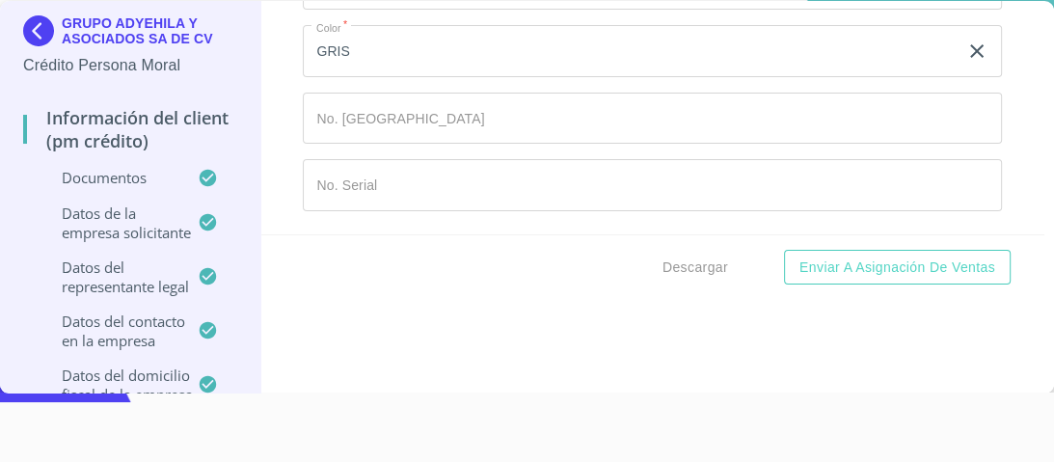
click at [144, 23] on p "GRUPO ADYEHILA Y ASOCIADOS SA DE CV" at bounding box center [149, 30] width 175 height 31
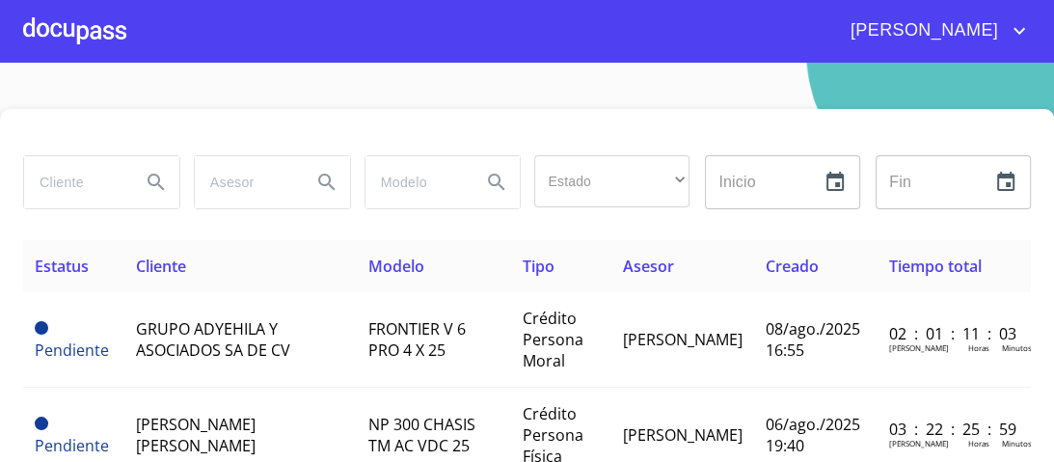
click at [94, 33] on div at bounding box center [74, 31] width 103 height 62
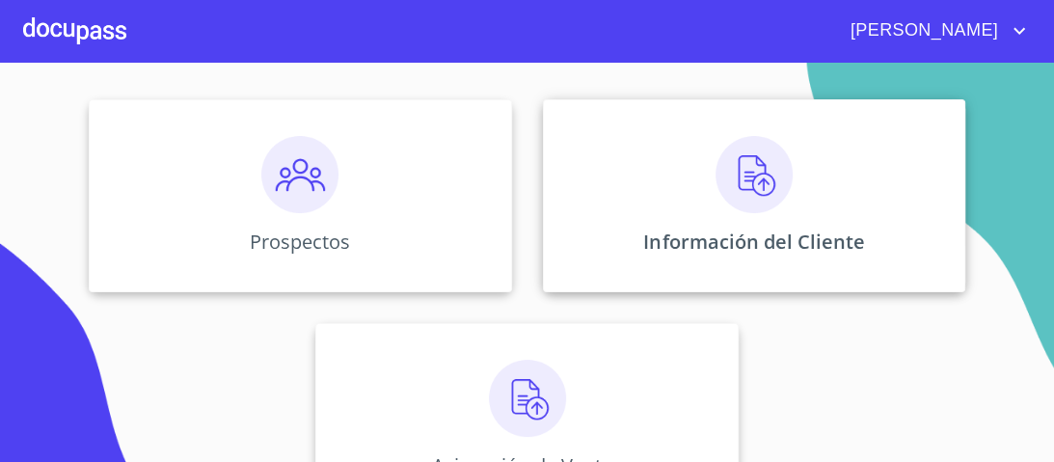
scroll to position [282, 0]
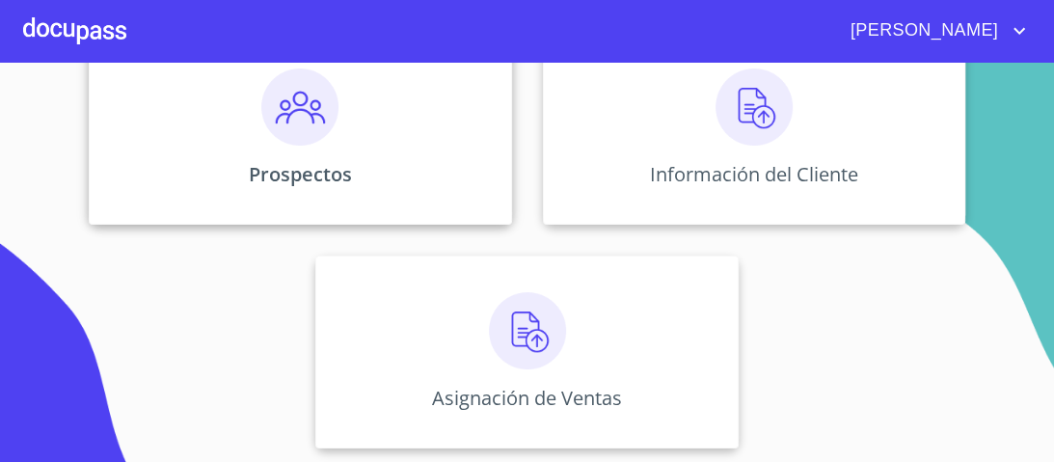
click at [296, 113] on img at bounding box center [299, 106] width 77 height 77
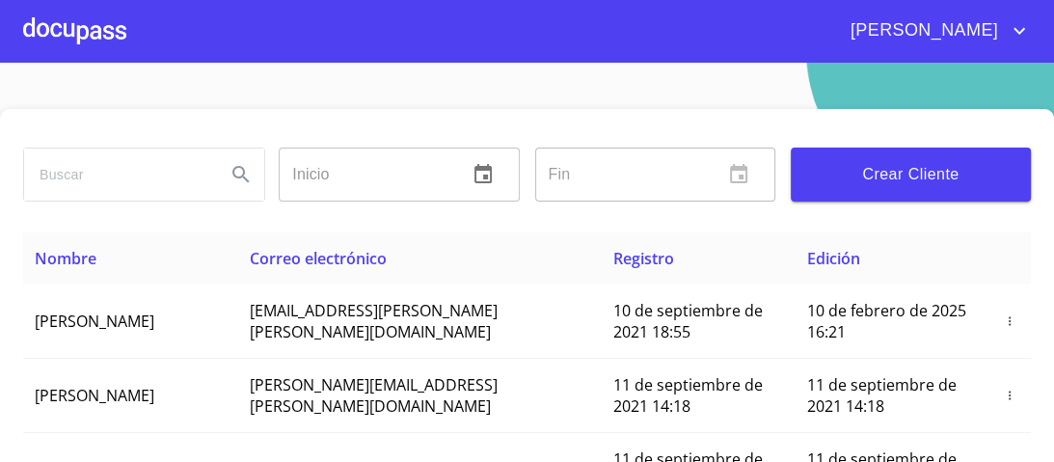
click at [854, 181] on span "Crear Cliente" at bounding box center [910, 174] width 209 height 27
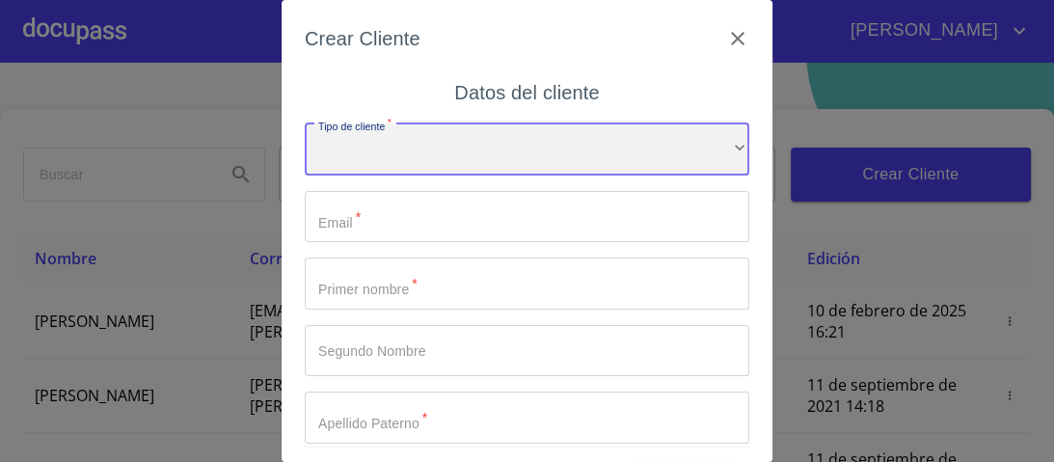
click at [715, 148] on div "​" at bounding box center [527, 149] width 444 height 52
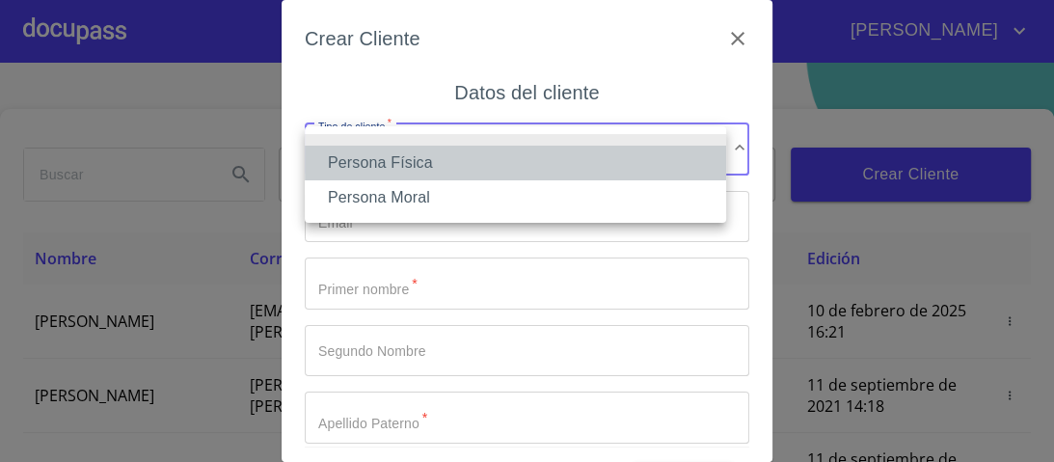
click at [417, 171] on li "Persona Física" at bounding box center [515, 163] width 421 height 35
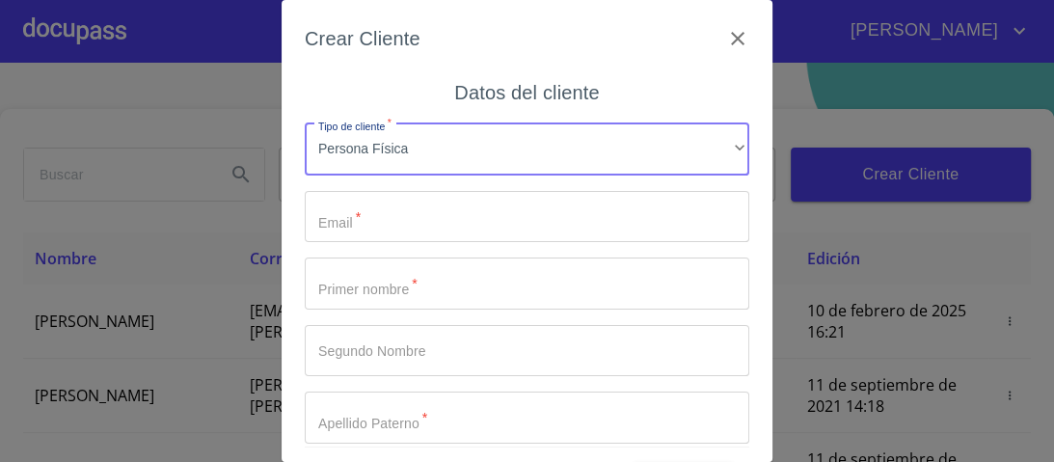
click at [442, 200] on input "Tipo de cliente   *" at bounding box center [527, 217] width 444 height 52
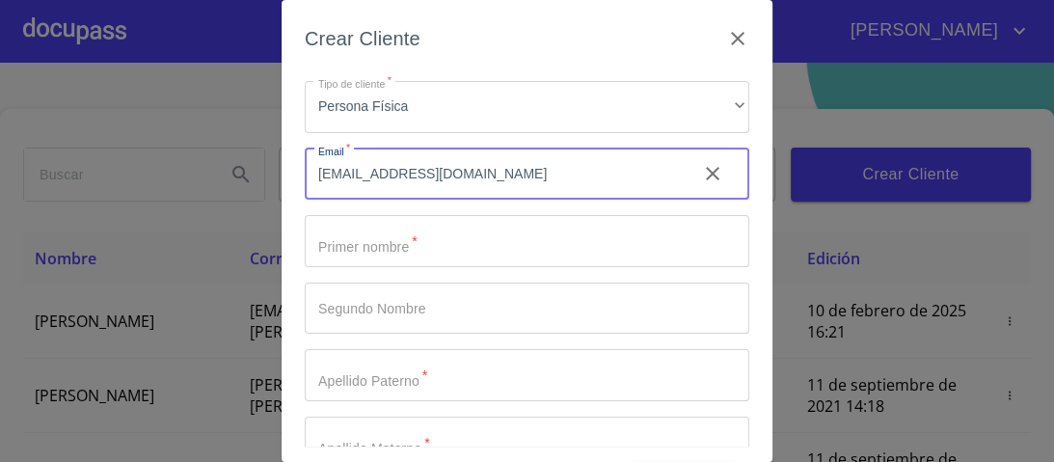
scroll to position [147, 0]
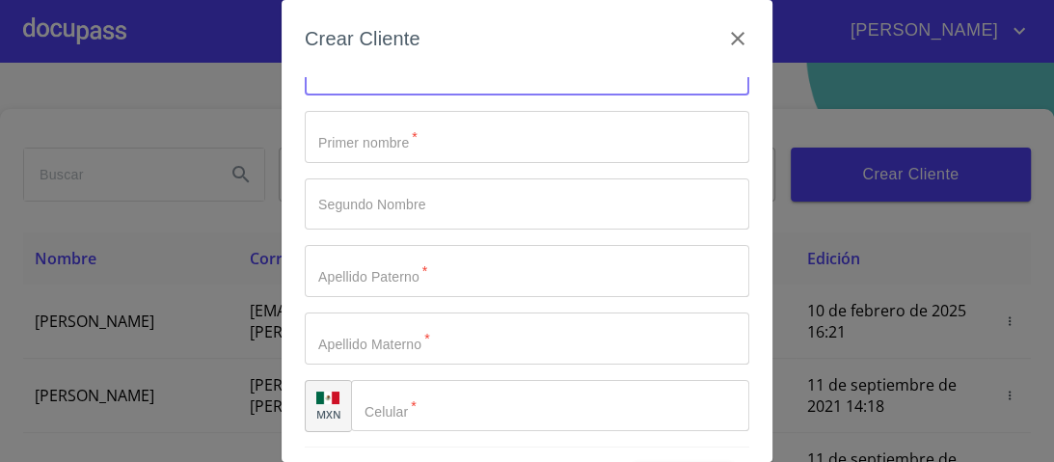
type input "[EMAIL_ADDRESS][DOMAIN_NAME]"
click at [354, 143] on input "Tipo de cliente   *" at bounding box center [527, 137] width 444 height 52
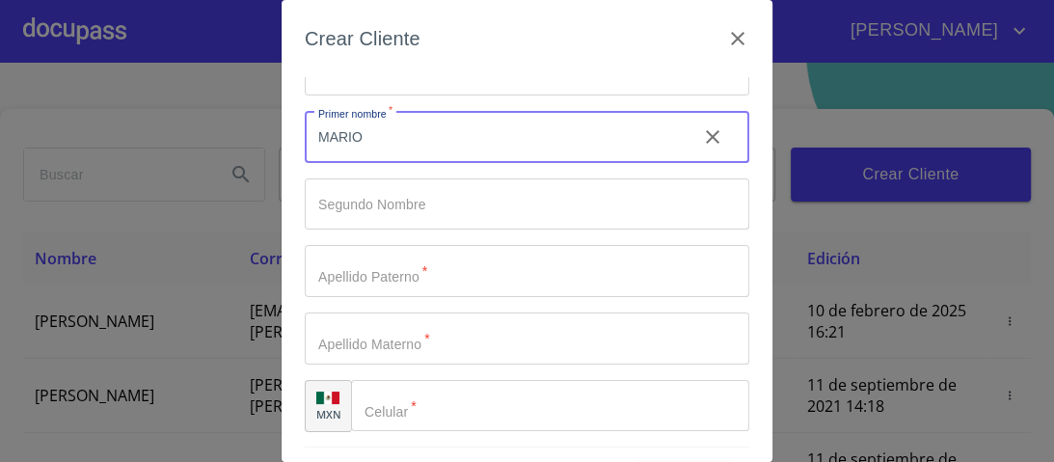
type input "MARIO"
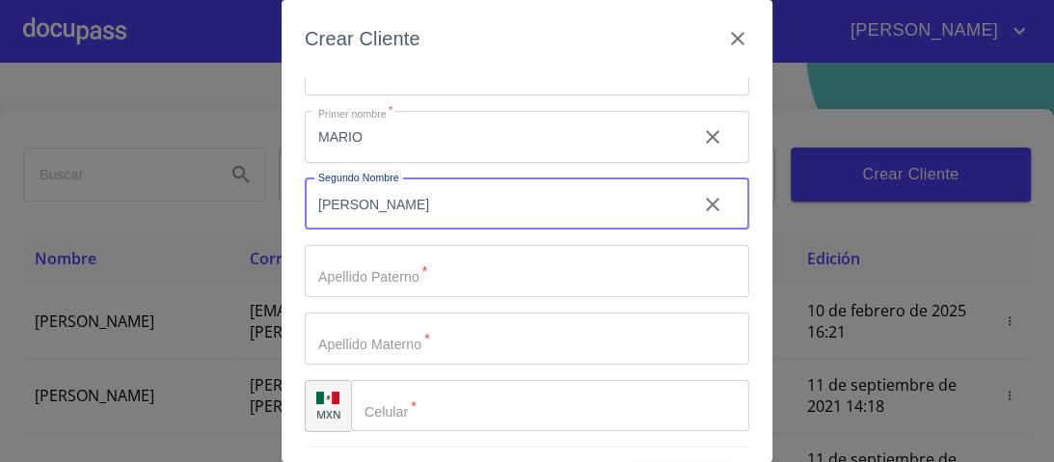
type input "[PERSON_NAME]"
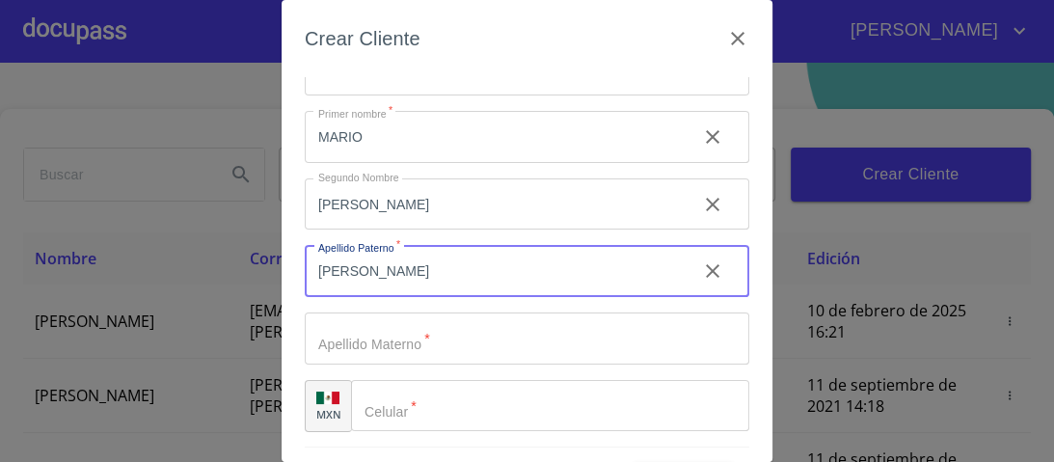
type input "[PERSON_NAME]"
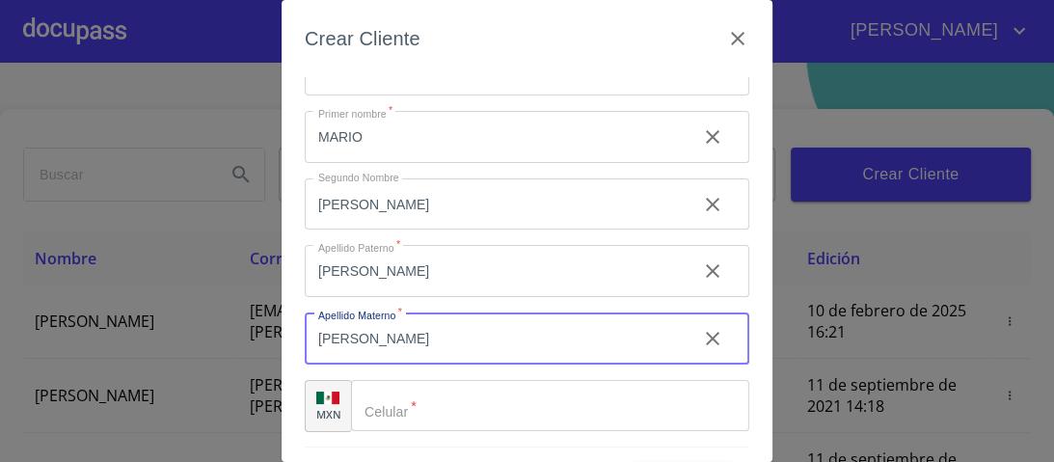
type input "[PERSON_NAME]"
click at [379, 398] on div "​" at bounding box center [550, 406] width 398 height 52
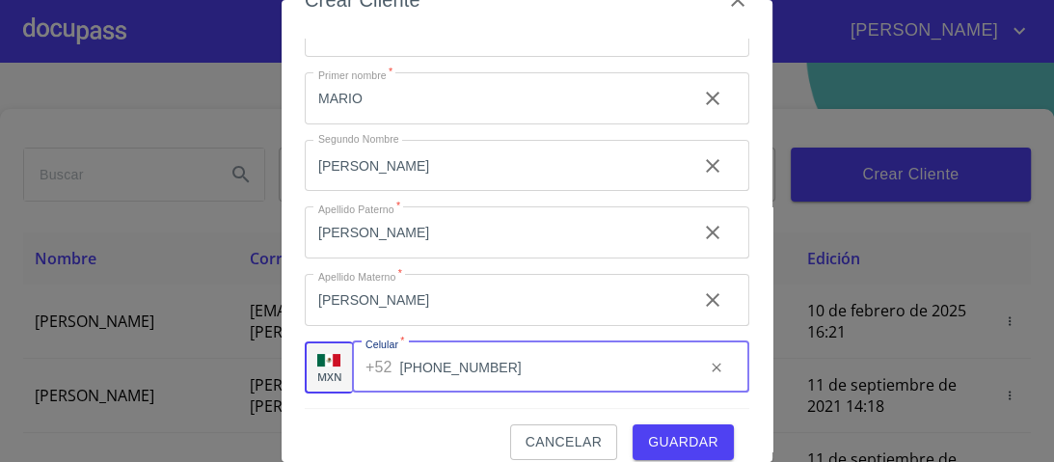
scroll to position [59, 0]
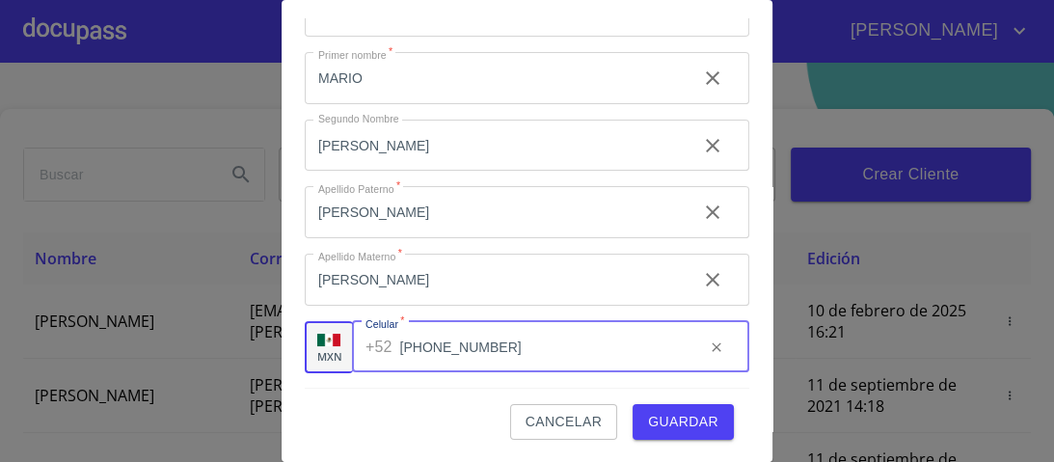
type input "[PHONE_NUMBER]"
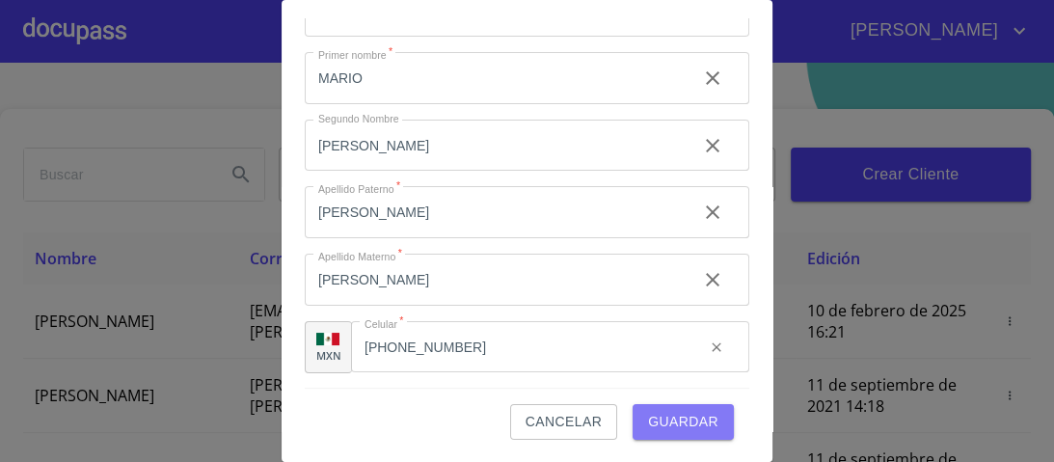
click at [675, 415] on span "Guardar" at bounding box center [683, 422] width 70 height 24
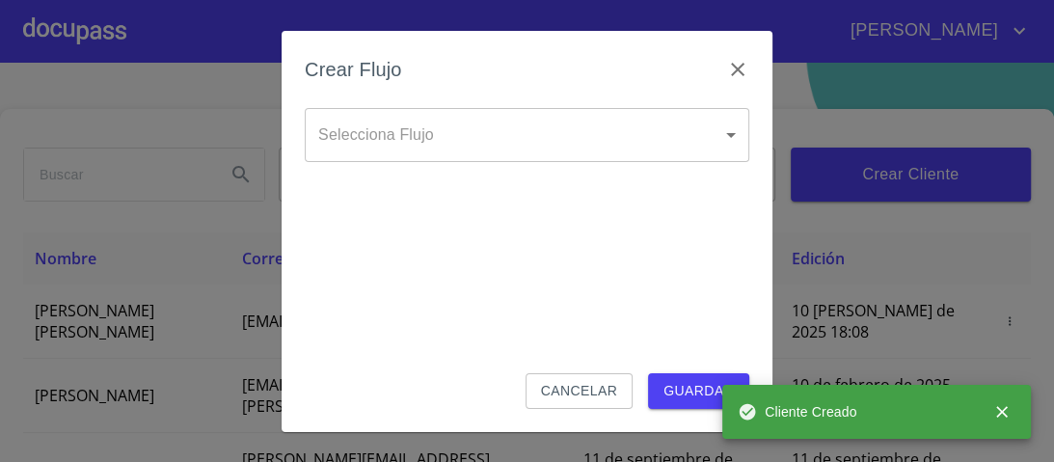
click at [735, 134] on body "[PERSON_NAME] ​ Fin ​ Crear Cliente Nombre Correo electrónico Registro Edición …" at bounding box center [527, 231] width 1054 height 462
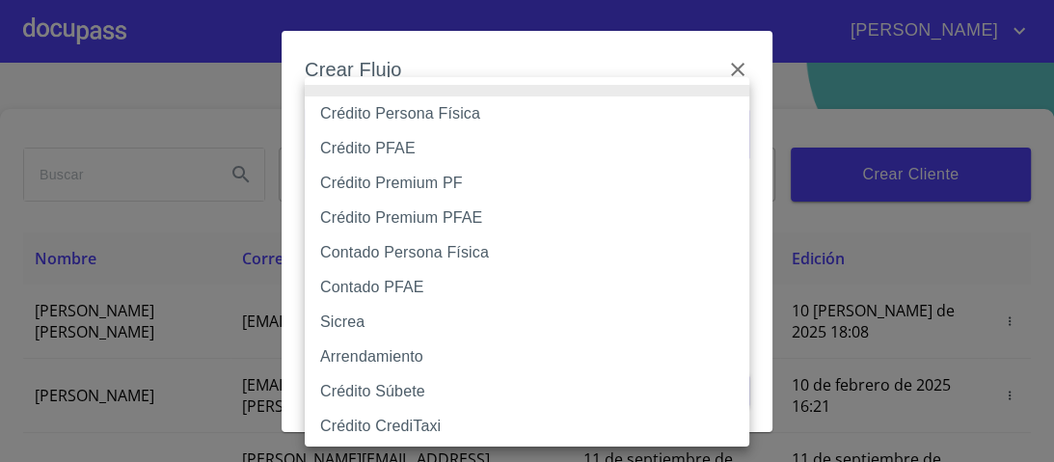
click at [466, 114] on li "Crédito Persona Física" at bounding box center [533, 113] width 456 height 35
type input "6009fb3c7d1714eb8809aa97"
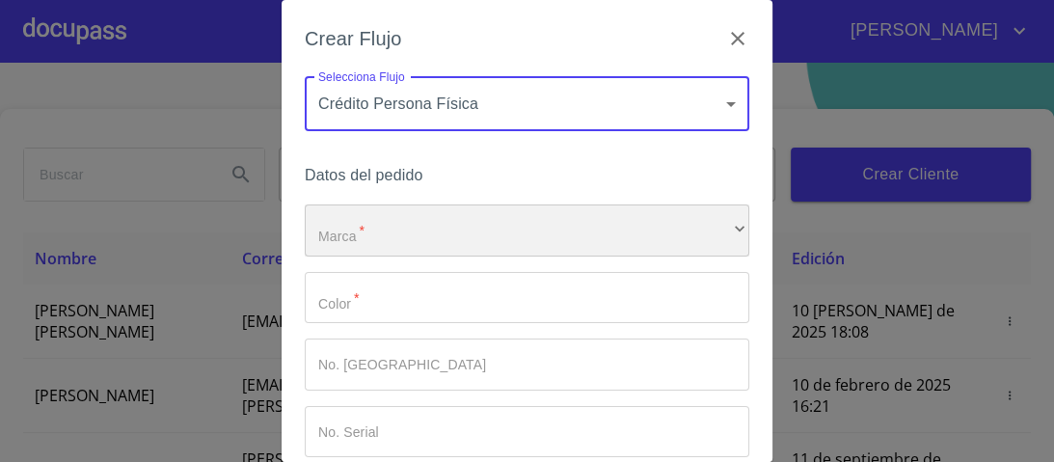
click at [400, 231] on div "​" at bounding box center [527, 230] width 444 height 52
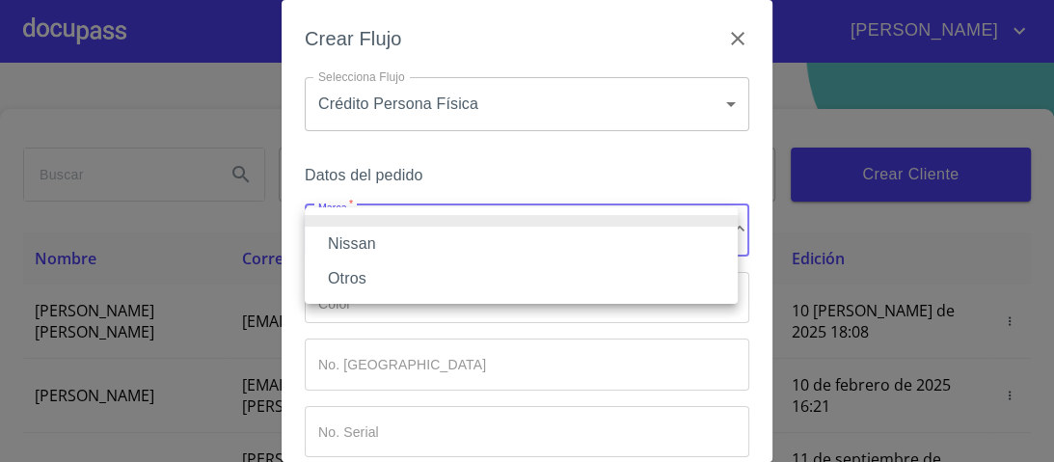
click at [366, 245] on li "Nissan" at bounding box center [521, 244] width 433 height 35
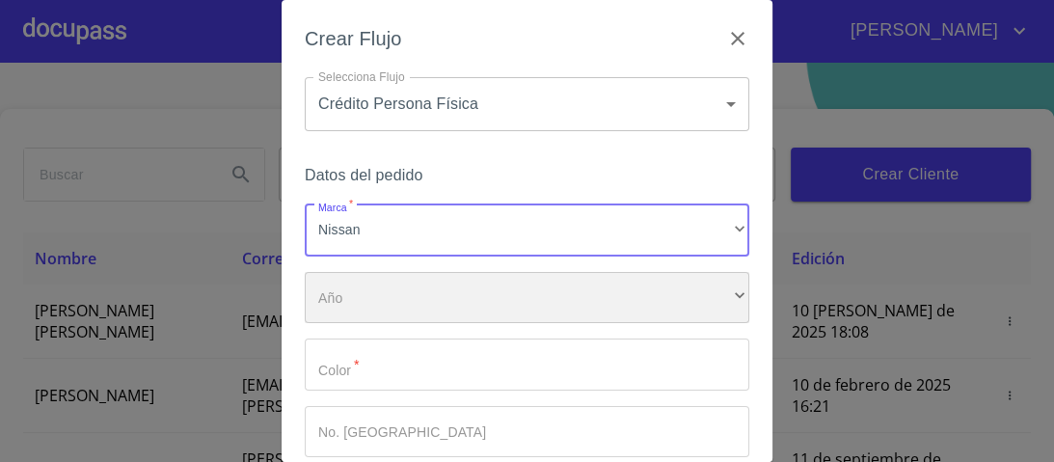
click at [367, 300] on div "​" at bounding box center [527, 298] width 444 height 52
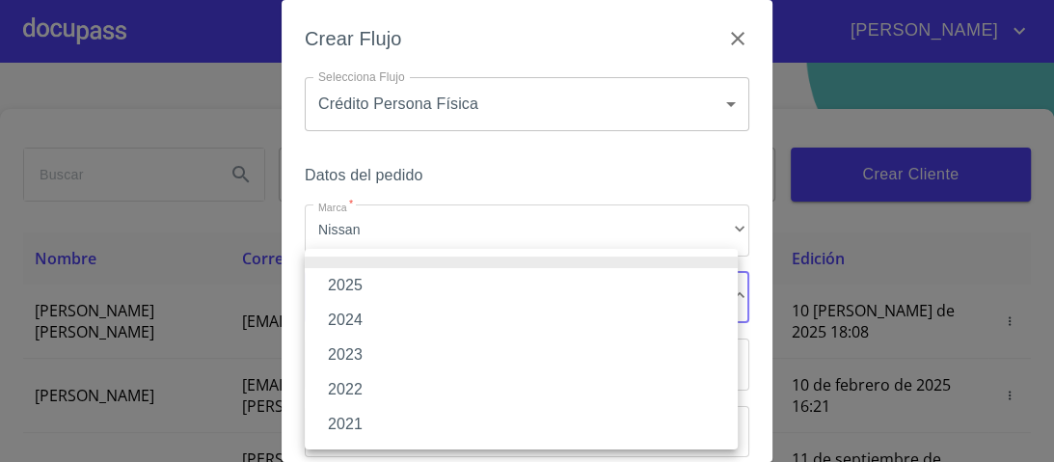
click at [359, 289] on li "2025" at bounding box center [521, 285] width 433 height 35
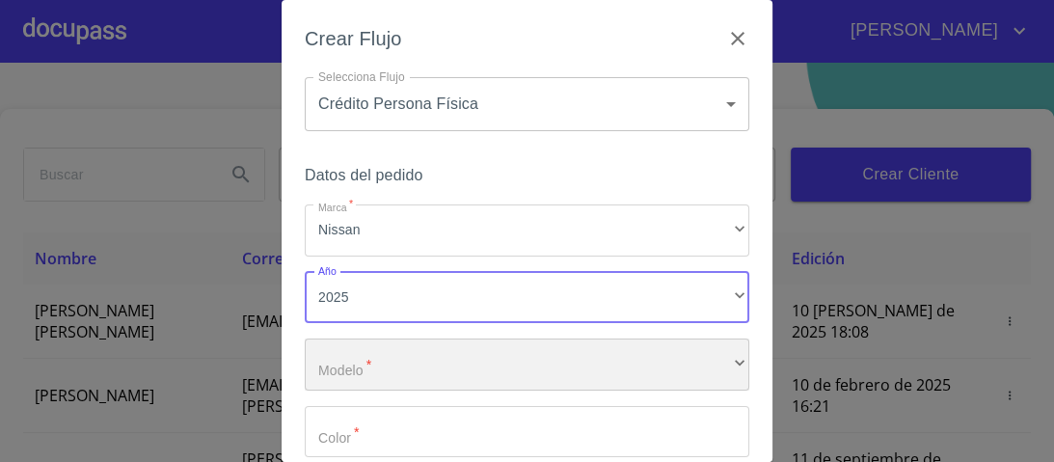
click at [380, 363] on div "​" at bounding box center [527, 364] width 444 height 52
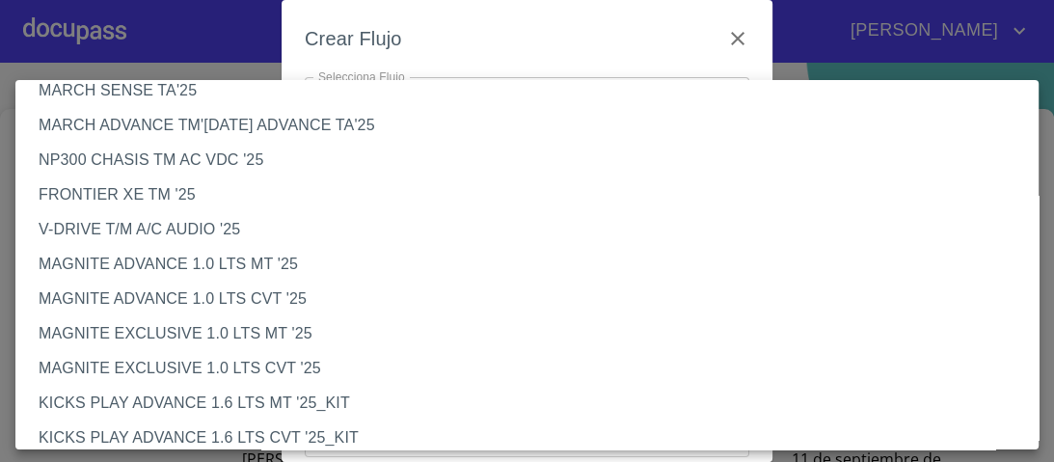
scroll to position [154, 0]
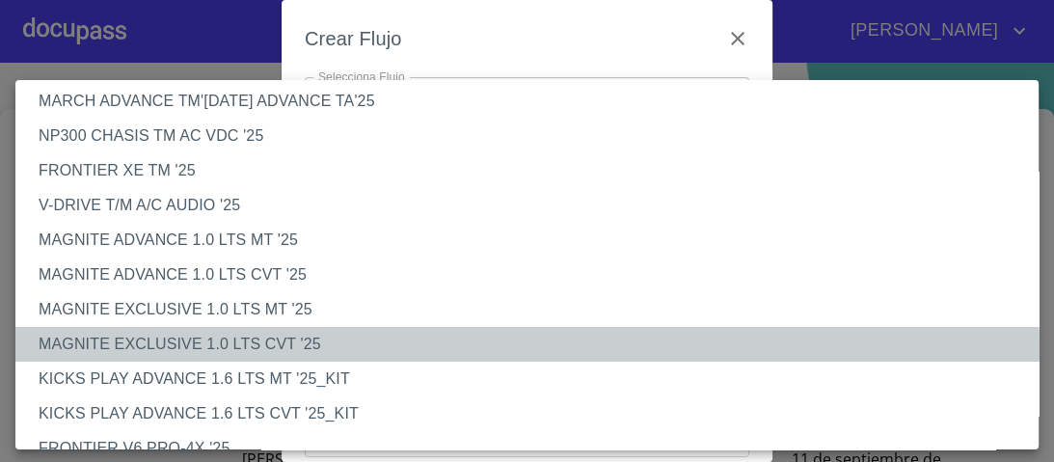
click at [246, 352] on li "MAGNITE EXCLUSIVE 1.0 LTS CVT '25" at bounding box center [532, 344] width 1034 height 35
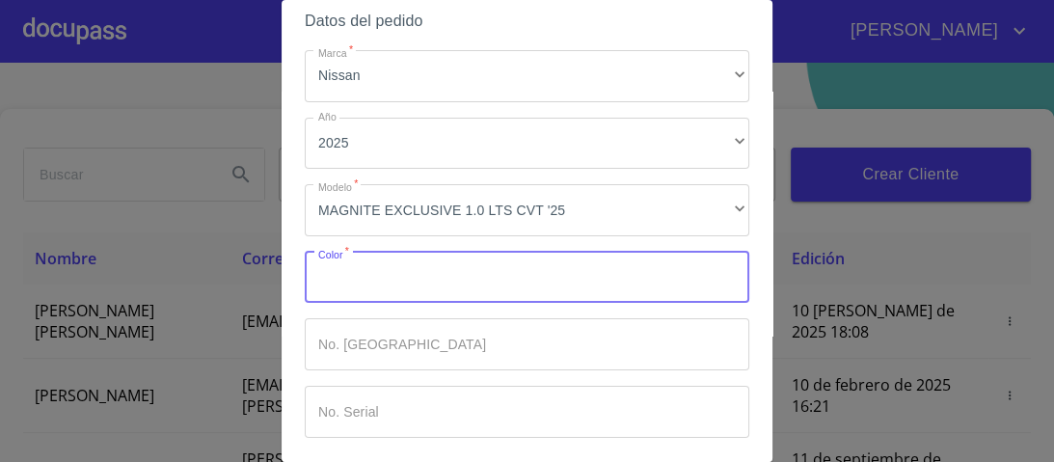
drag, startPoint x: 355, startPoint y: 285, endPoint x: 365, endPoint y: 288, distance: 11.0
click at [359, 288] on input "Marca   *" at bounding box center [527, 278] width 444 height 52
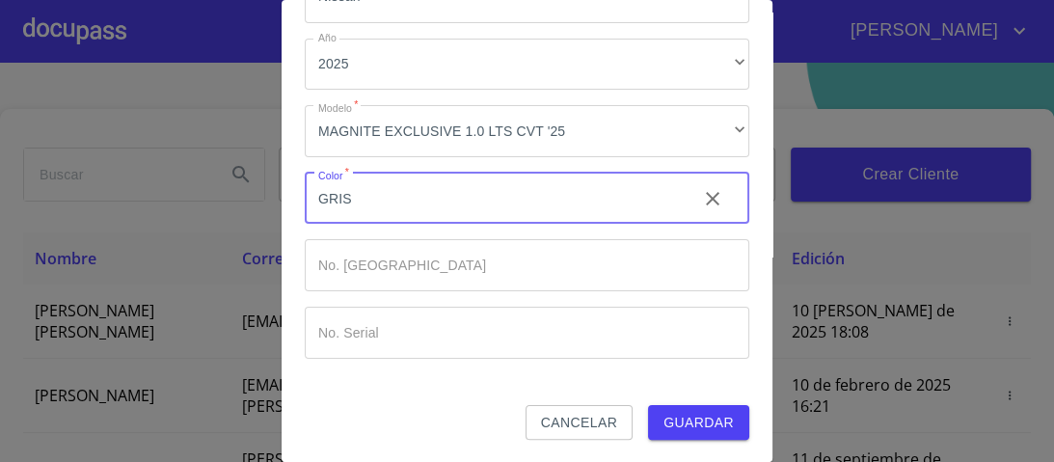
scroll to position [234, 0]
type input "GRIS"
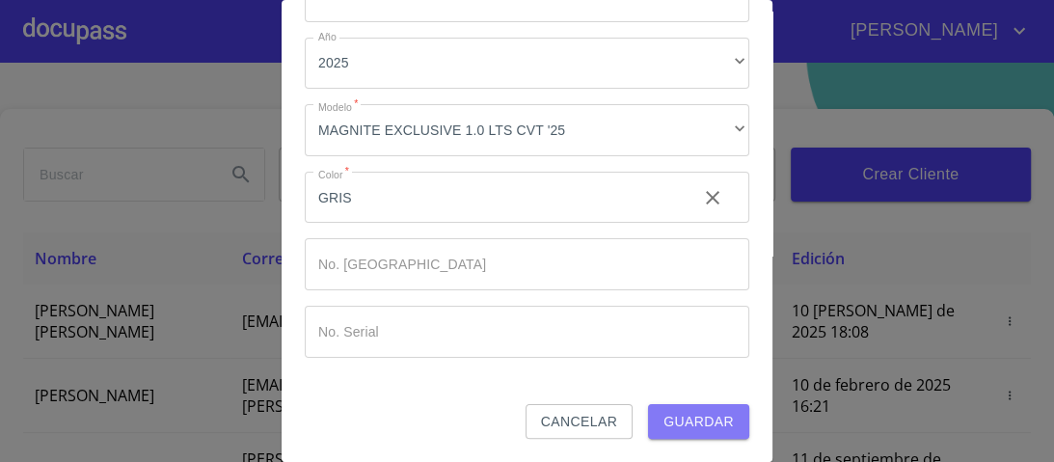
click at [696, 419] on span "Guardar" at bounding box center [698, 422] width 70 height 24
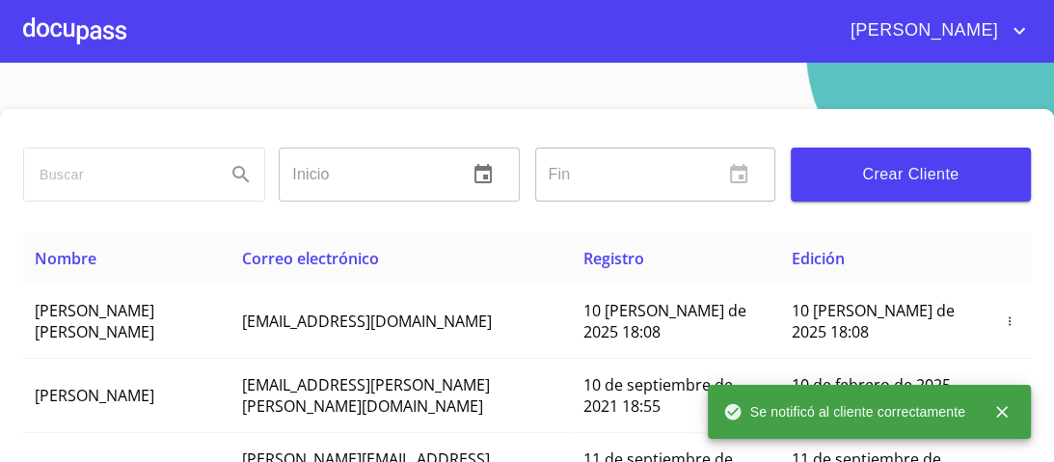
click at [183, 102] on section "Inicio ​ Fin ​ Crear Cliente Nombre Correo electrónico Registro Edición [PERSON…" at bounding box center [527, 262] width 1054 height 399
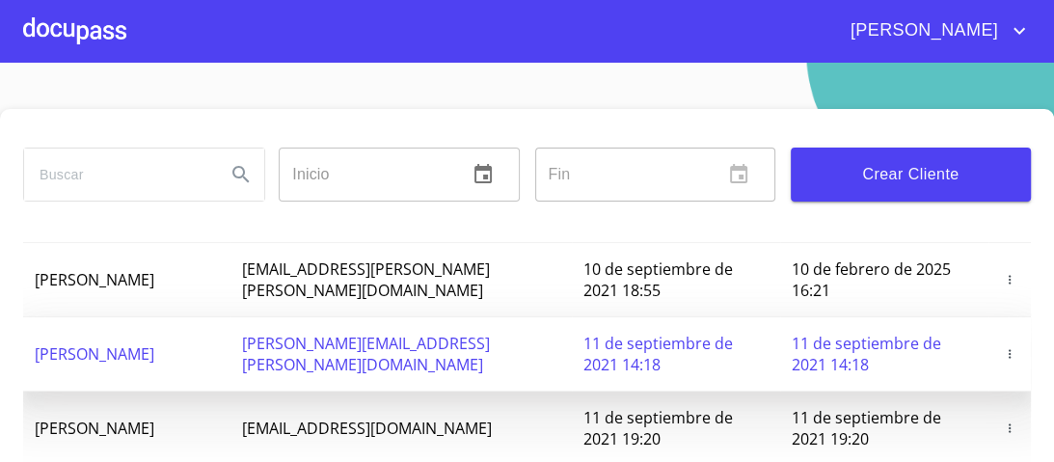
scroll to position [0, 0]
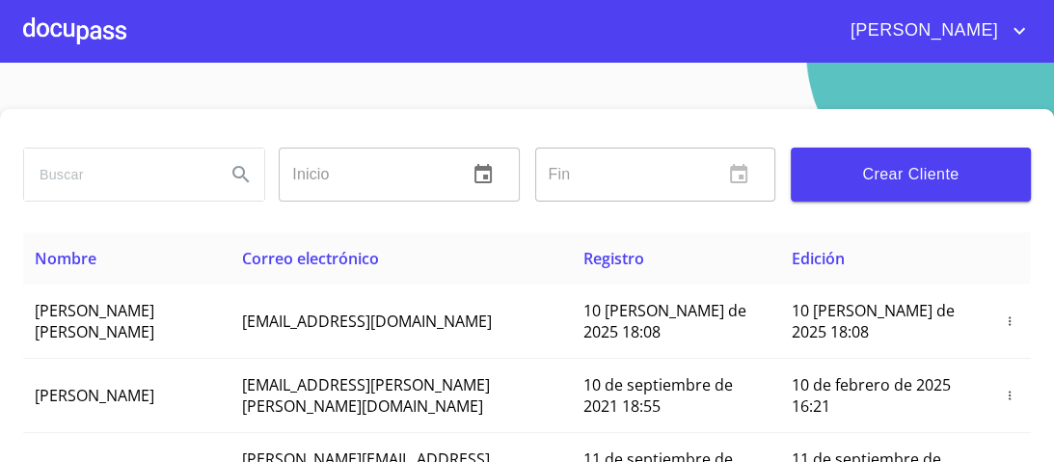
click at [105, 27] on div at bounding box center [74, 31] width 103 height 62
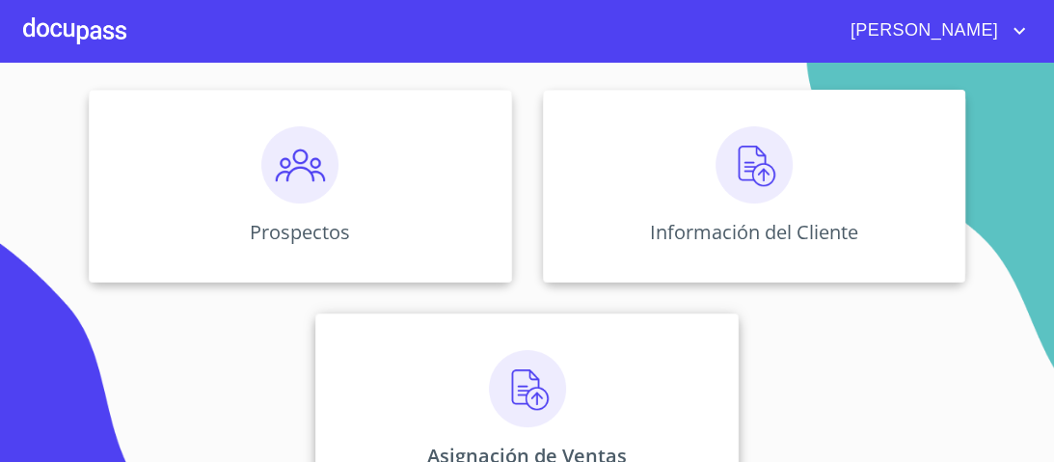
scroll to position [231, 0]
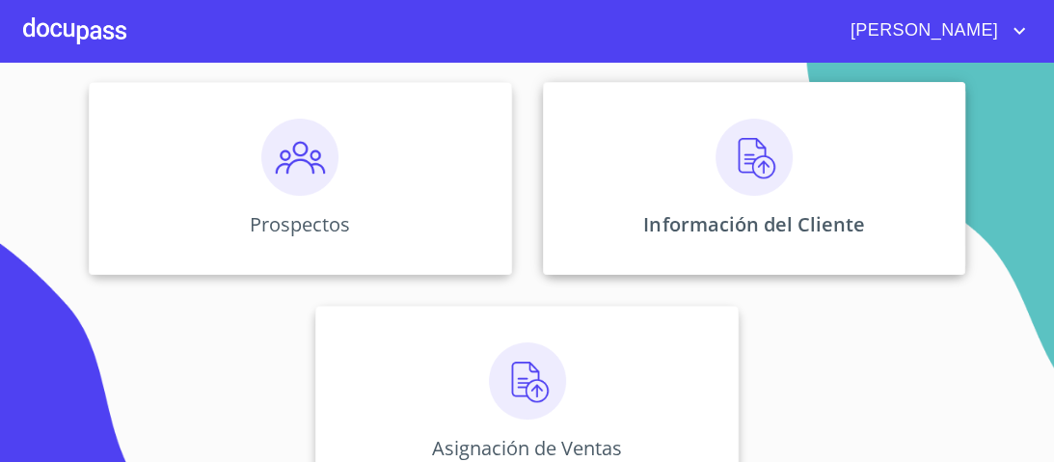
click at [748, 170] on img at bounding box center [753, 157] width 77 height 77
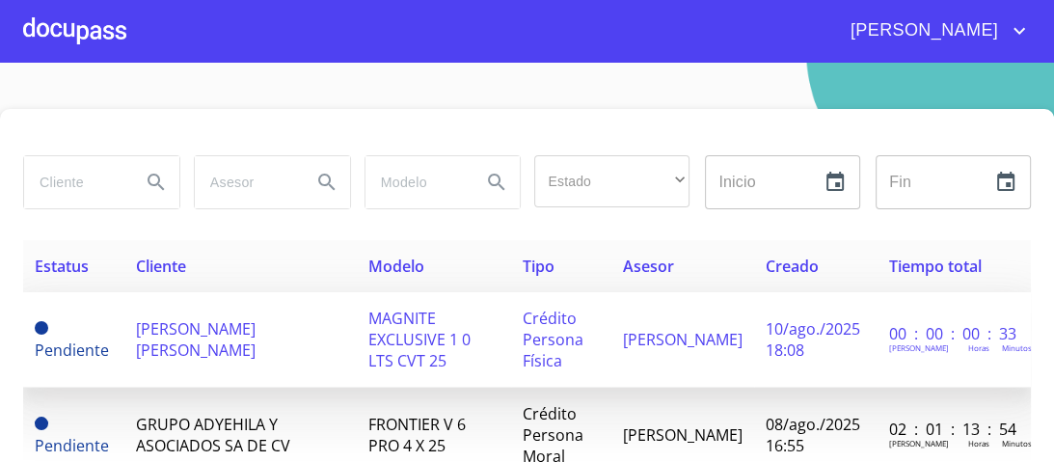
click at [470, 329] on span "MAGNITE EXCLUSIVE 1 0 LTS CVT 25" at bounding box center [419, 340] width 102 height 64
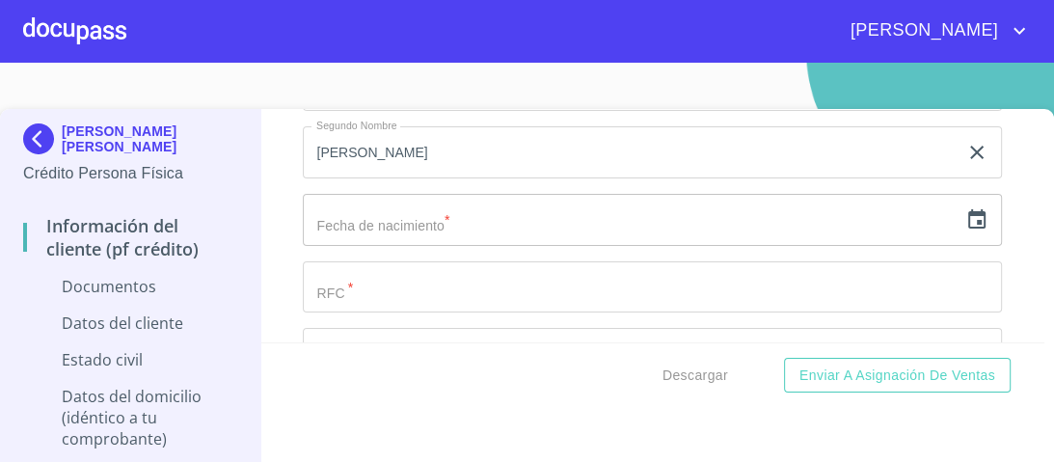
scroll to position [2622, 0]
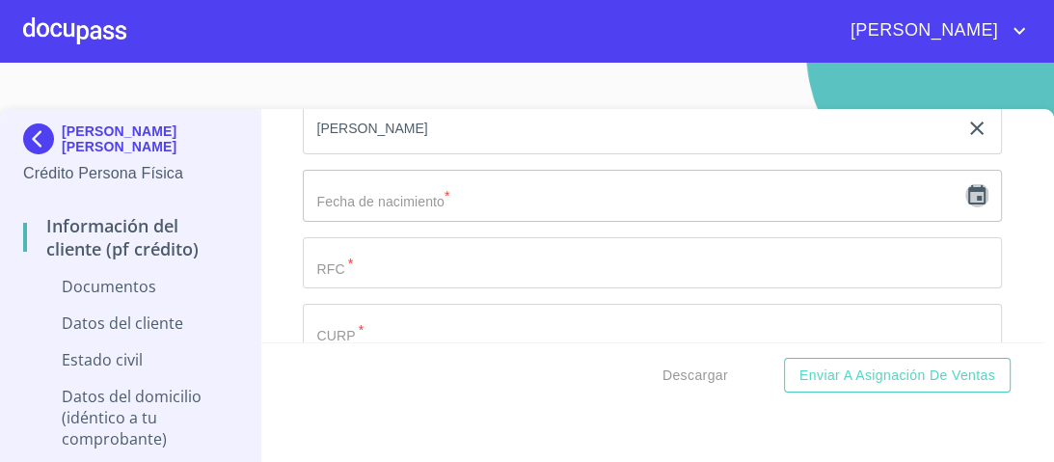
click at [965, 202] on icon "button" at bounding box center [976, 195] width 23 height 23
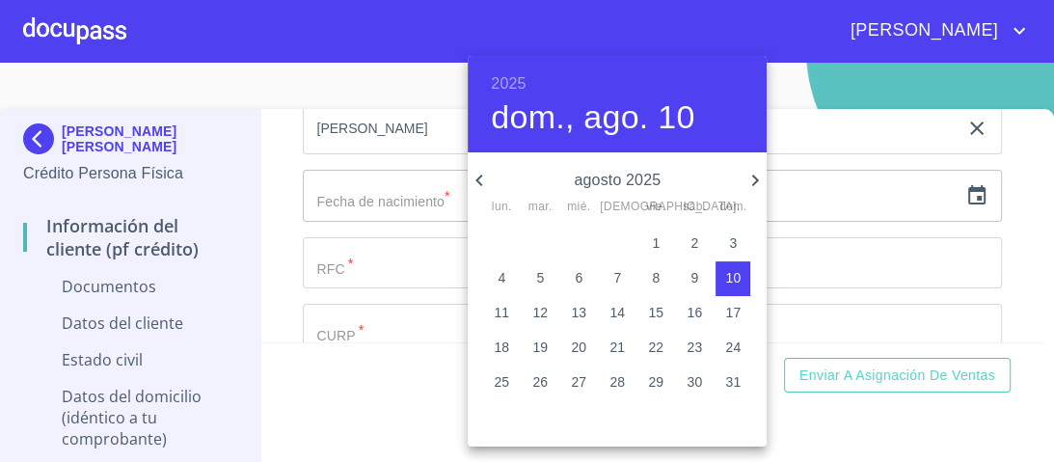
click at [651, 174] on p "agosto 2025" at bounding box center [617, 180] width 253 height 23
click at [509, 80] on h6 "2025" at bounding box center [508, 83] width 35 height 27
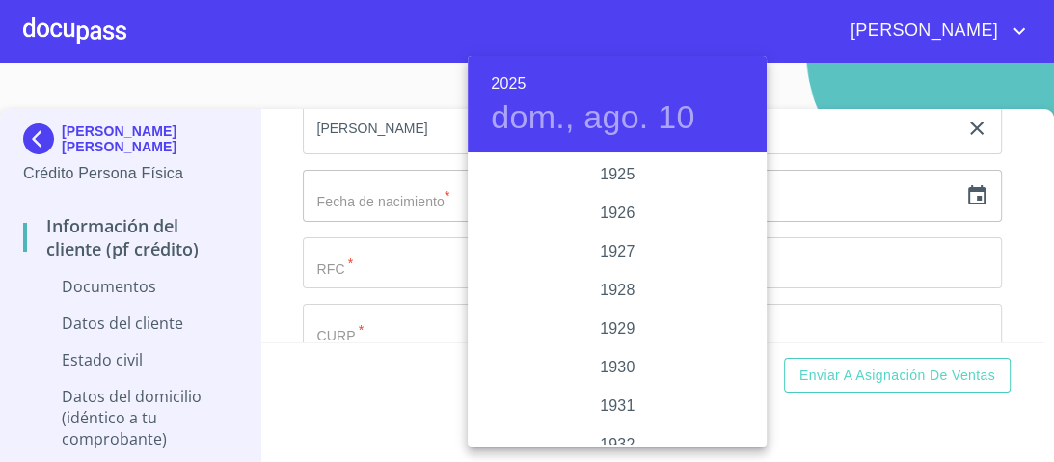
scroll to position [3741, 0]
click at [766, 162] on div "1925 1926 1927 1928 1929 1930 1931 1932 1933 1934 1935 1936 1937 1938 1939 1940…" at bounding box center [617, 299] width 299 height 289
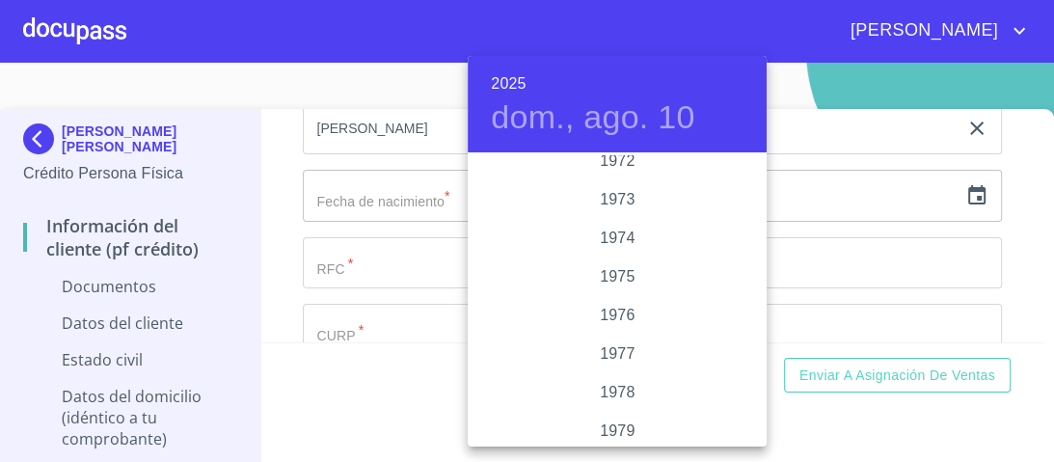
scroll to position [1813, 0]
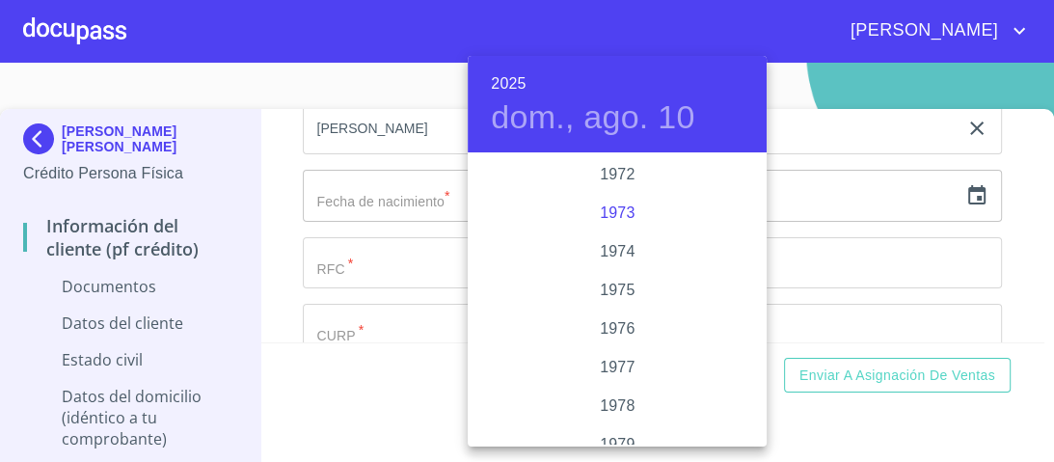
click at [612, 210] on div "1973" at bounding box center [617, 213] width 299 height 39
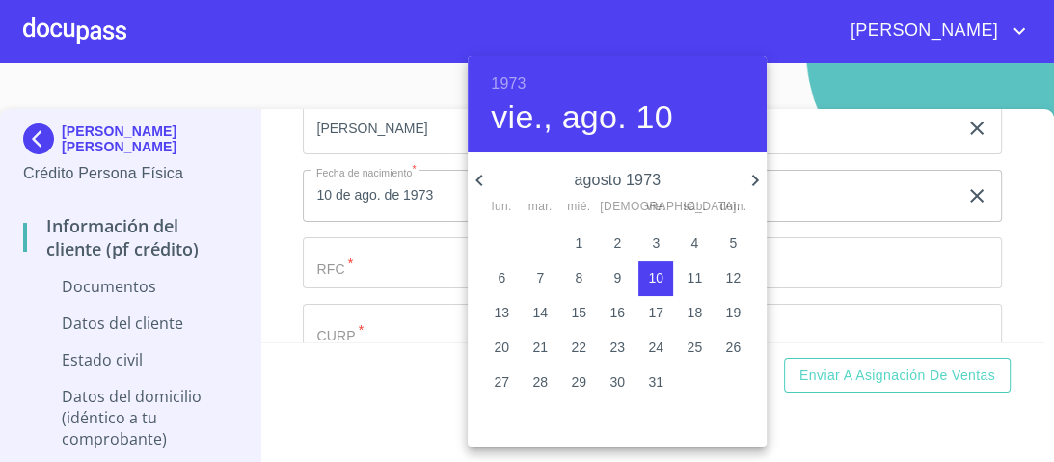
click at [581, 282] on p "8" at bounding box center [579, 277] width 8 height 19
type input "8 de ago. de 1973"
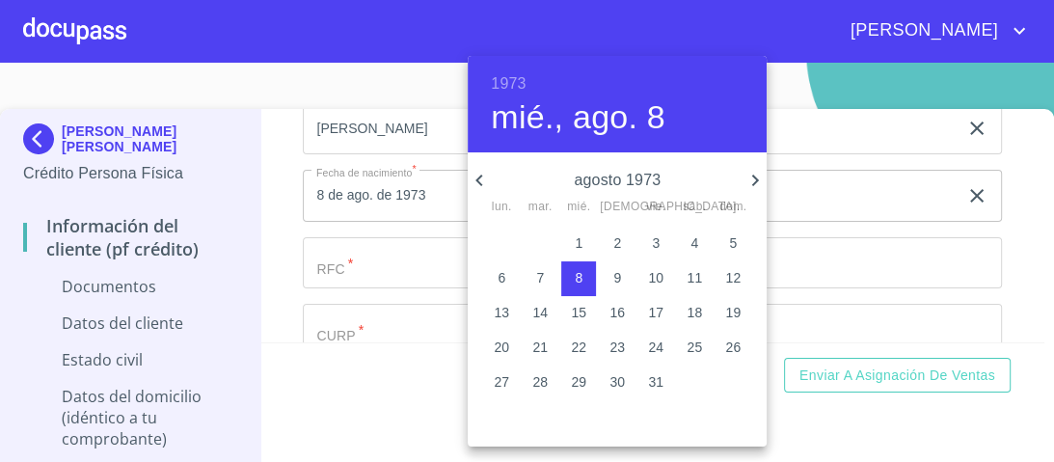
click at [842, 188] on div at bounding box center [527, 231] width 1054 height 462
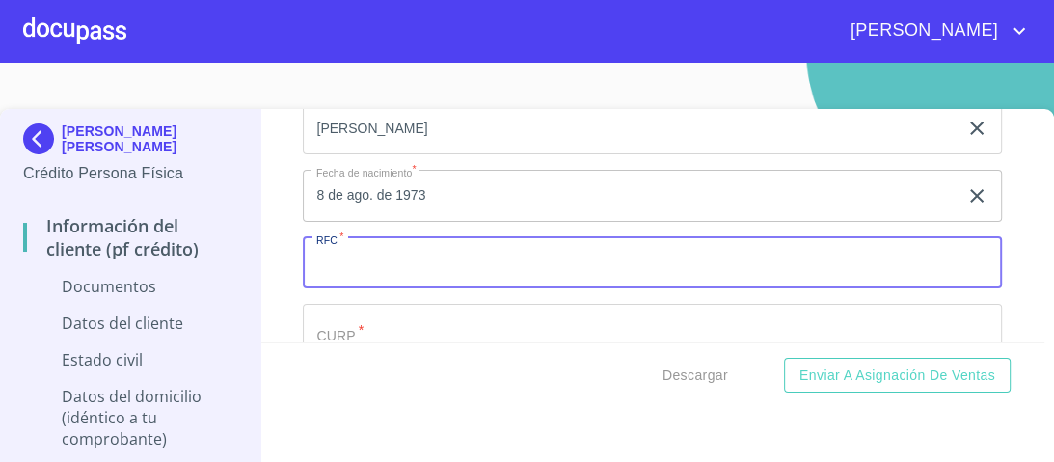
click at [331, 258] on input "Documento de identificación.   *" at bounding box center [652, 263] width 699 height 52
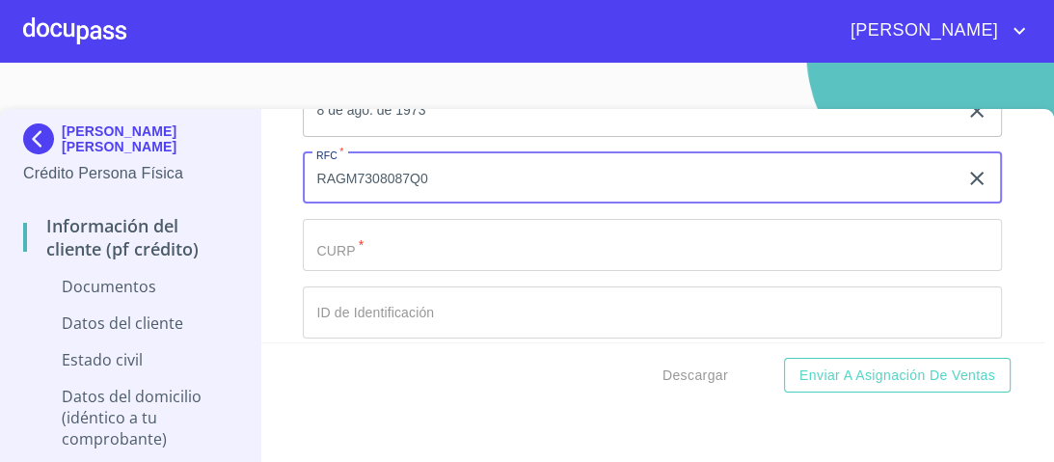
scroll to position [2700, 0]
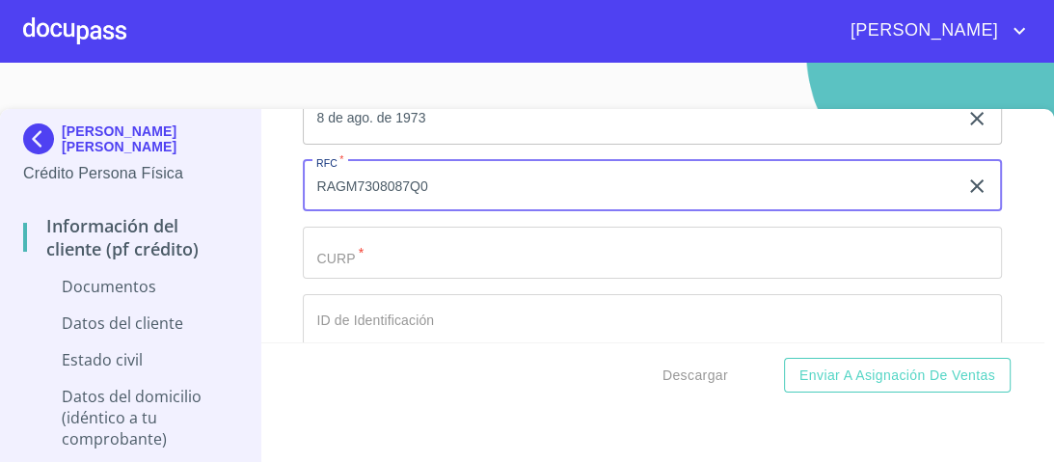
type input "RAGM7308087Q0"
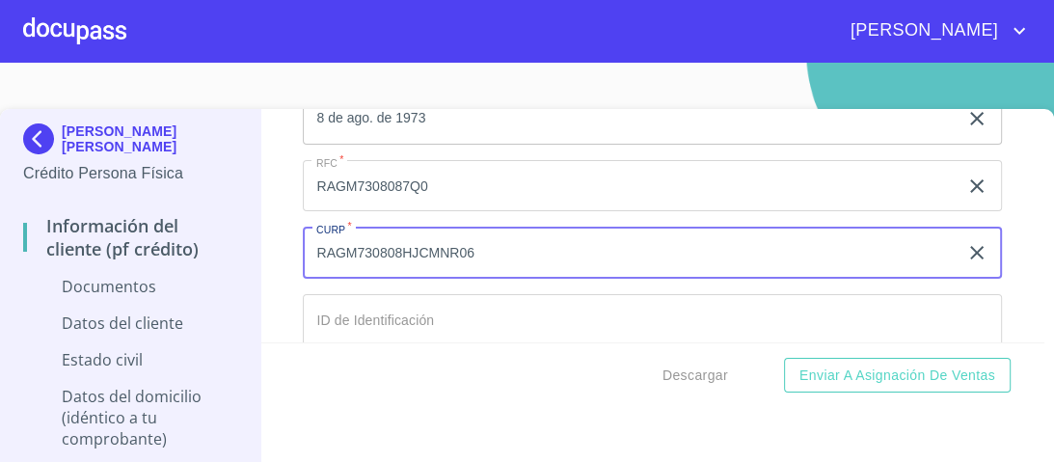
type input "RAGM730808HJCMNR06"
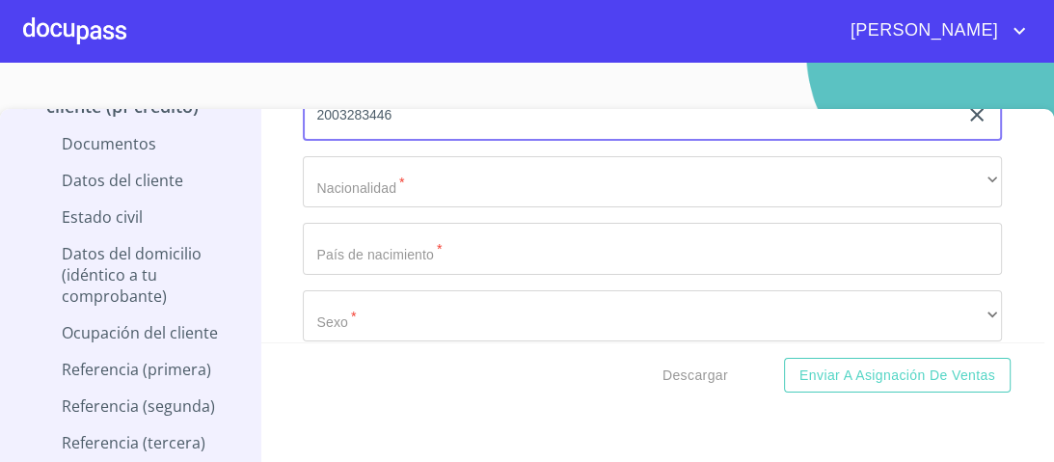
scroll to position [2931, 0]
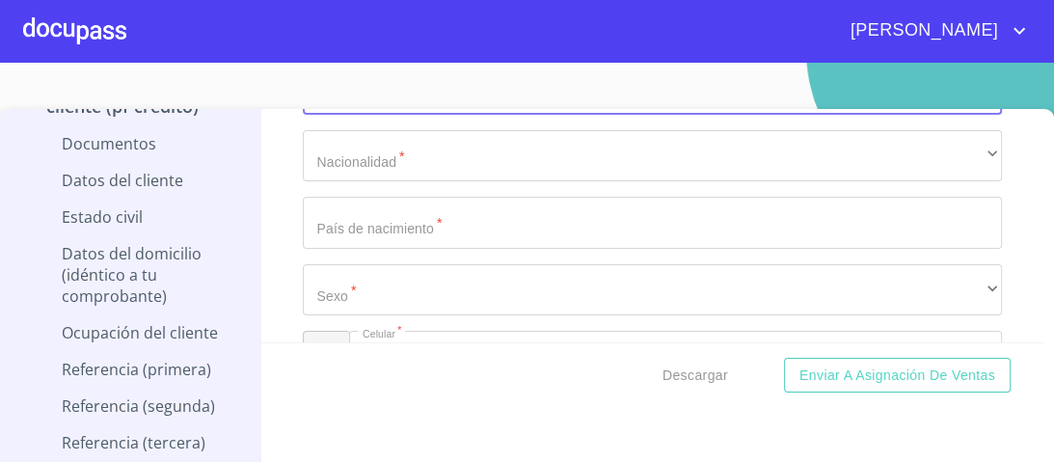
type input "2003283446"
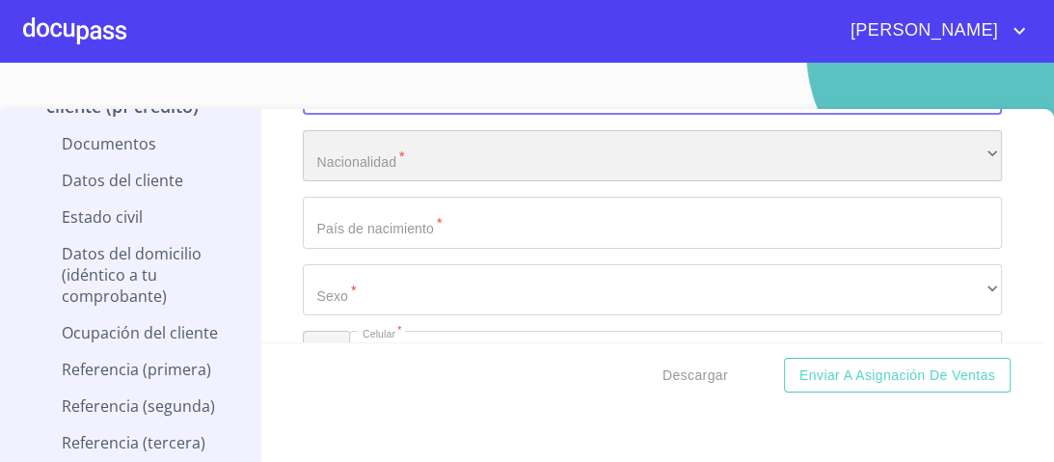
click at [391, 152] on div "​" at bounding box center [652, 156] width 699 height 52
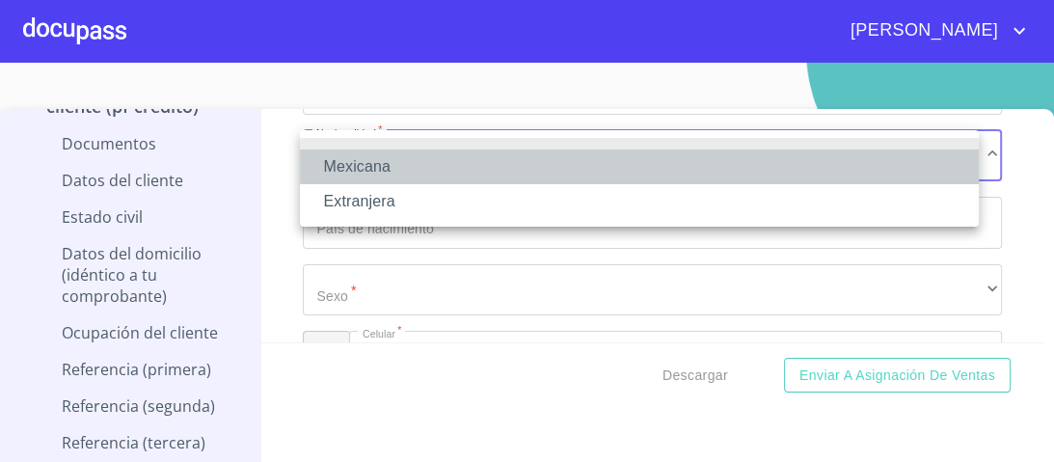
click at [377, 172] on li "Mexicana" at bounding box center [639, 166] width 679 height 35
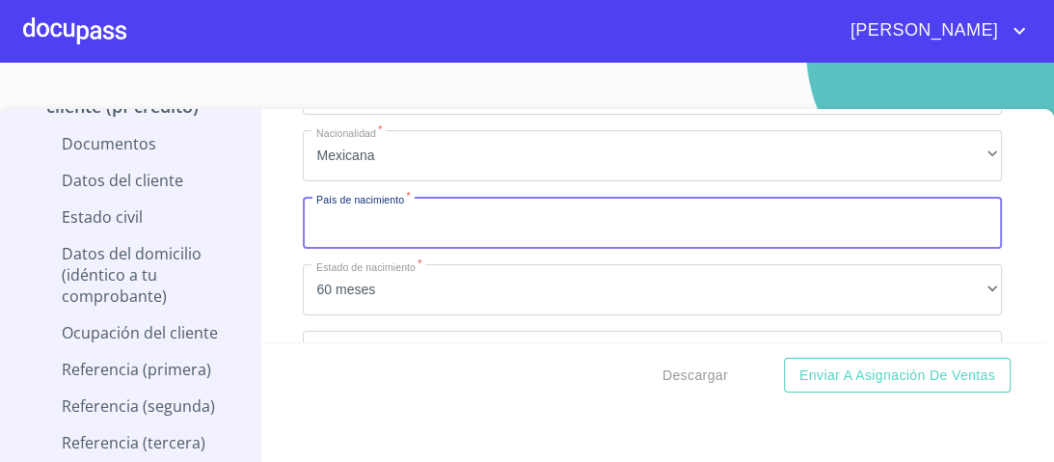
click at [376, 224] on input "Documento de identificación.   *" at bounding box center [652, 223] width 699 height 52
type input "[GEOGRAPHIC_DATA]"
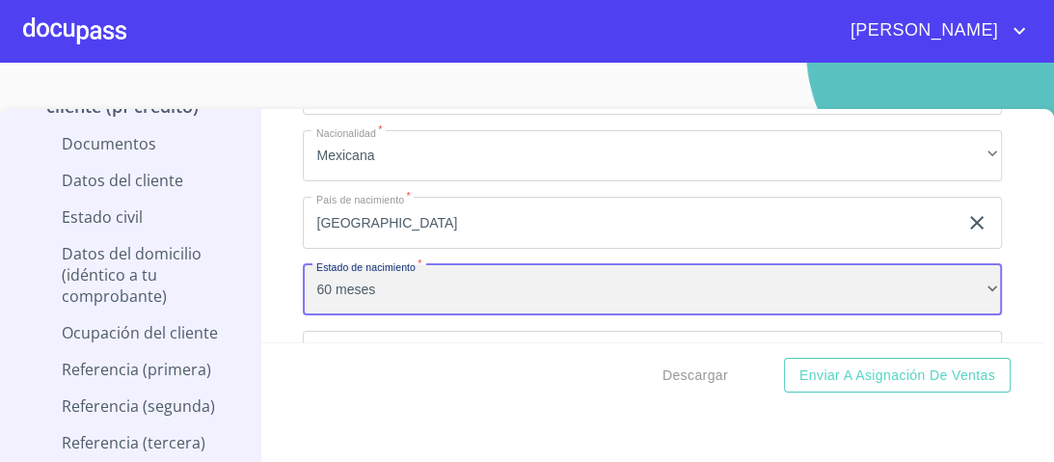
click at [416, 290] on div "60 meses" at bounding box center [652, 290] width 699 height 52
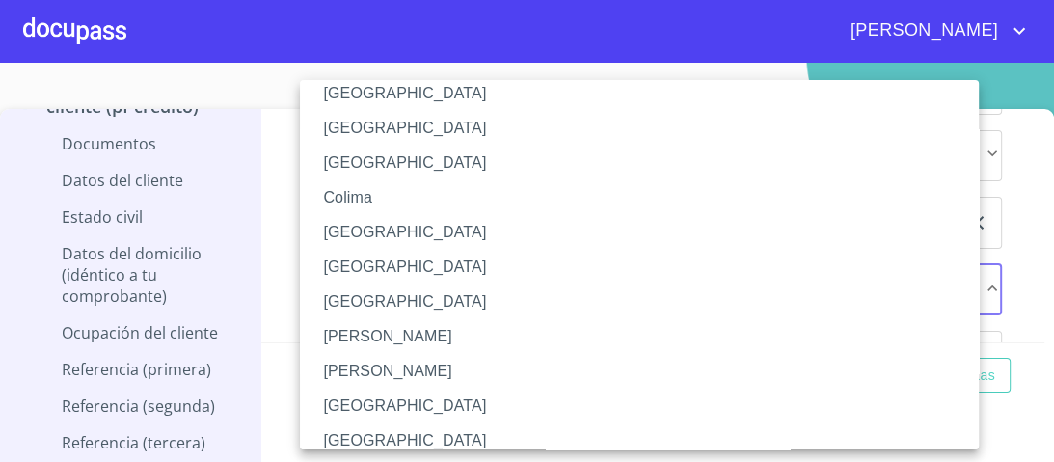
scroll to position [231, 0]
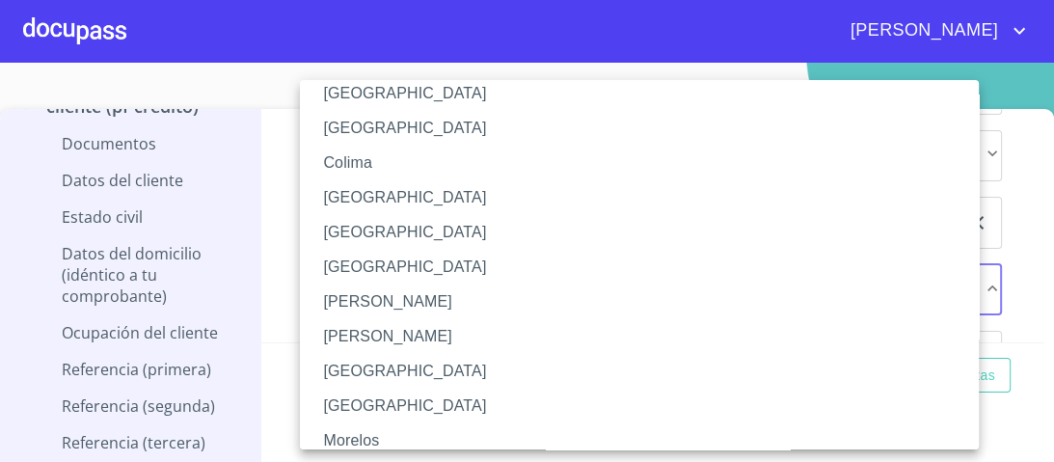
click at [344, 377] on li "[GEOGRAPHIC_DATA]" at bounding box center [645, 371] width 690 height 35
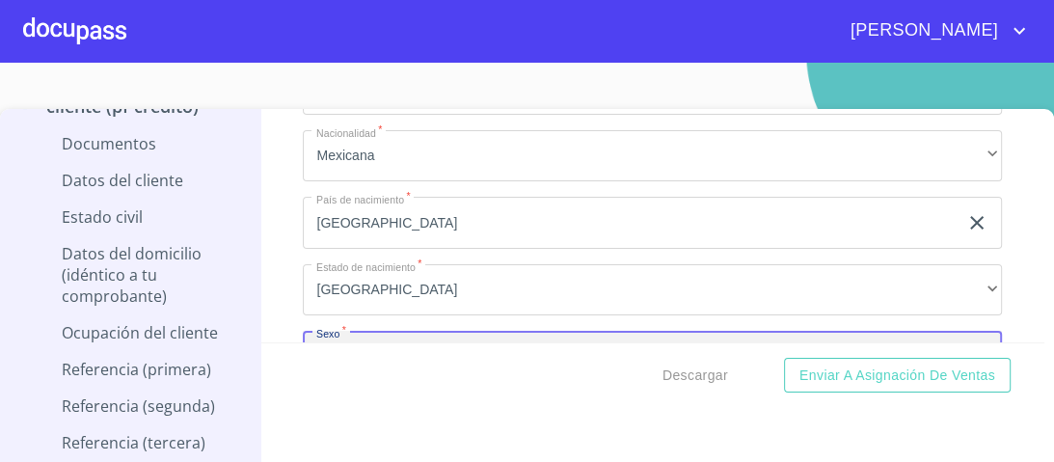
scroll to position [2969, 0]
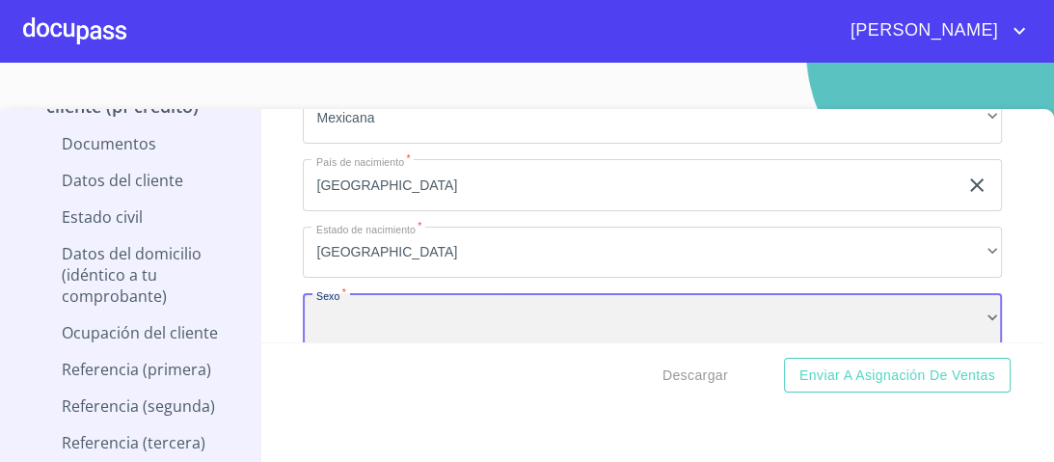
click at [339, 314] on div "​" at bounding box center [652, 319] width 699 height 52
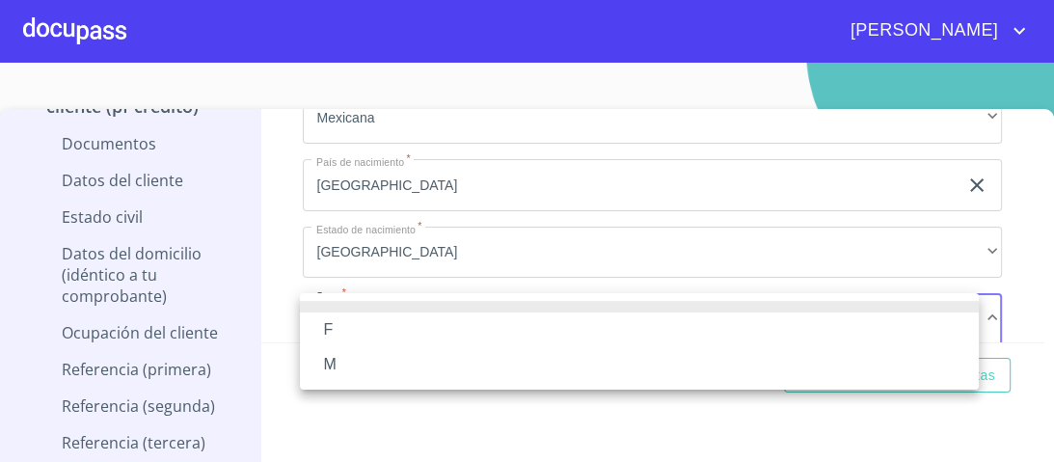
click at [336, 366] on li "M" at bounding box center [639, 364] width 679 height 35
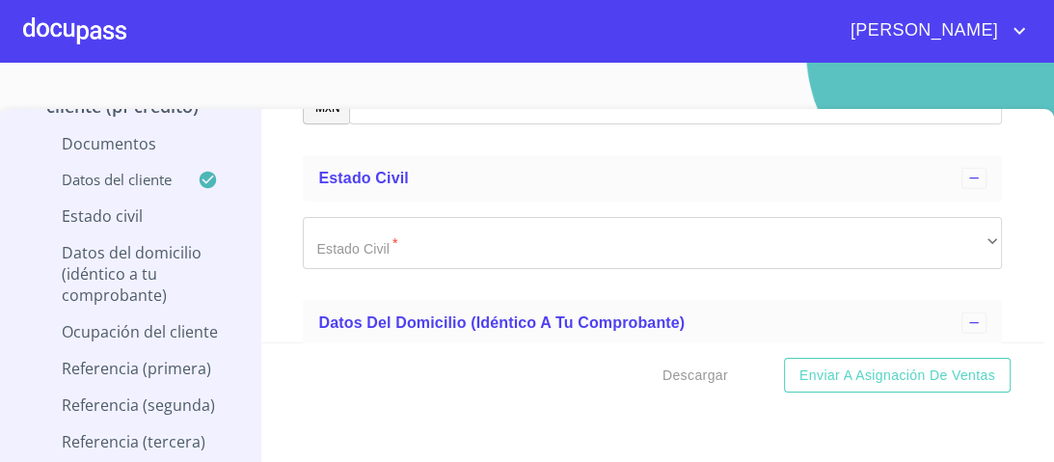
scroll to position [3277, 0]
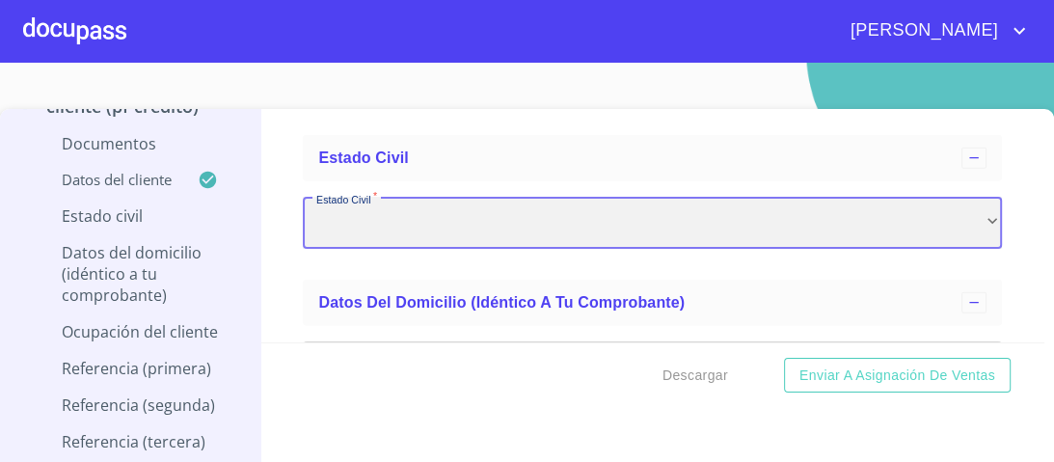
click at [380, 224] on div "​" at bounding box center [652, 223] width 699 height 52
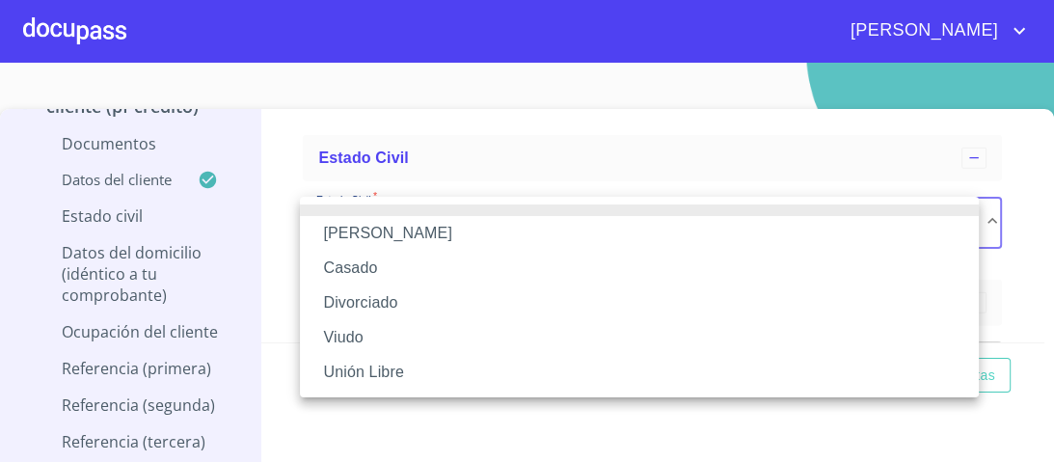
click at [363, 237] on li "[PERSON_NAME]" at bounding box center [639, 233] width 679 height 35
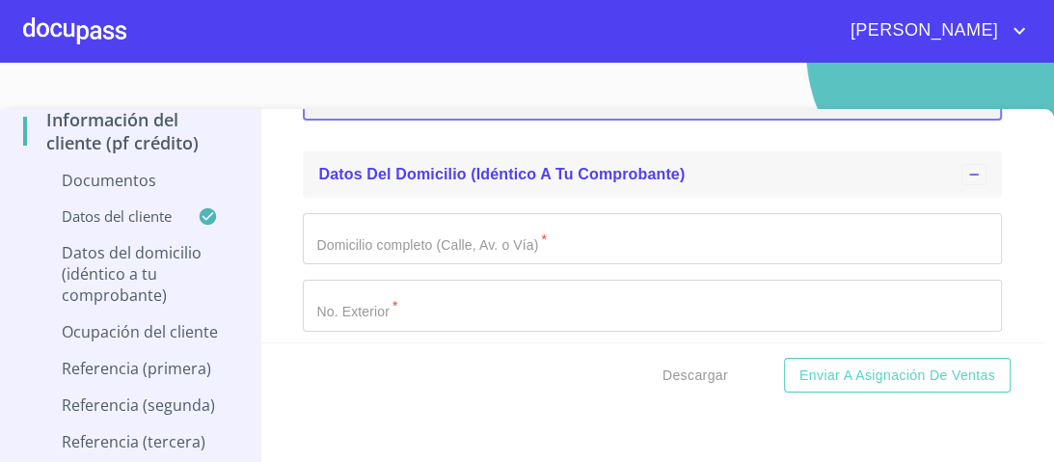
scroll to position [3431, 0]
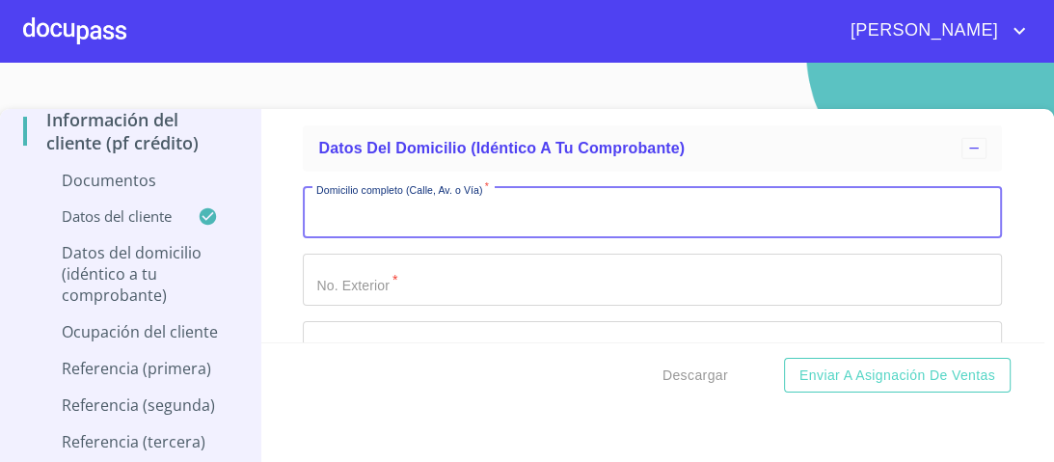
click at [410, 209] on input "Documento de identificación.   *" at bounding box center [652, 213] width 699 height 52
type input "AV [PERSON_NAME]"
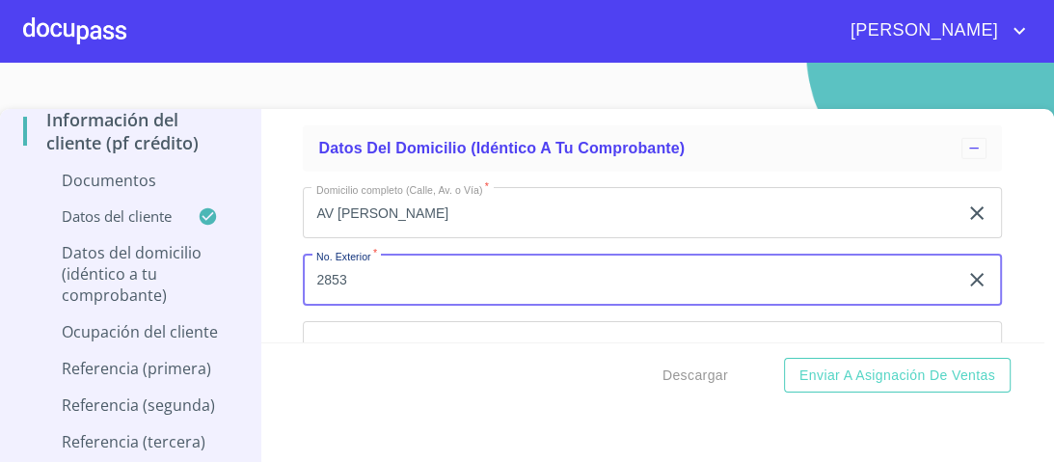
type input "2853"
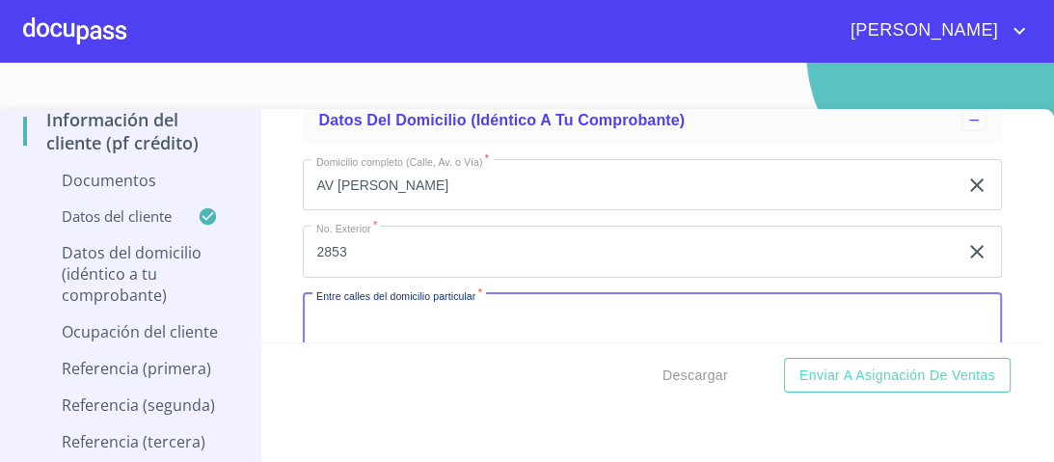
scroll to position [3617, 0]
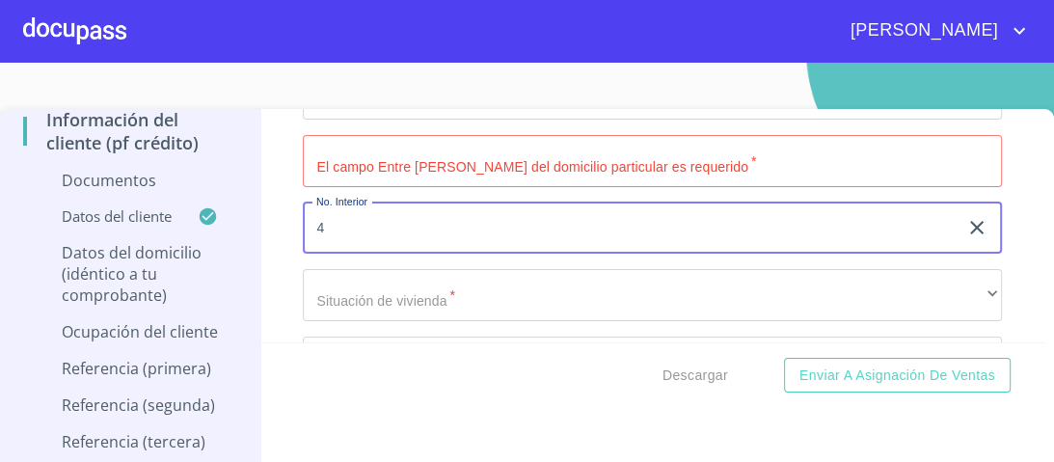
type input "4"
click at [362, 163] on input "Documento de identificación.   *" at bounding box center [652, 161] width 699 height 52
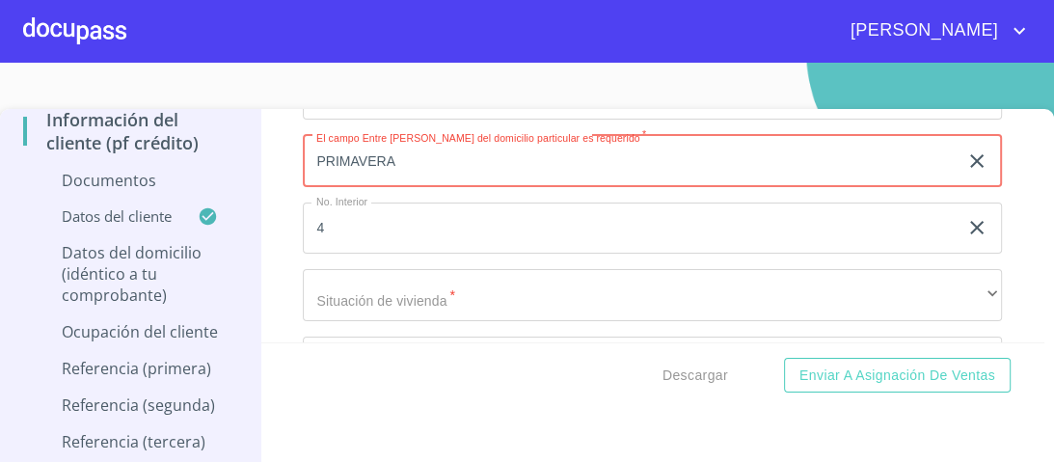
type input "PRIMAVERA"
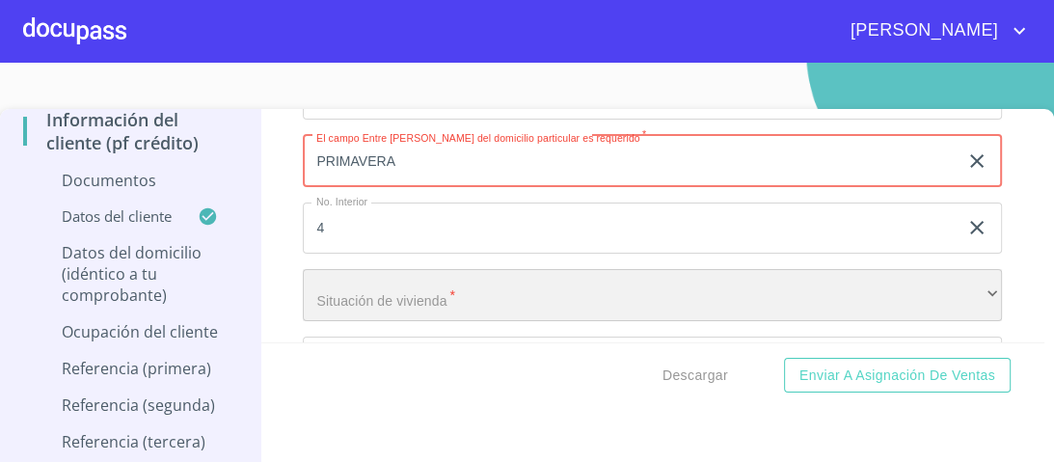
click at [363, 297] on div "​" at bounding box center [652, 295] width 699 height 52
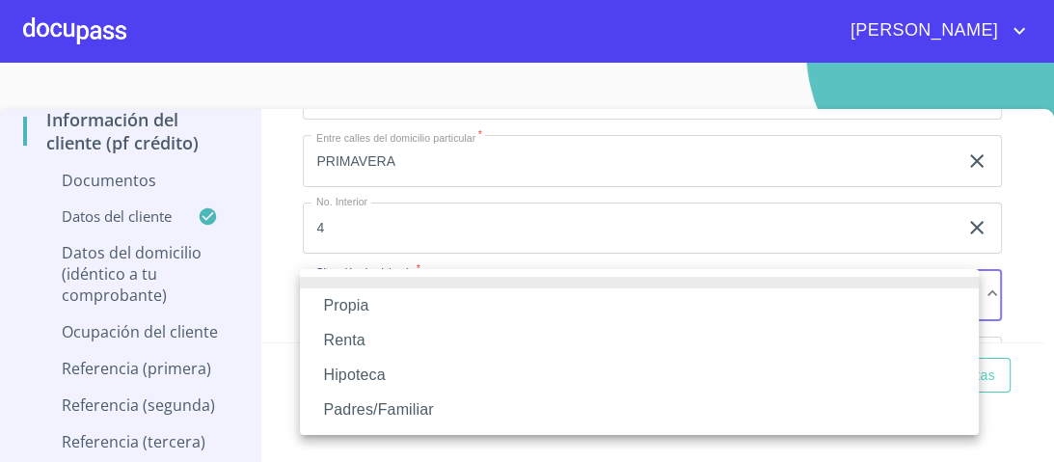
click at [363, 309] on li "Propia" at bounding box center [639, 305] width 679 height 35
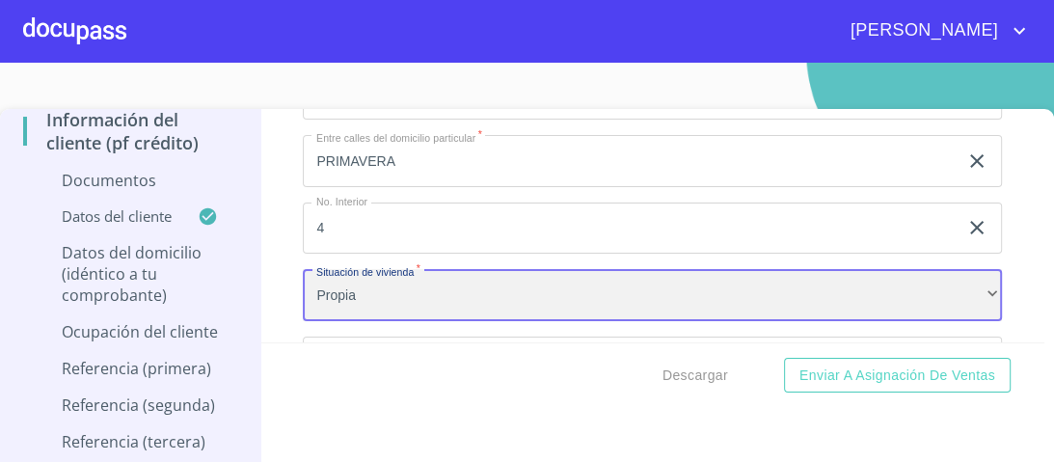
scroll to position [3694, 0]
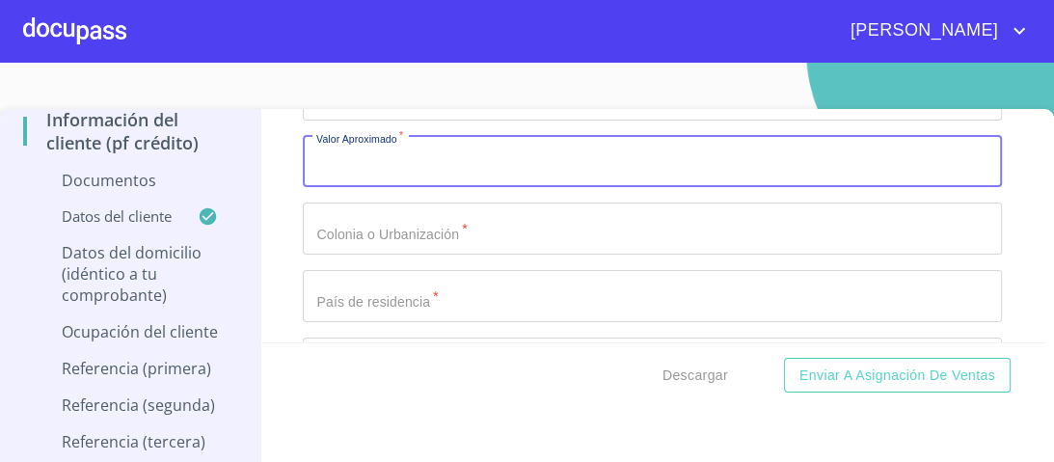
scroll to position [3849, 0]
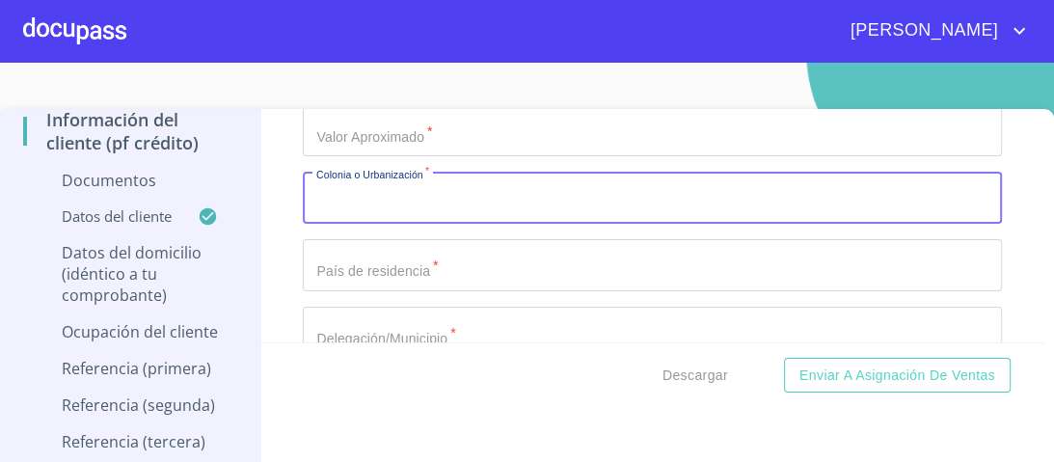
click at [364, 197] on input "Documento de identificación.   *" at bounding box center [652, 198] width 699 height 52
type input "PARQUES DEL BOSQUE"
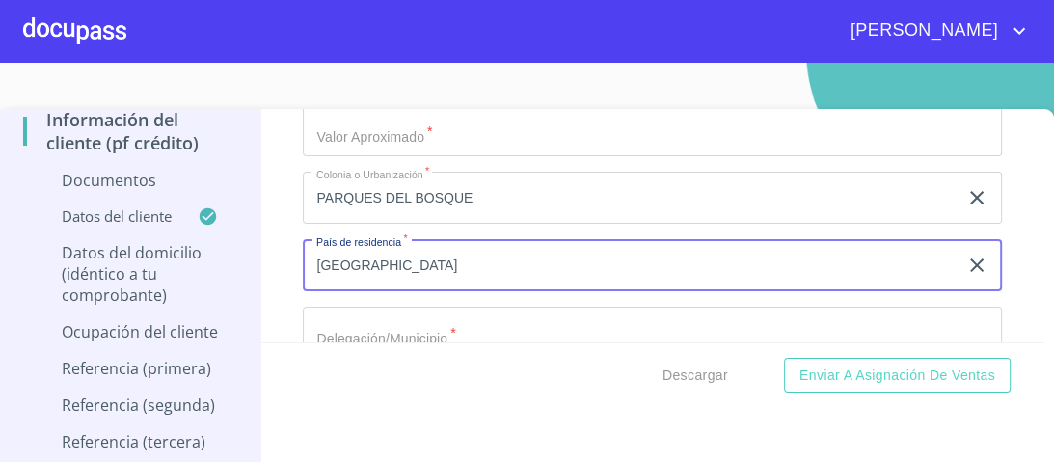
type input "[GEOGRAPHIC_DATA]"
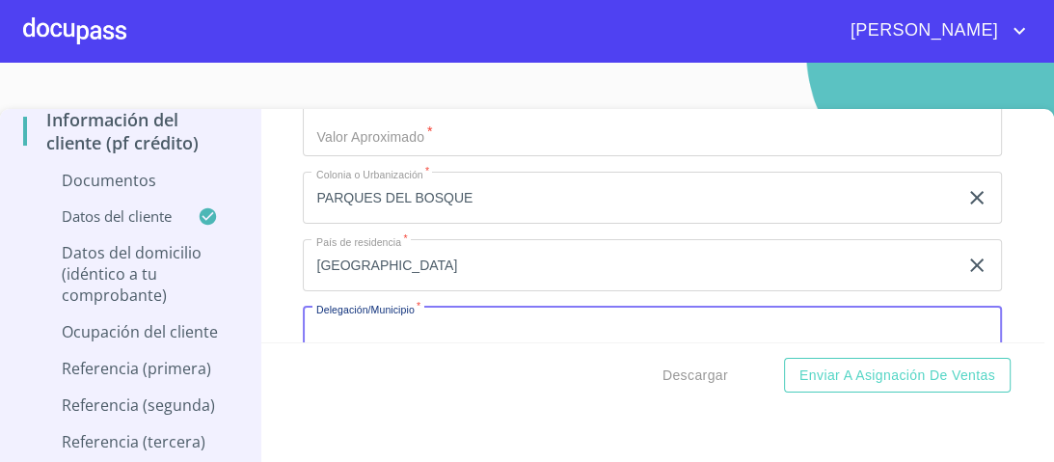
scroll to position [3861, 0]
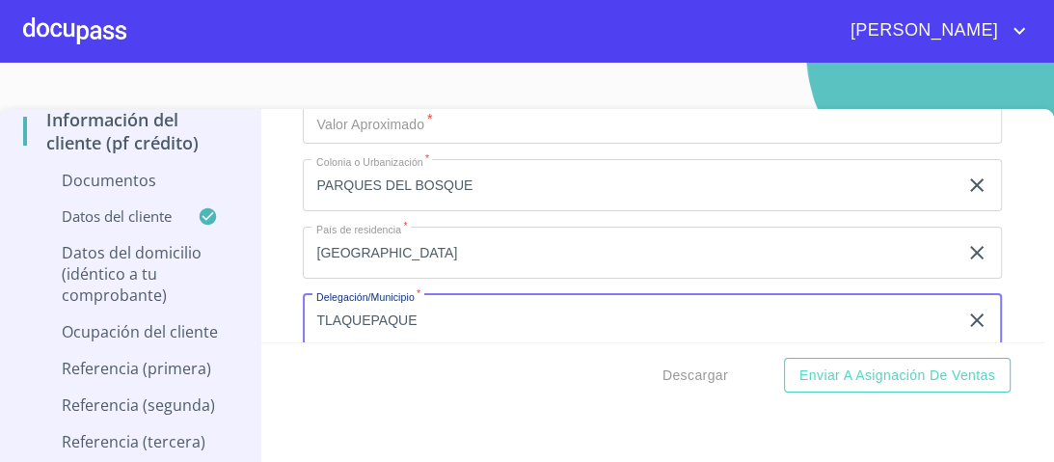
type input "TLAQUEPAQUE"
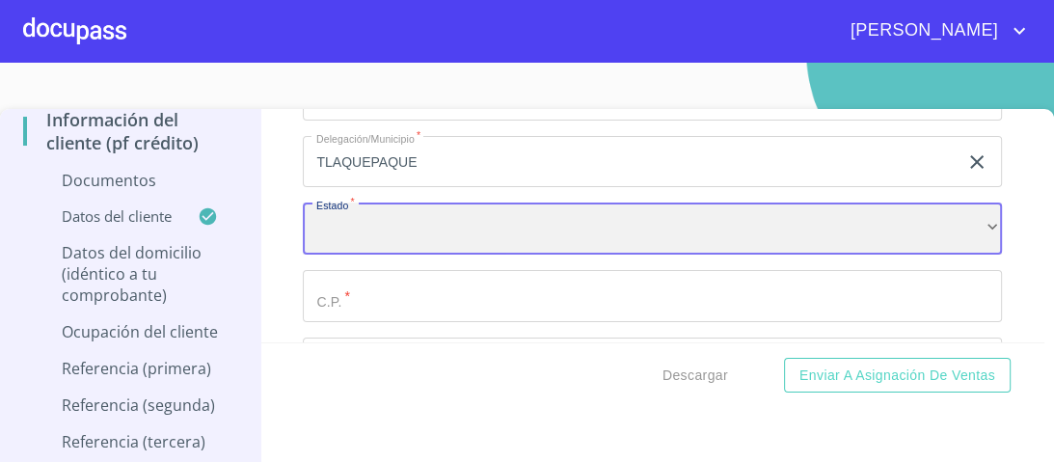
click at [365, 215] on div "​" at bounding box center [652, 228] width 699 height 52
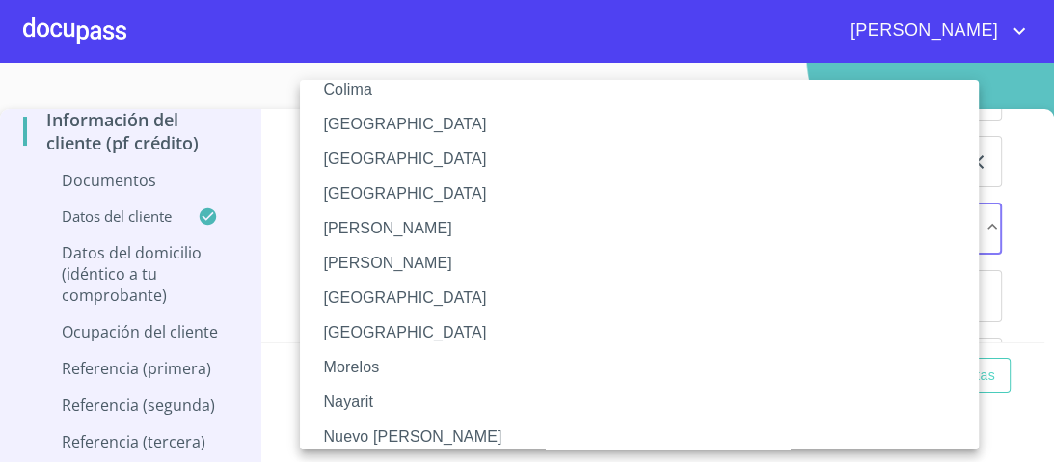
scroll to position [309, 0]
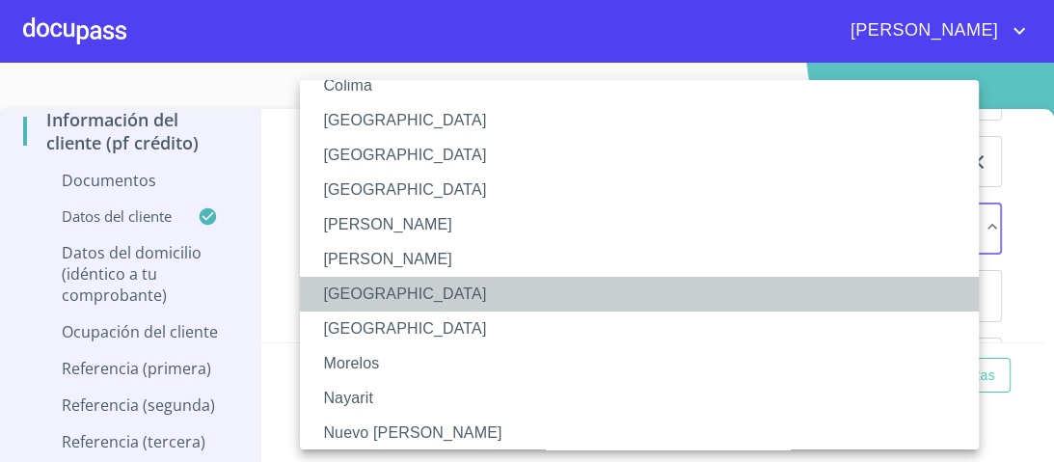
click at [348, 297] on li "[GEOGRAPHIC_DATA]" at bounding box center [645, 294] width 690 height 35
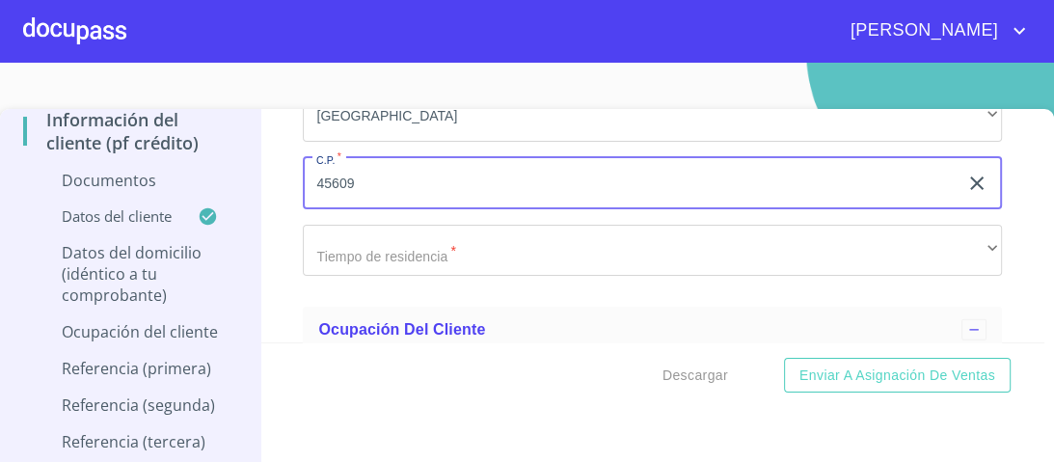
scroll to position [4174, 0]
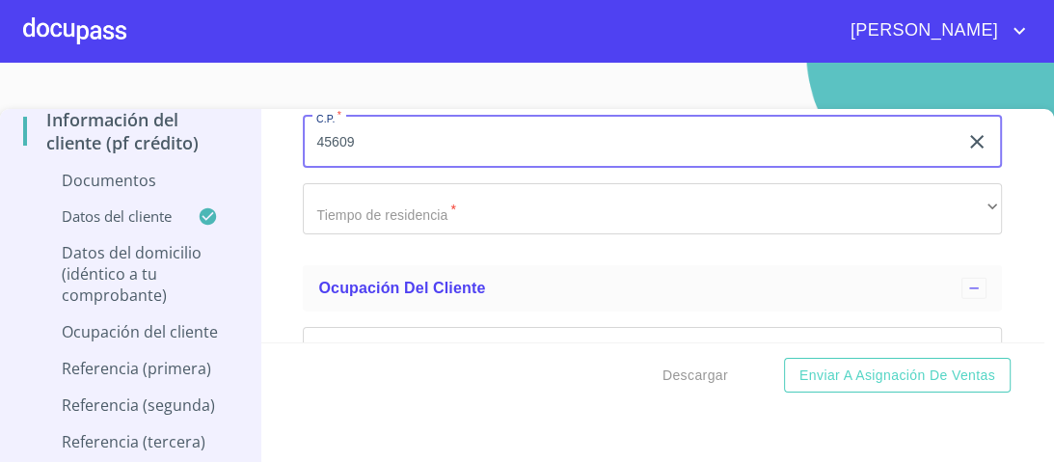
type input "45609"
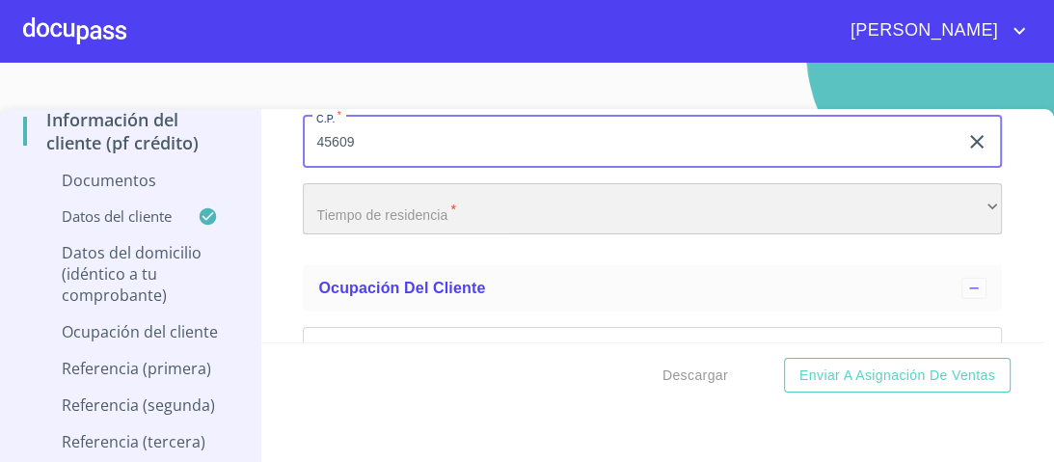
click at [366, 206] on div "​" at bounding box center [652, 209] width 699 height 52
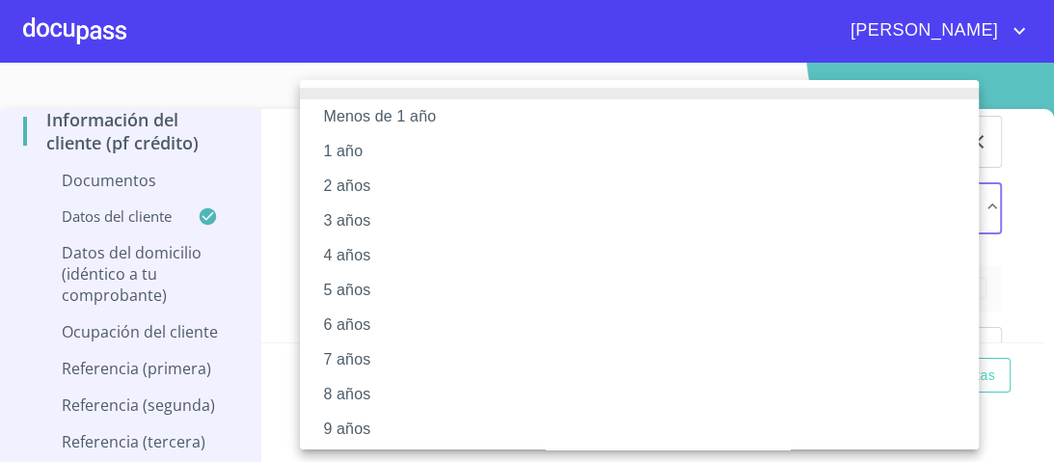
scroll to position [386, 0]
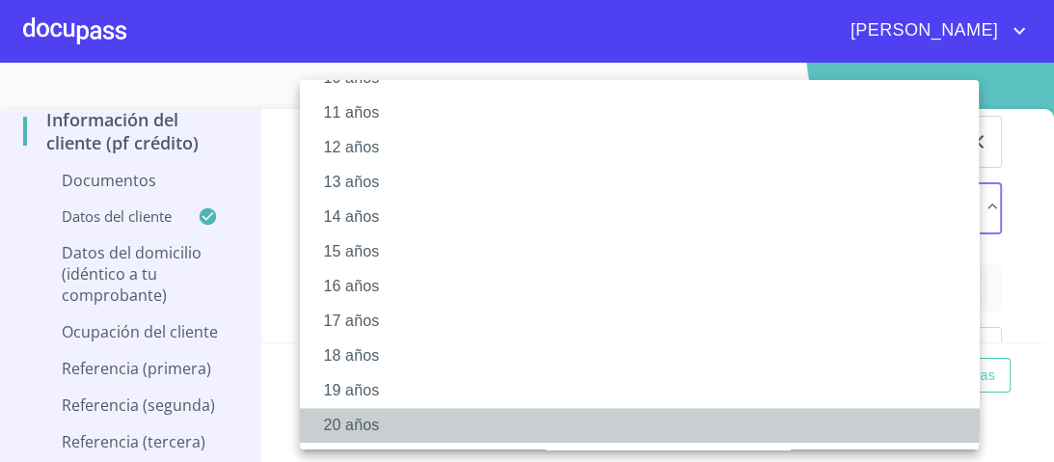
click at [363, 415] on li "20 años" at bounding box center [645, 425] width 690 height 35
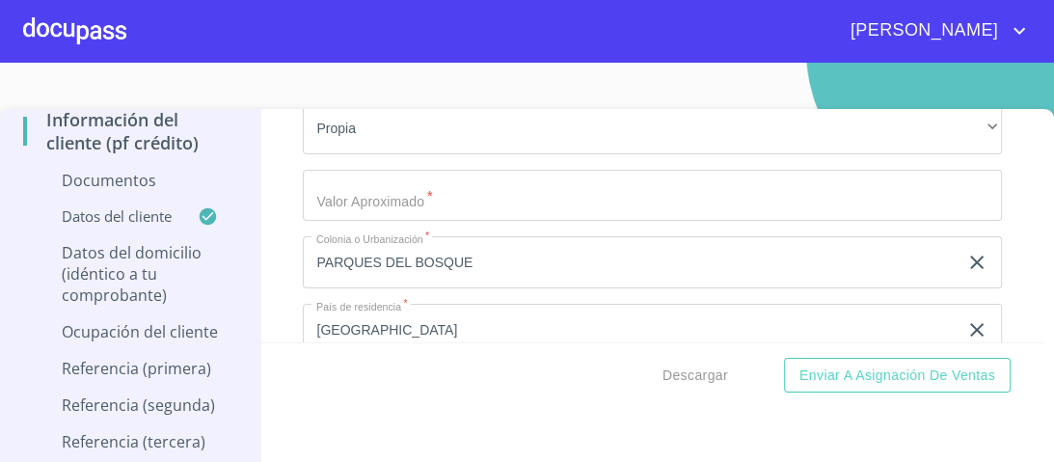
scroll to position [3788, 0]
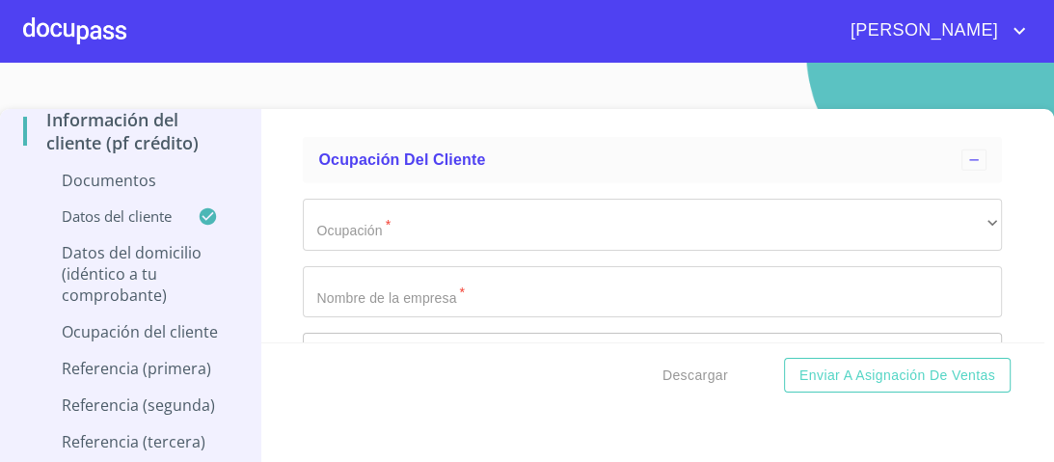
scroll to position [4328, 0]
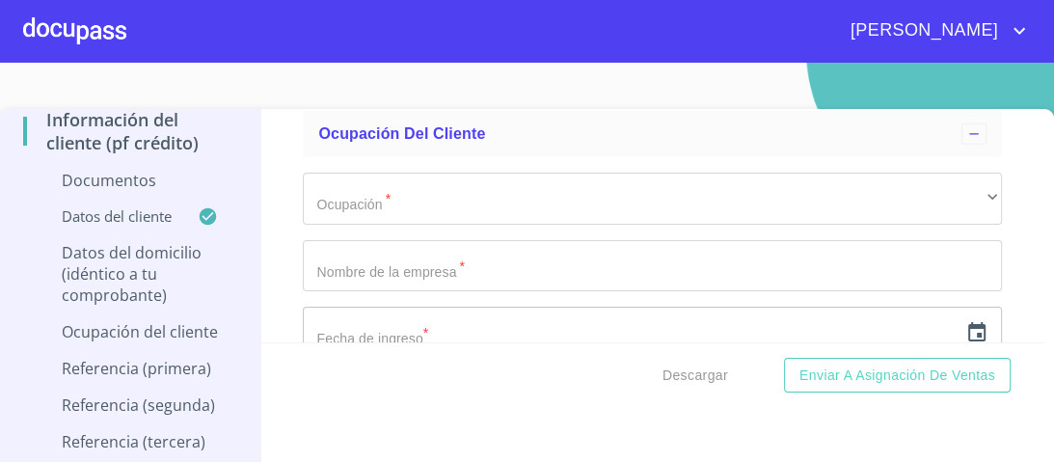
type input "$3,000,000.00"
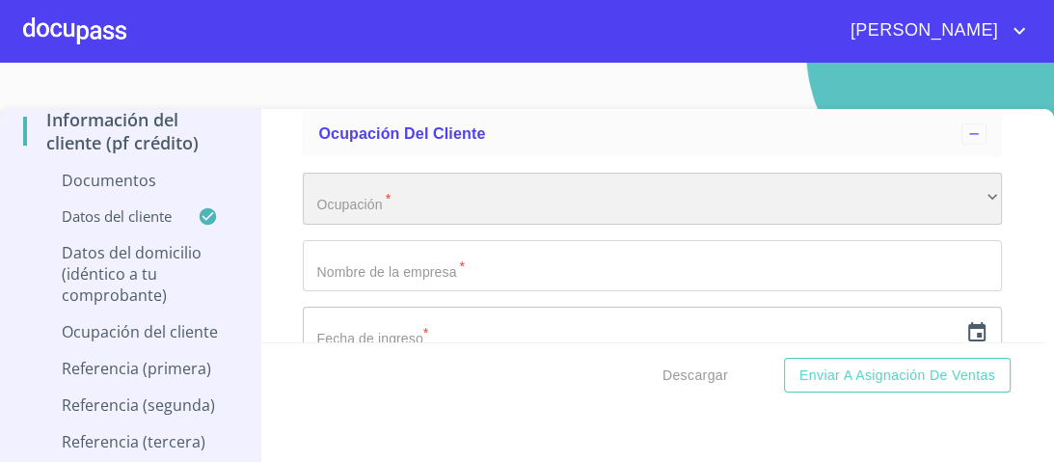
click at [349, 196] on div "​" at bounding box center [652, 199] width 699 height 52
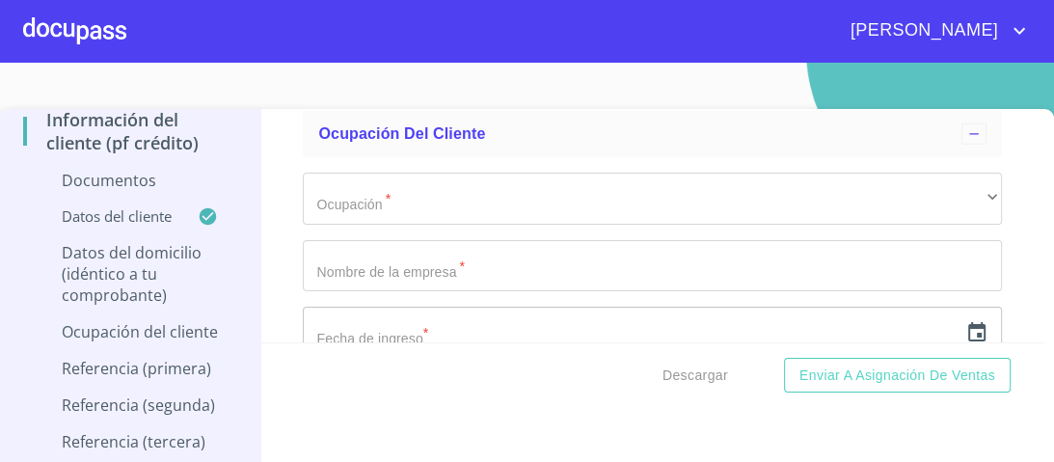
scroll to position [121, 0]
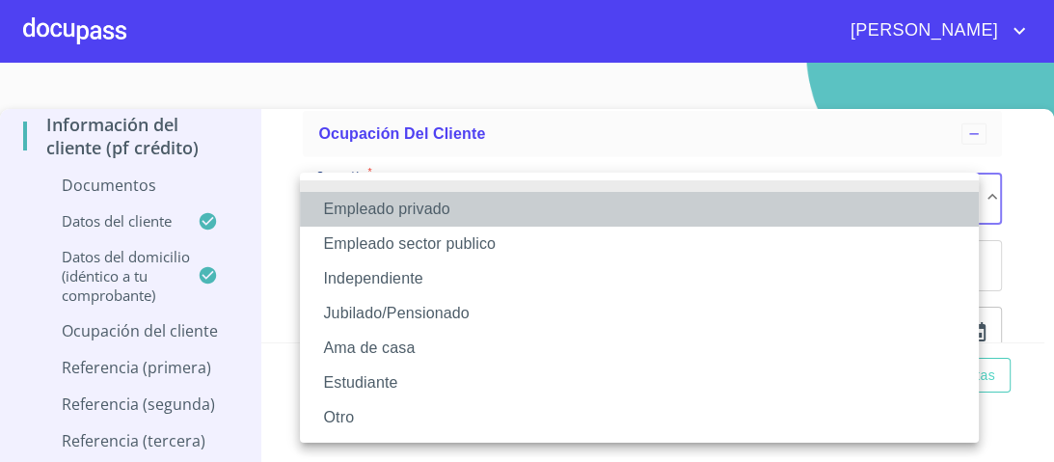
click at [420, 204] on li "Empleado privado" at bounding box center [639, 209] width 679 height 35
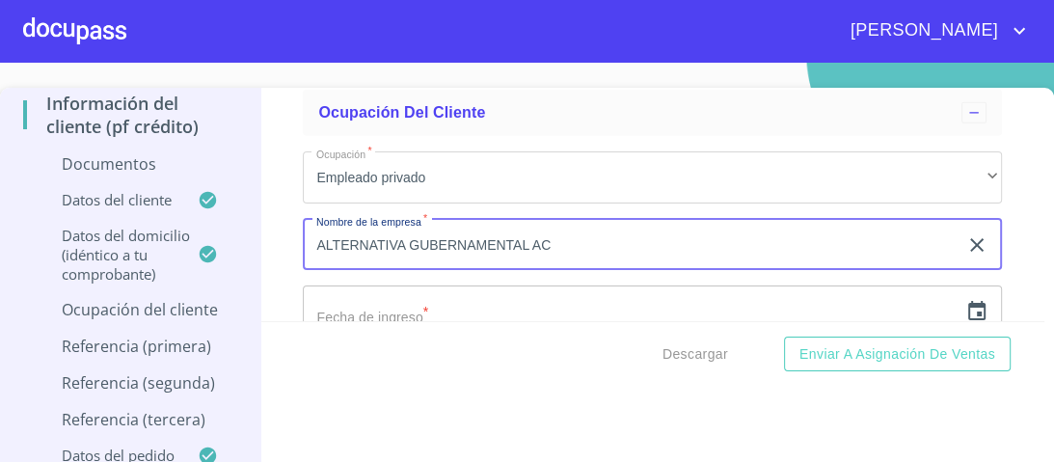
scroll to position [39, 0]
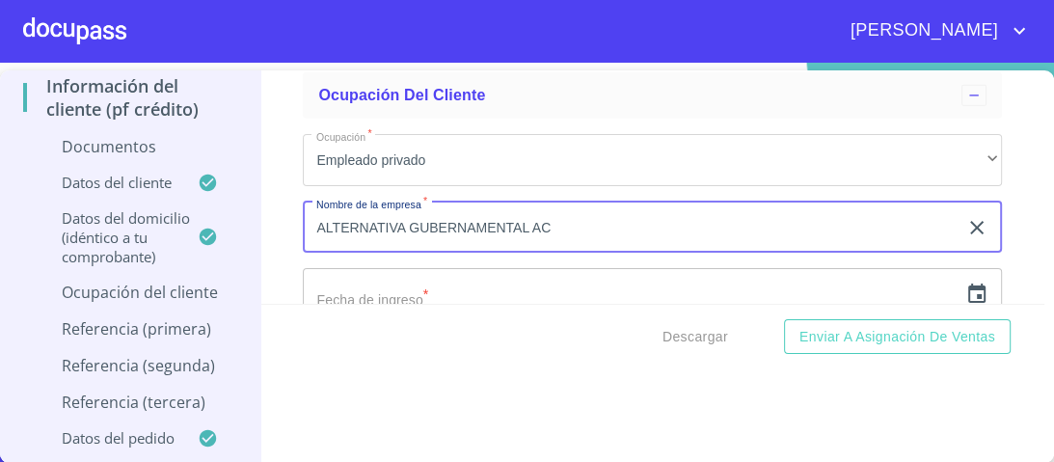
type input "ALTERNATIVA GUBERNAMENTAL AC"
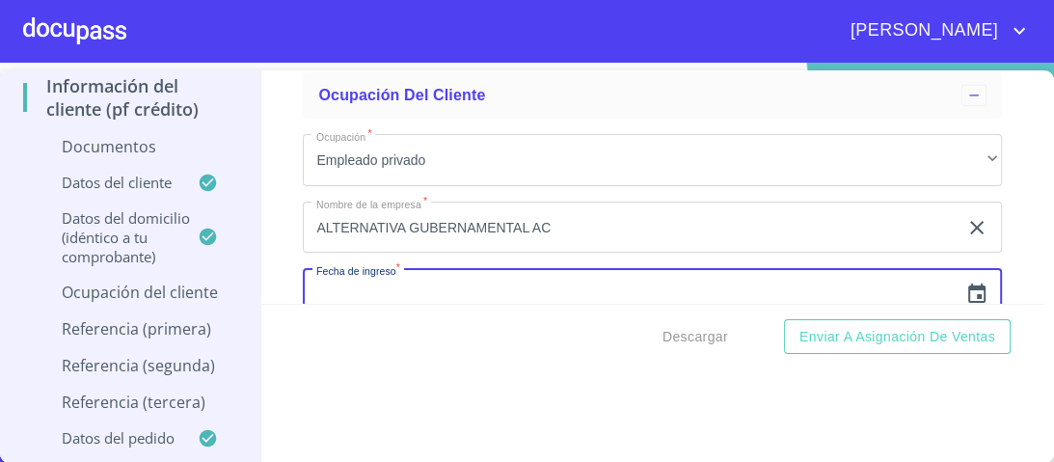
click at [339, 295] on input "text" at bounding box center [630, 294] width 655 height 52
click at [348, 293] on input "text" at bounding box center [630, 294] width 655 height 52
click at [965, 292] on icon "button" at bounding box center [976, 293] width 23 height 23
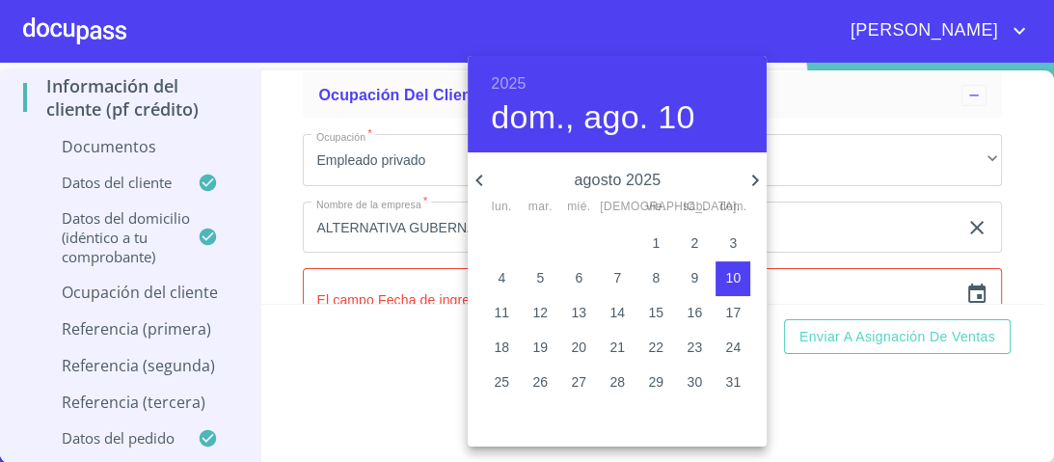
click at [523, 77] on h6 "2025" at bounding box center [508, 83] width 35 height 27
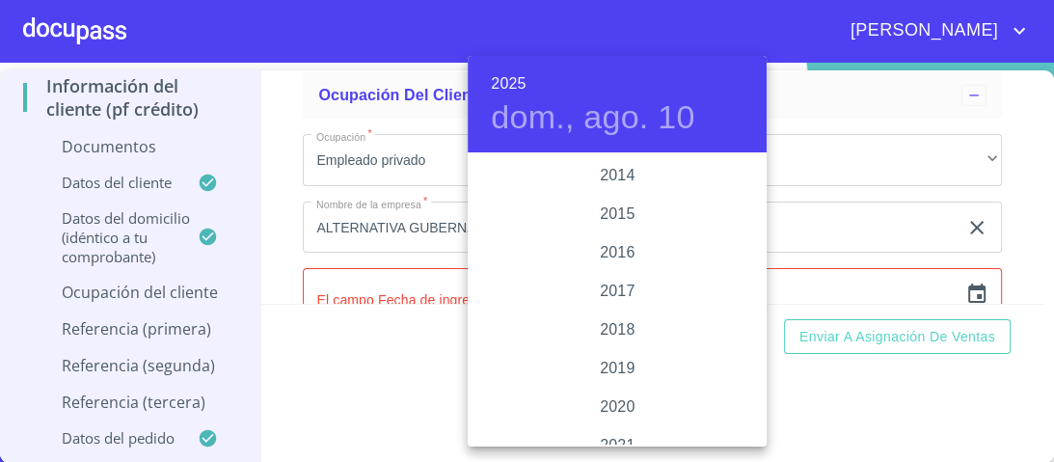
scroll to position [3390, 0]
click at [607, 336] on div "2017" at bounding box center [617, 332] width 299 height 39
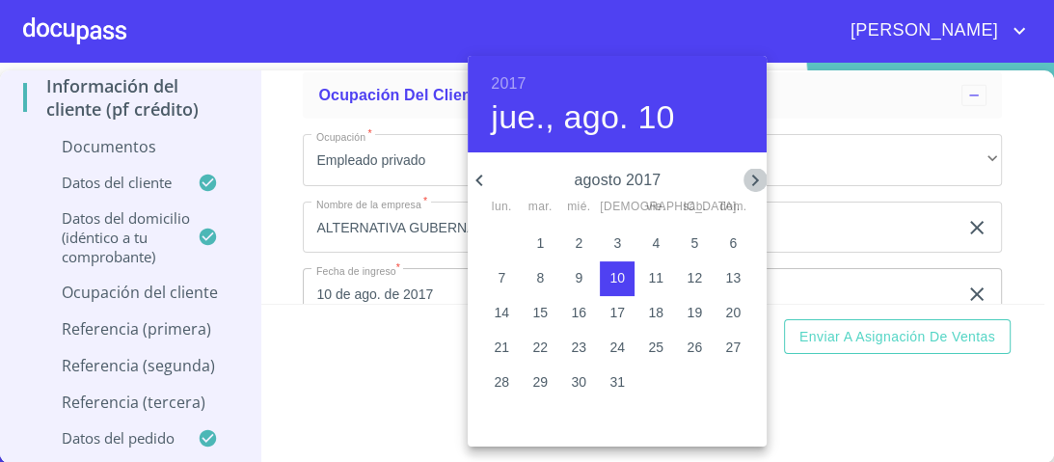
click at [756, 180] on icon "button" at bounding box center [755, 181] width 7 height 12
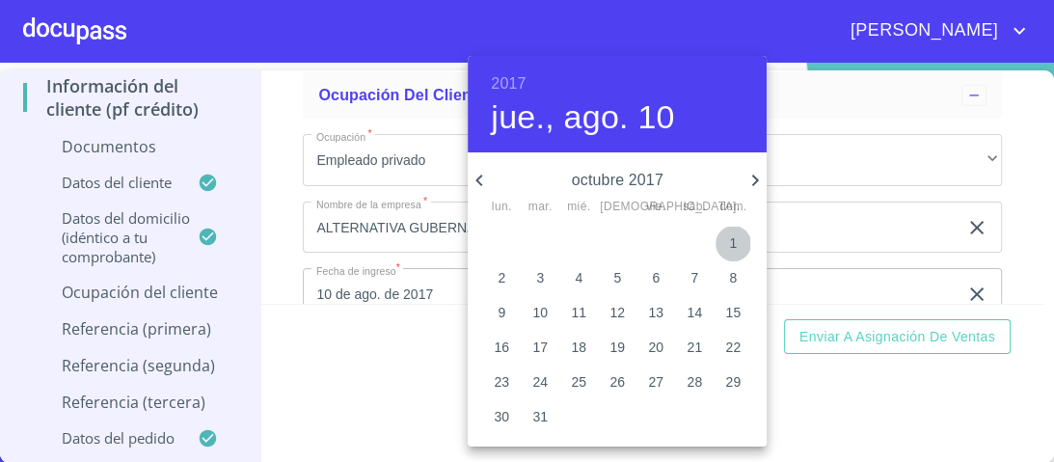
click at [730, 243] on p "1" at bounding box center [733, 242] width 8 height 19
type input "1 de oct. de 2017"
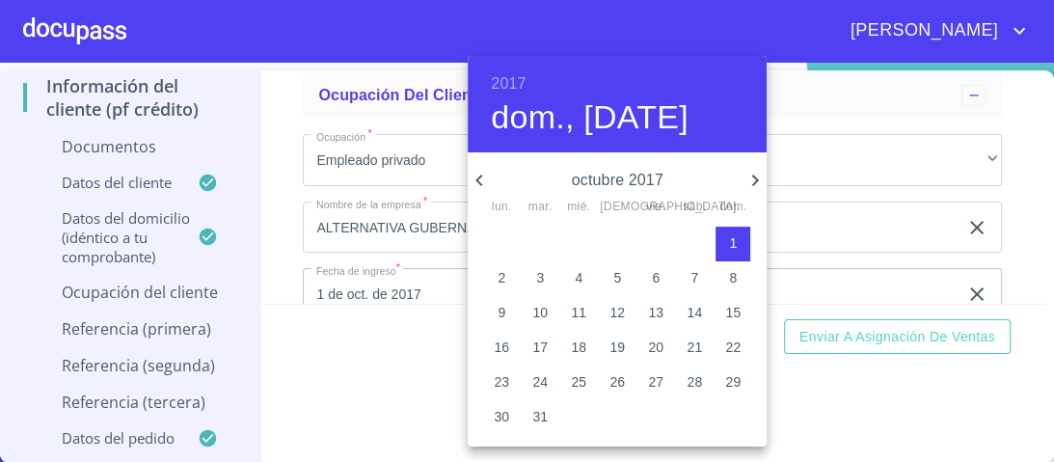
click at [856, 181] on div at bounding box center [527, 231] width 1054 height 462
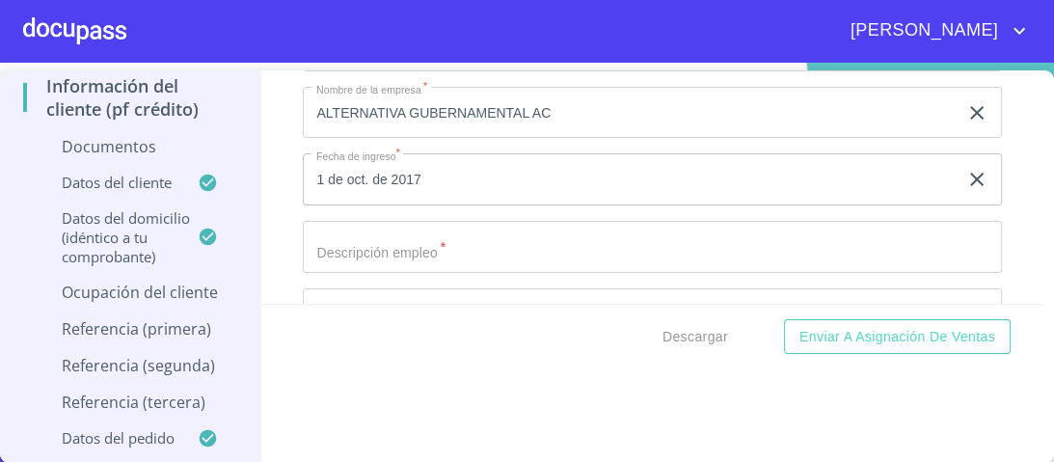
scroll to position [4469, 0]
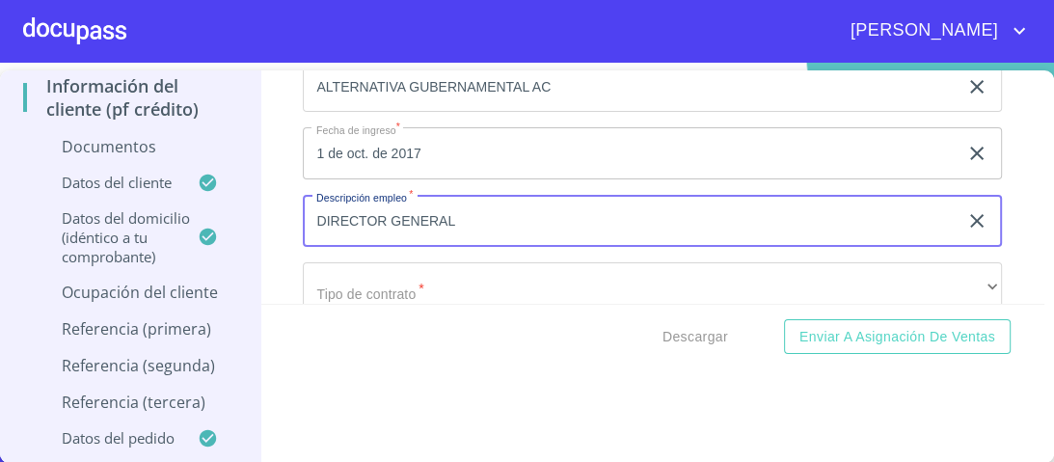
type input "DIRECTOR GENERAL"
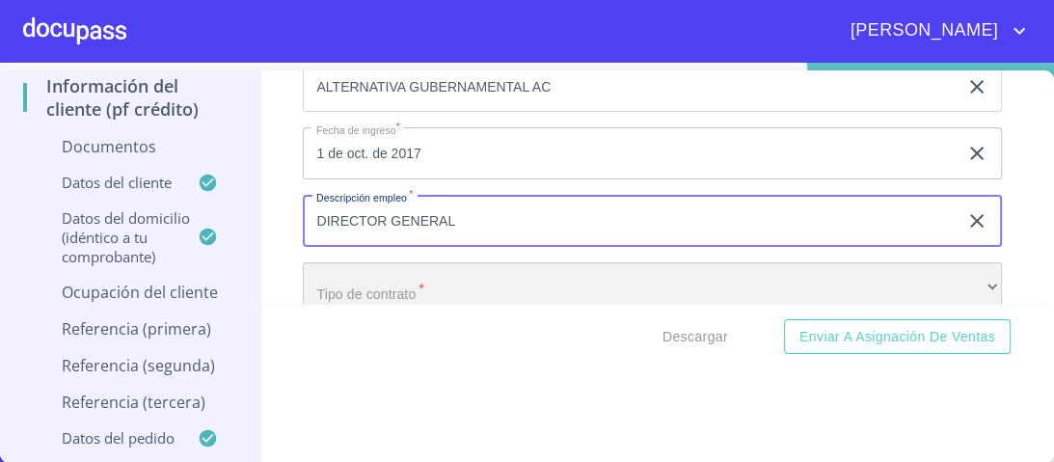
click at [399, 278] on div "​" at bounding box center [652, 288] width 699 height 52
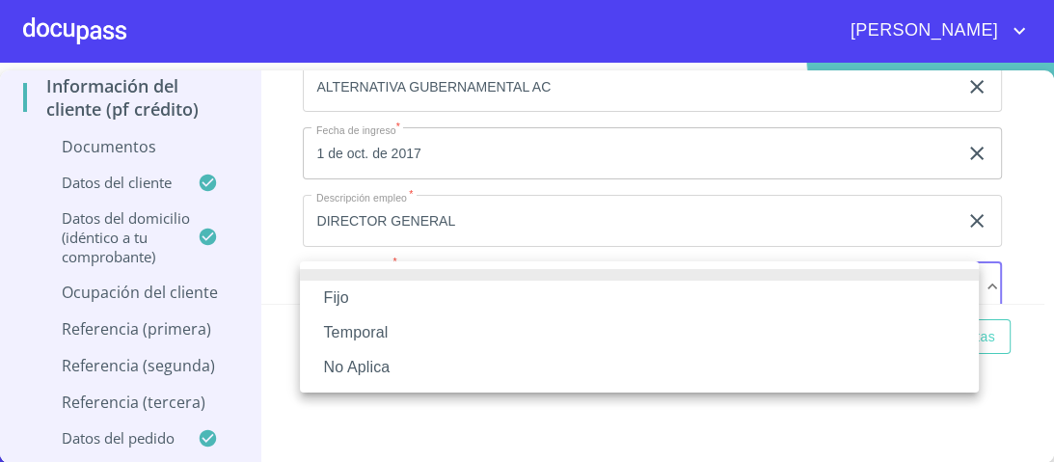
click at [347, 300] on li "Fijo" at bounding box center [639, 298] width 679 height 35
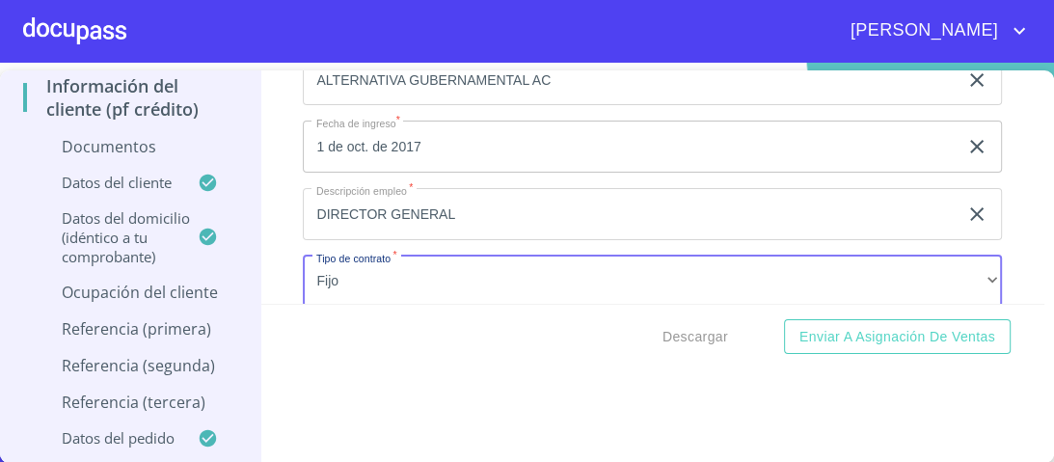
scroll to position [4634, 0]
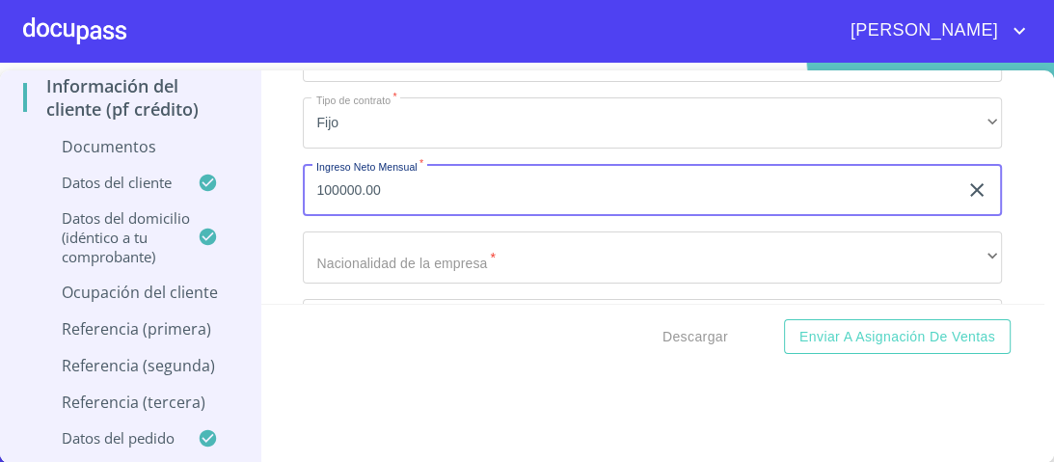
type input "100000.00"
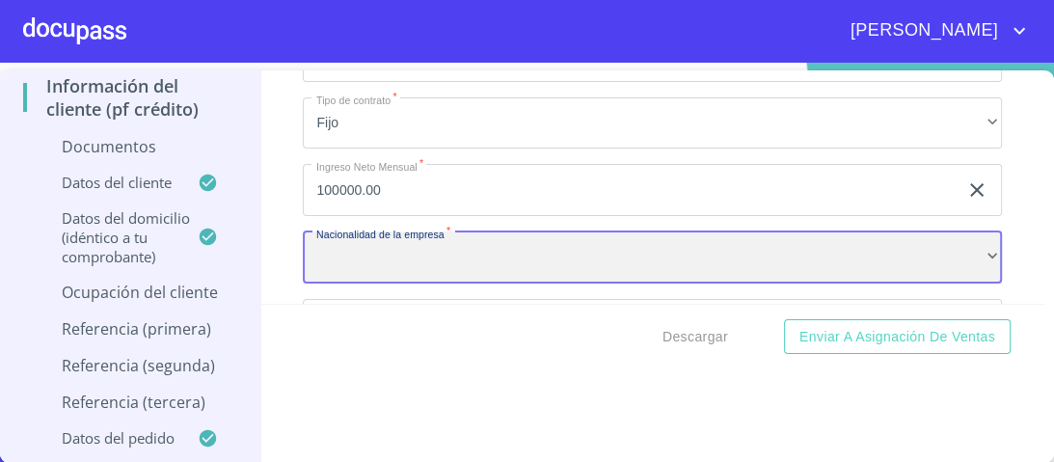
click at [355, 250] on div "​" at bounding box center [652, 257] width 699 height 52
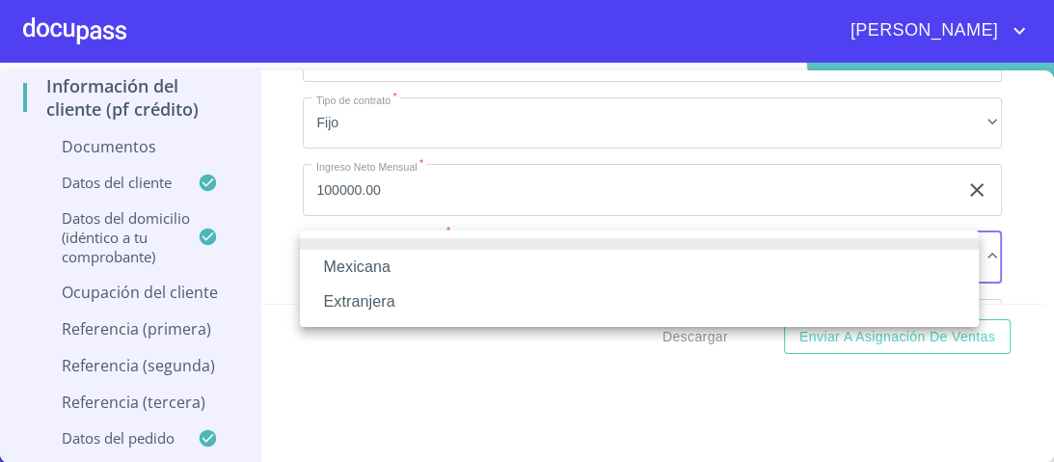
click at [364, 269] on li "Mexicana" at bounding box center [639, 267] width 679 height 35
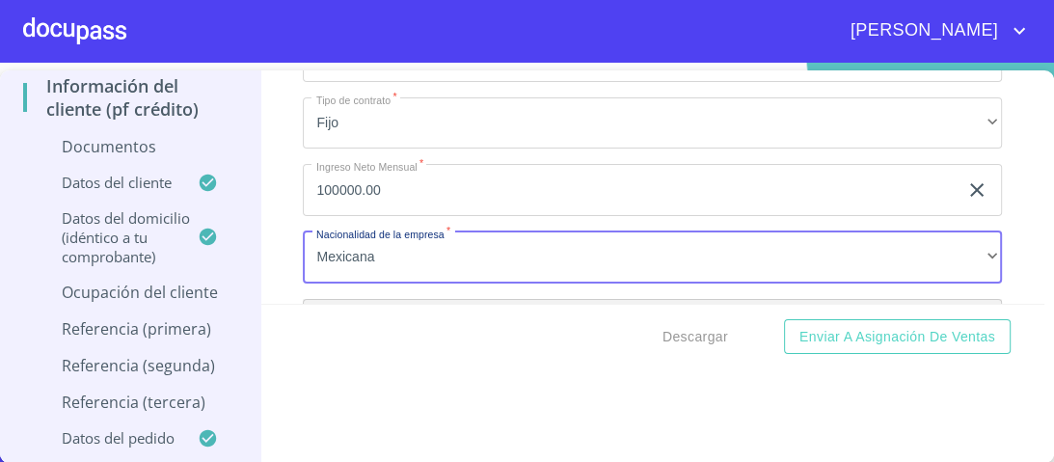
scroll to position [4677, 0]
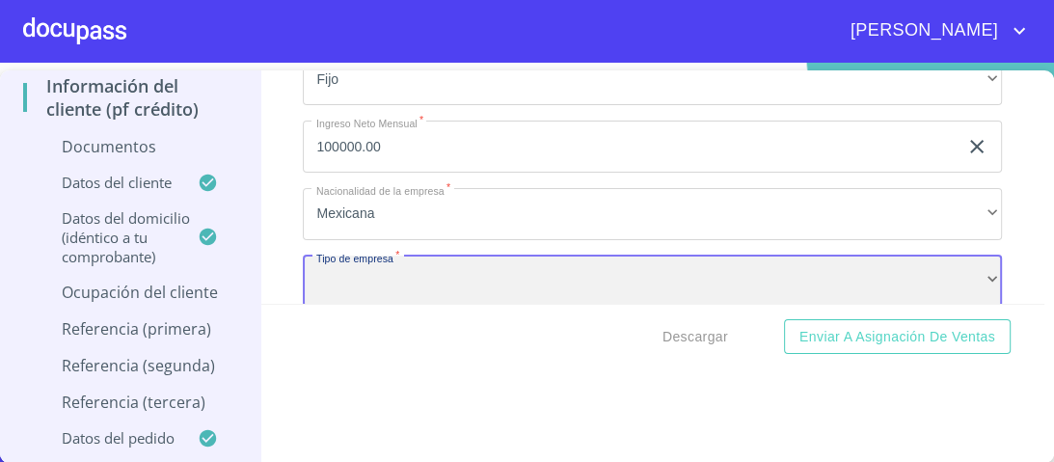
click at [379, 279] on div "​" at bounding box center [652, 281] width 699 height 52
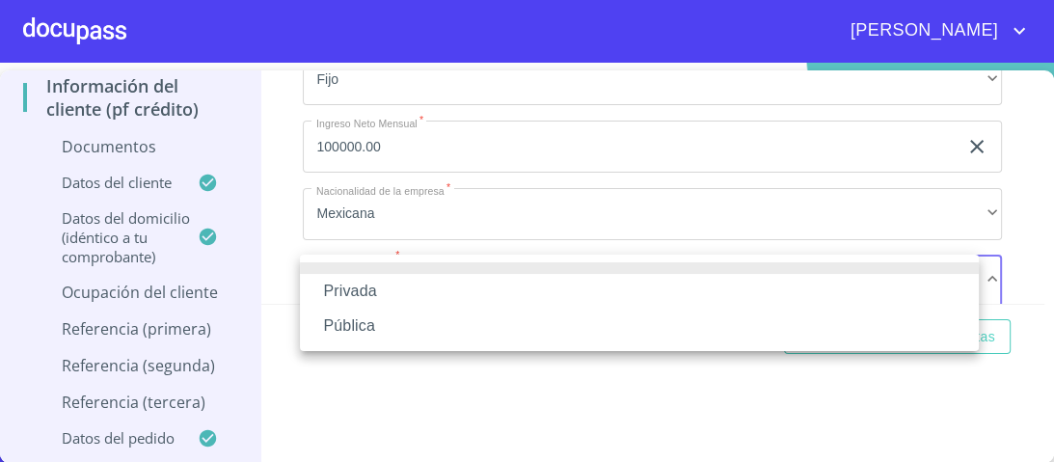
click at [365, 289] on li "Privada" at bounding box center [639, 291] width 679 height 35
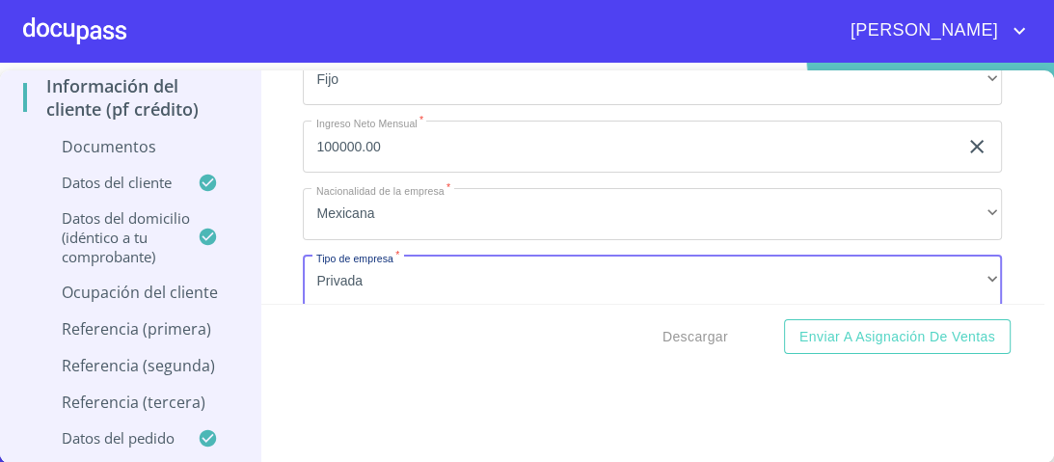
scroll to position [4835, 0]
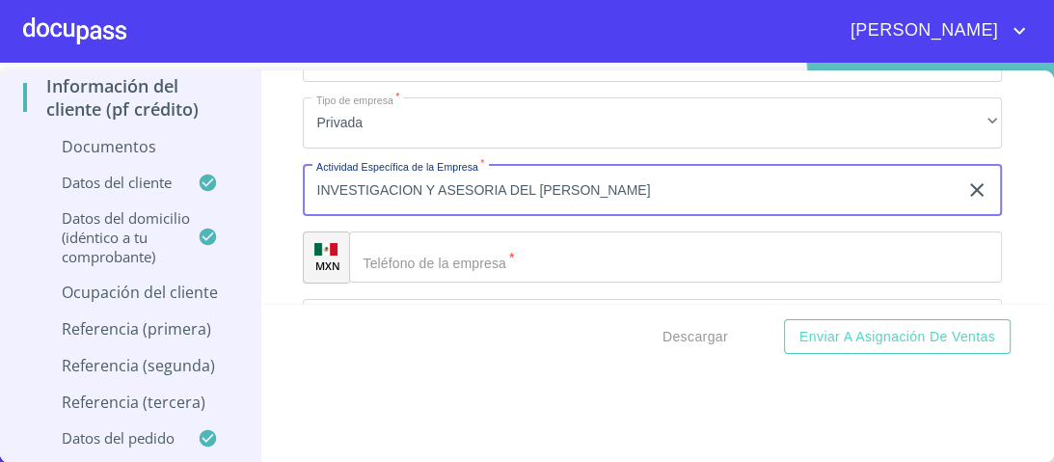
type input "INVESTIGACION Y ASESORIA DEL [PERSON_NAME]"
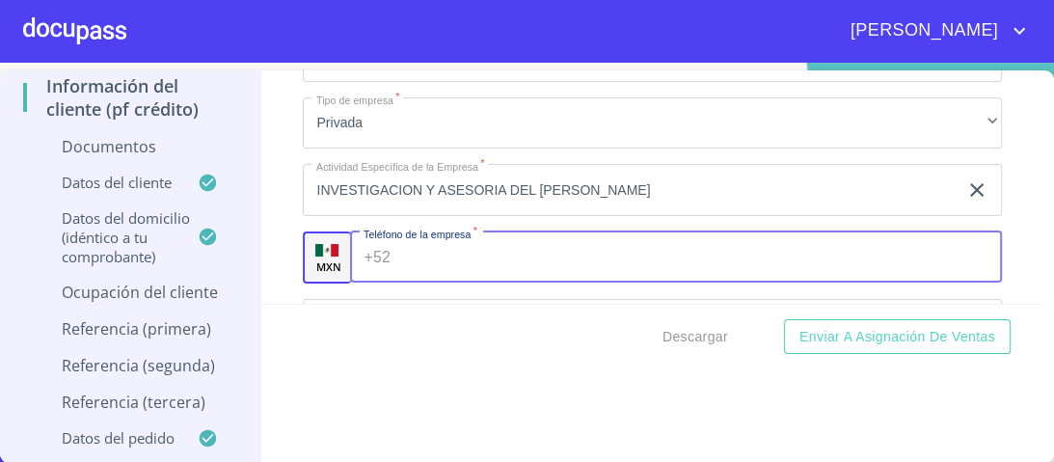
click at [470, 242] on input "Documento de identificación.   *" at bounding box center [700, 257] width 604 height 52
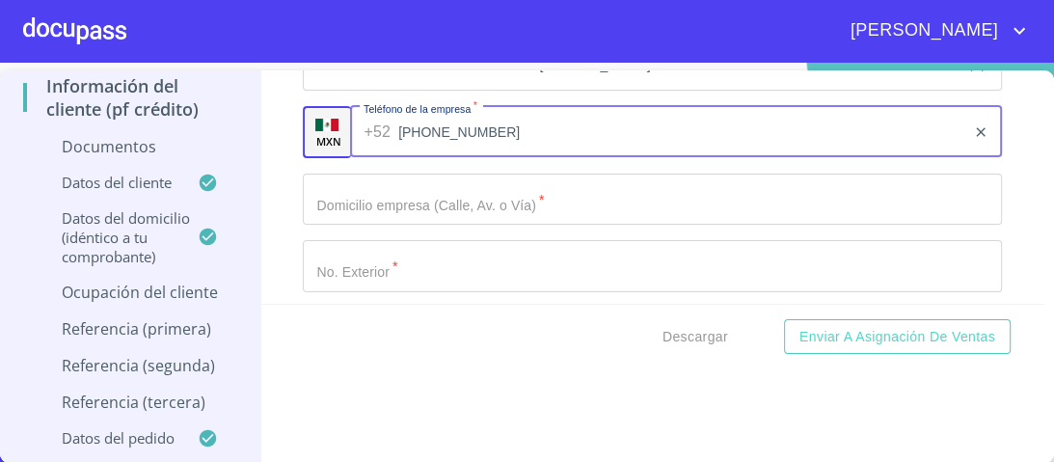
scroll to position [4989, 0]
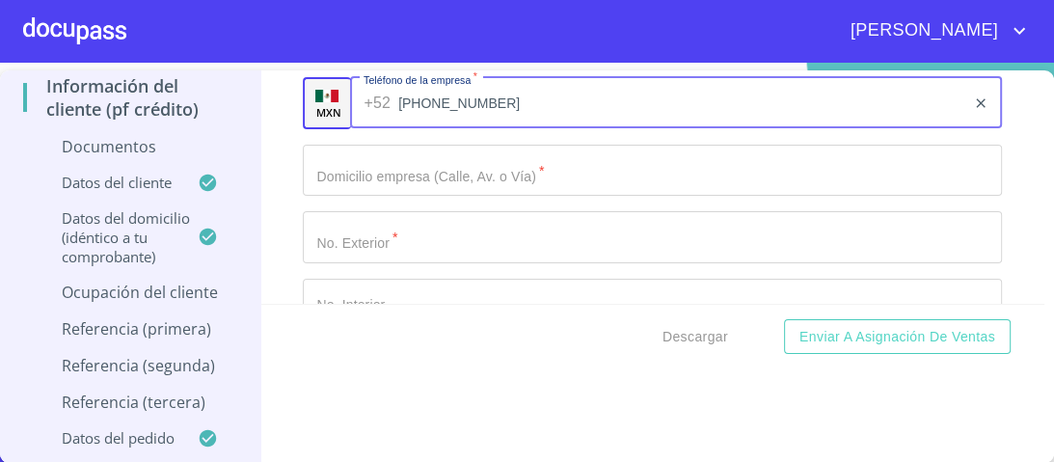
type input "[PHONE_NUMBER]"
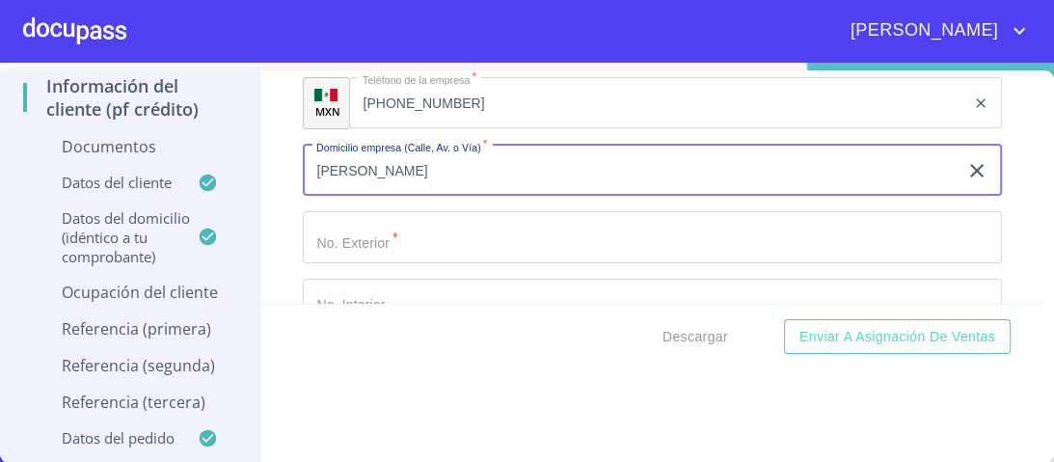
type input "[PERSON_NAME]"
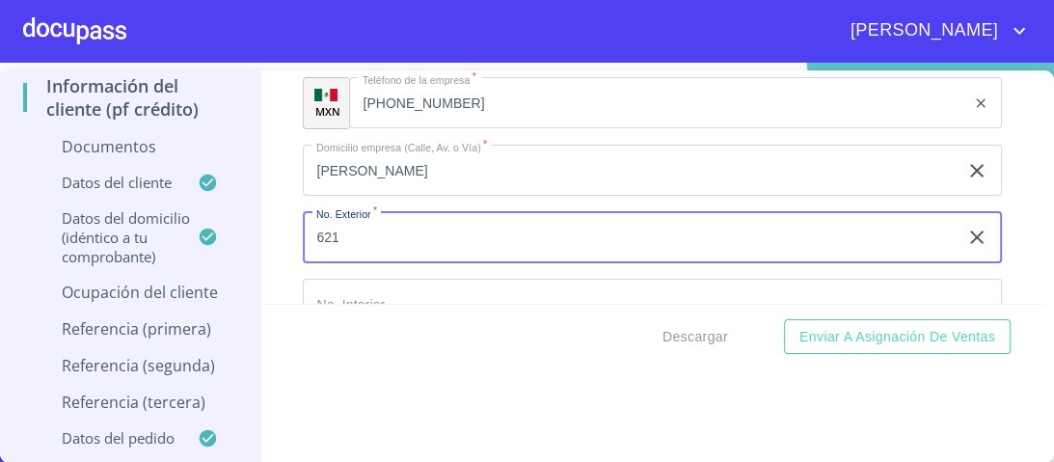
type input "621"
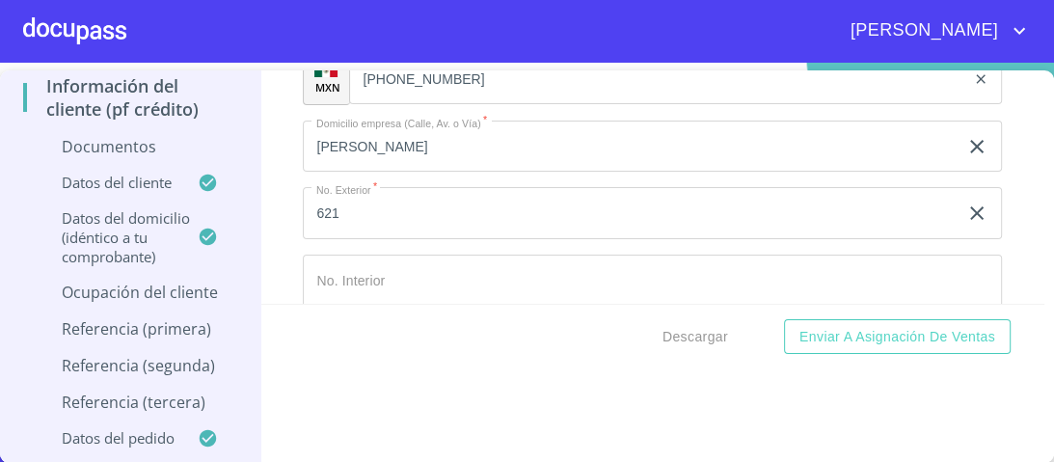
scroll to position [5172, 0]
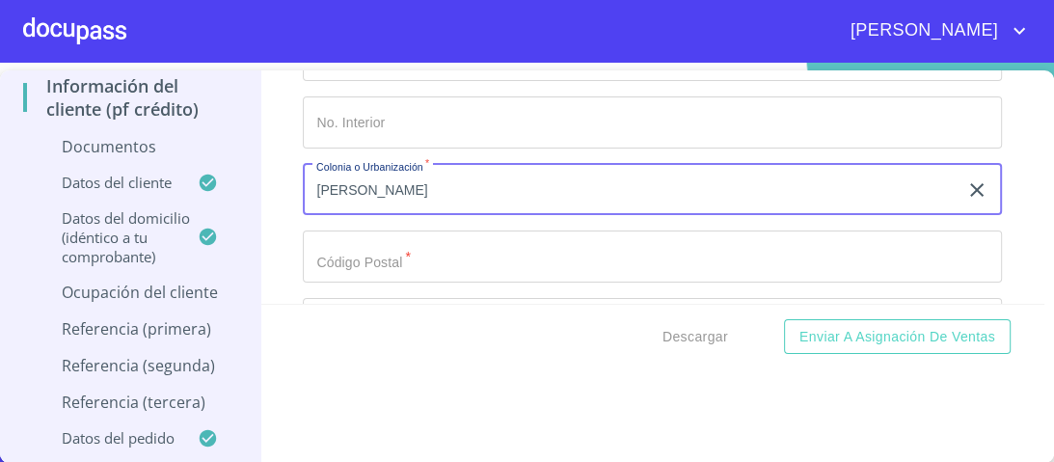
type input "[PERSON_NAME]"
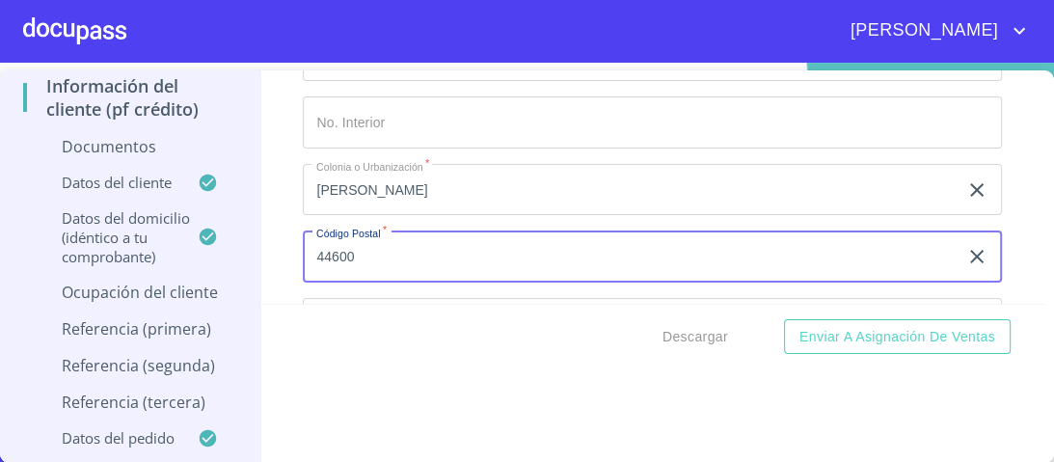
type input "44600"
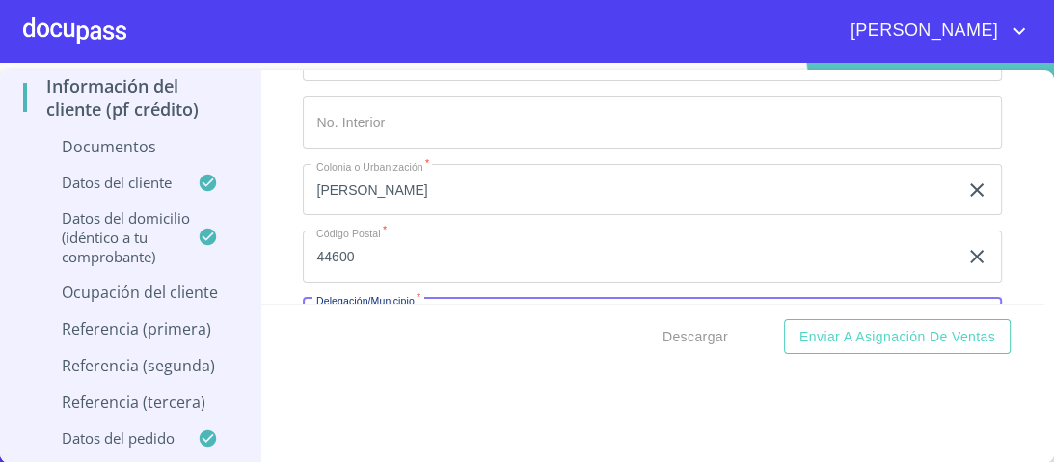
scroll to position [5214, 0]
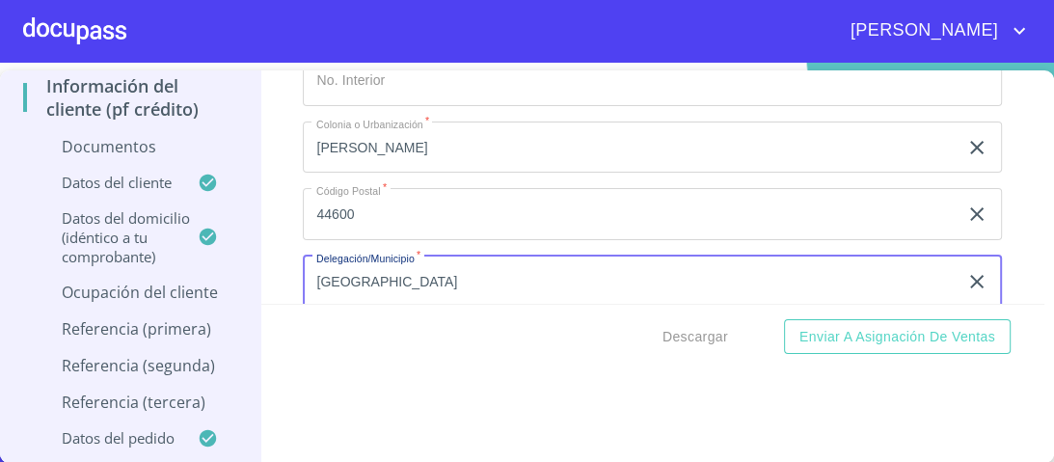
type input "[GEOGRAPHIC_DATA]"
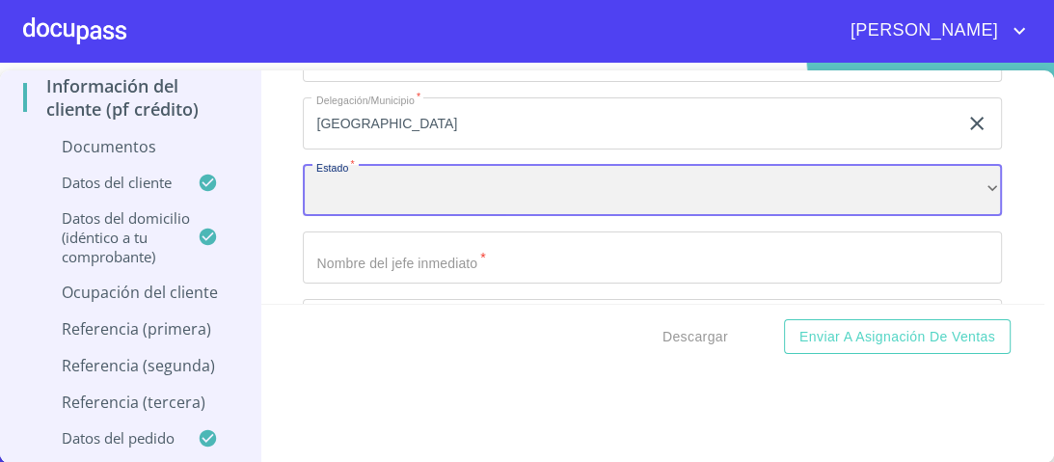
click at [967, 183] on div "​" at bounding box center [652, 191] width 699 height 52
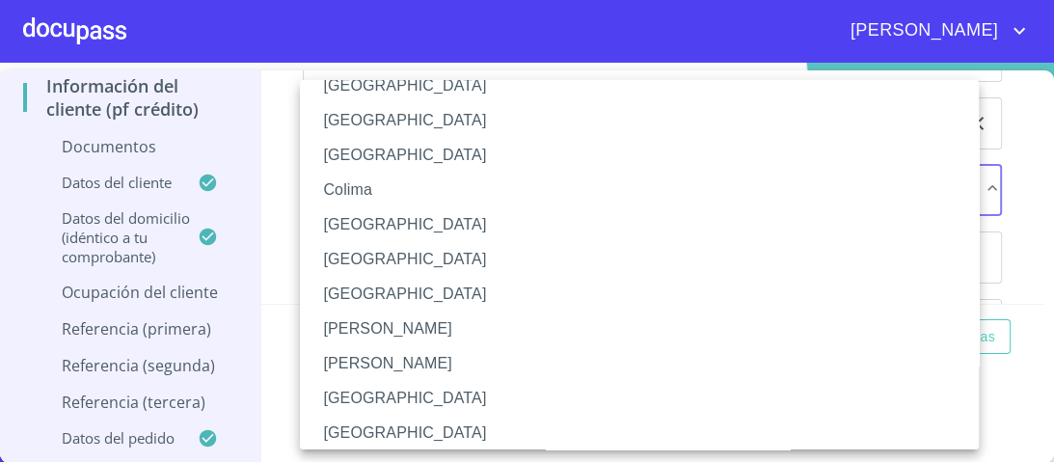
scroll to position [231, 0]
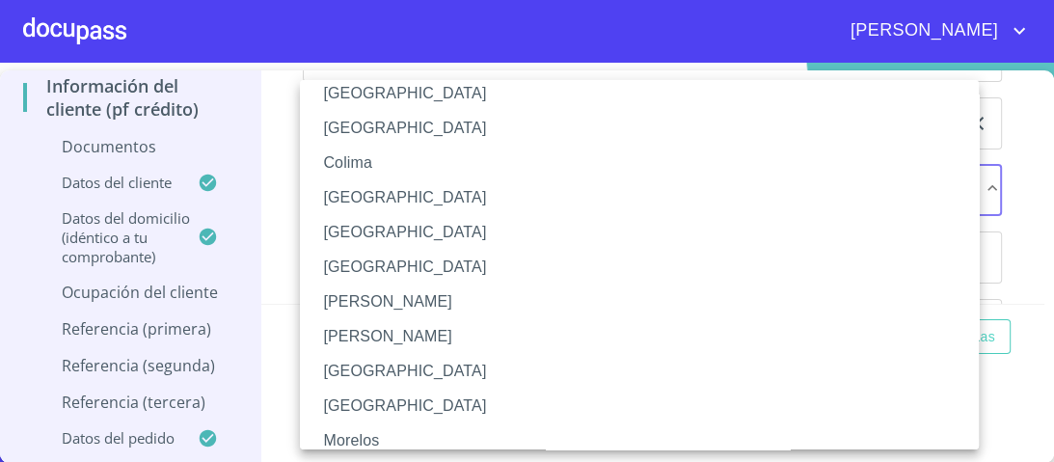
click at [351, 367] on li "[GEOGRAPHIC_DATA]" at bounding box center [645, 371] width 690 height 35
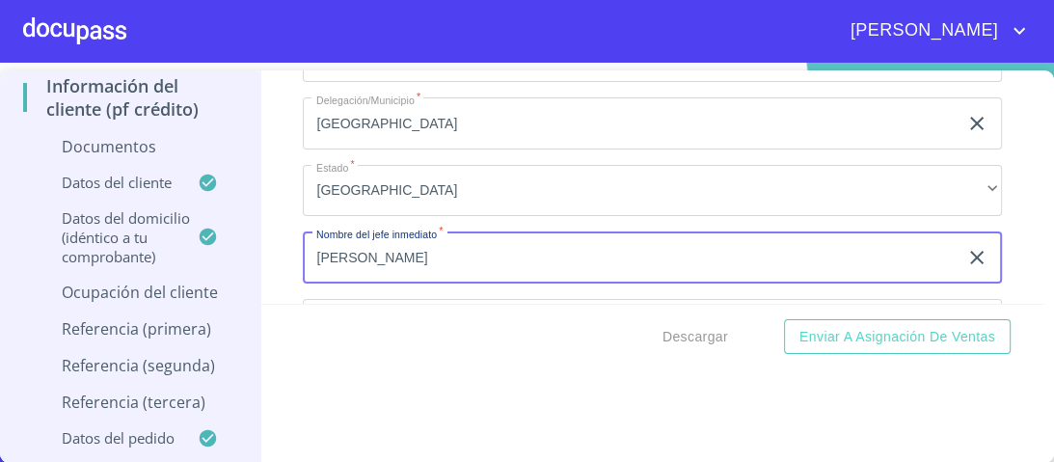
type input "[PERSON_NAME]"
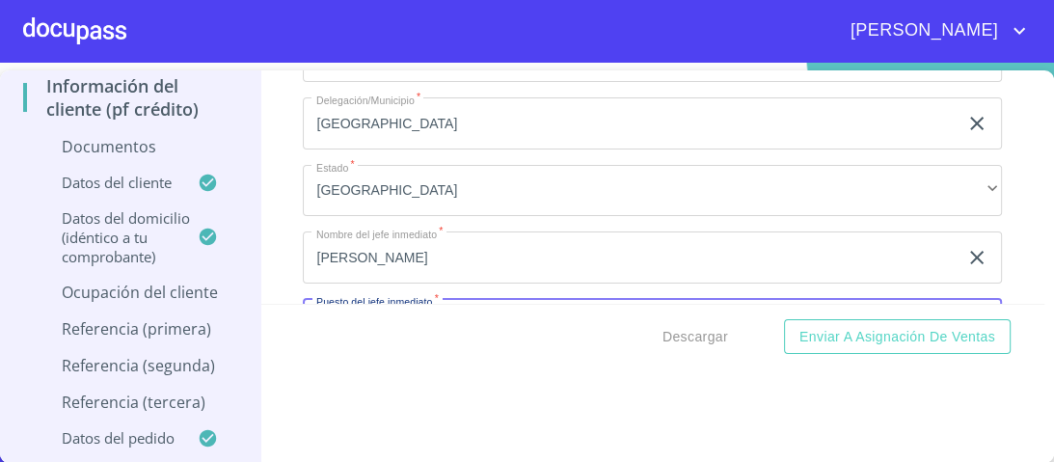
scroll to position [5415, 0]
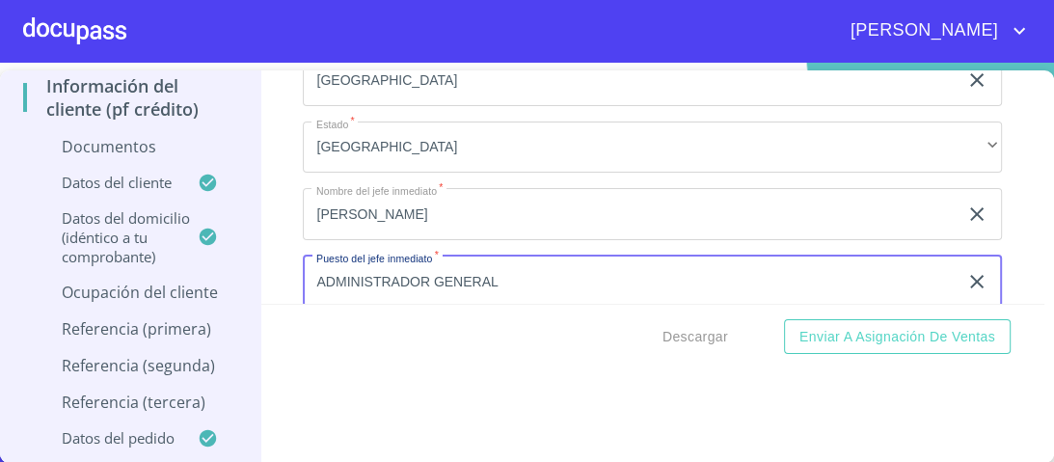
type input "ADMINISTRADOR GENERAL"
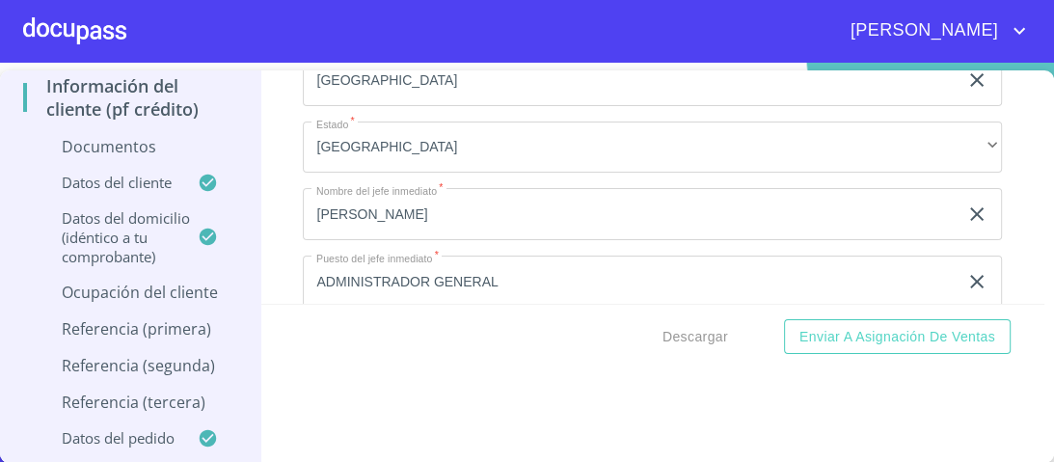
scroll to position [5574, 0]
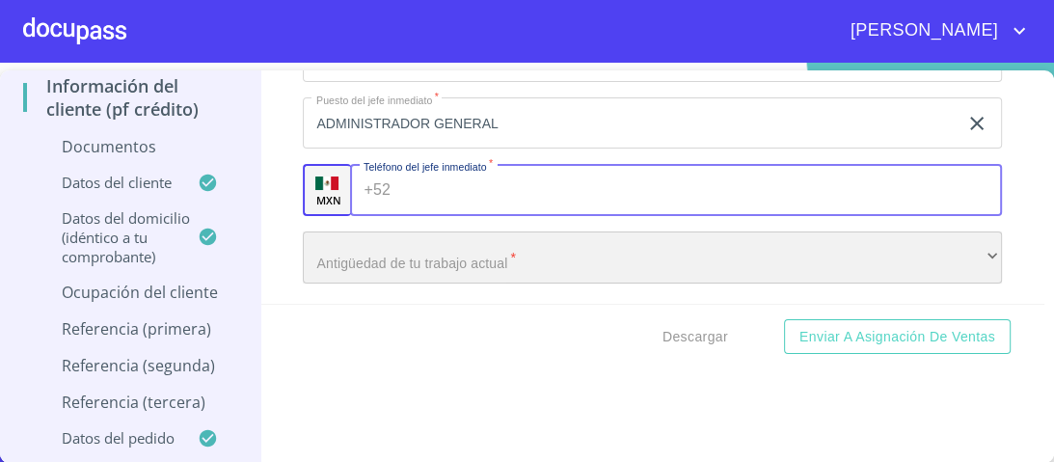
click at [351, 255] on div "​" at bounding box center [652, 257] width 699 height 52
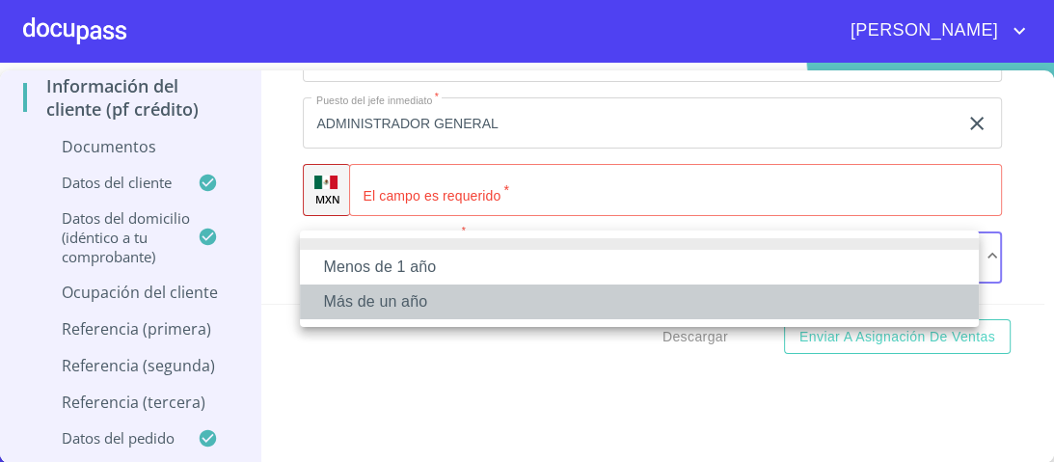
click at [390, 305] on li "Más de un año" at bounding box center [639, 301] width 679 height 35
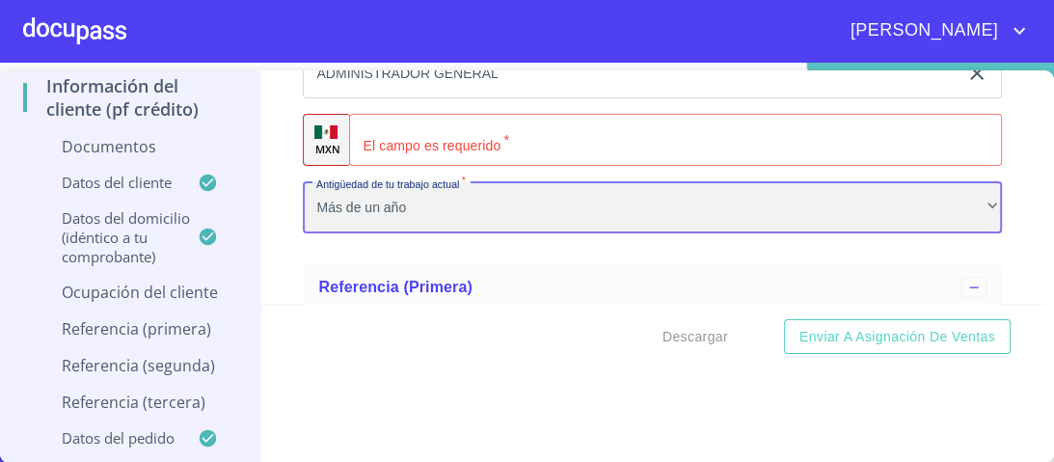
scroll to position [5651, 0]
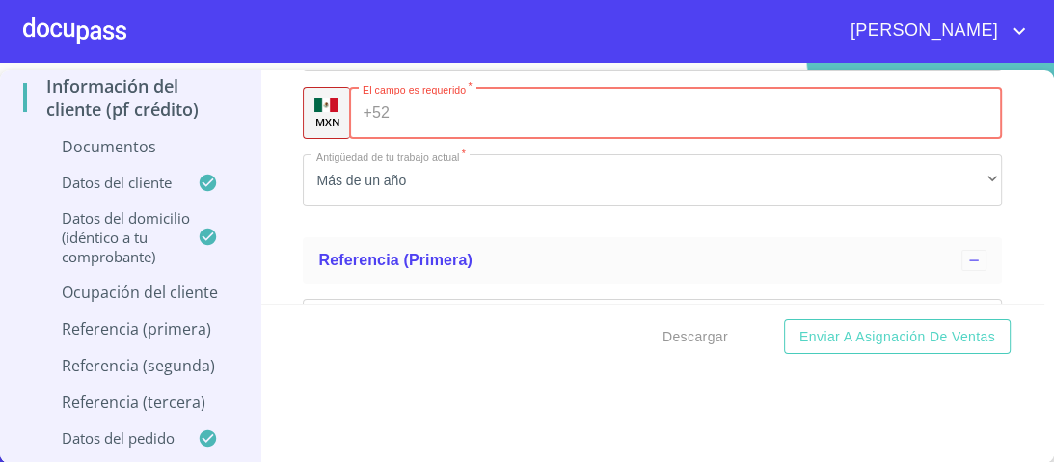
click at [426, 112] on input "Documento de identificación.   *" at bounding box center [699, 113] width 605 height 52
type input "[PHONE_NUMBER]"
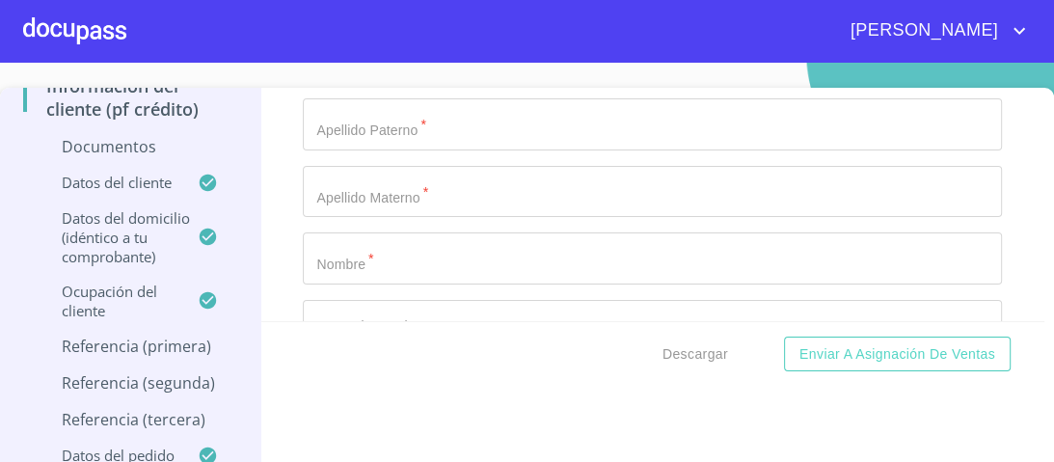
scroll to position [5882, 0]
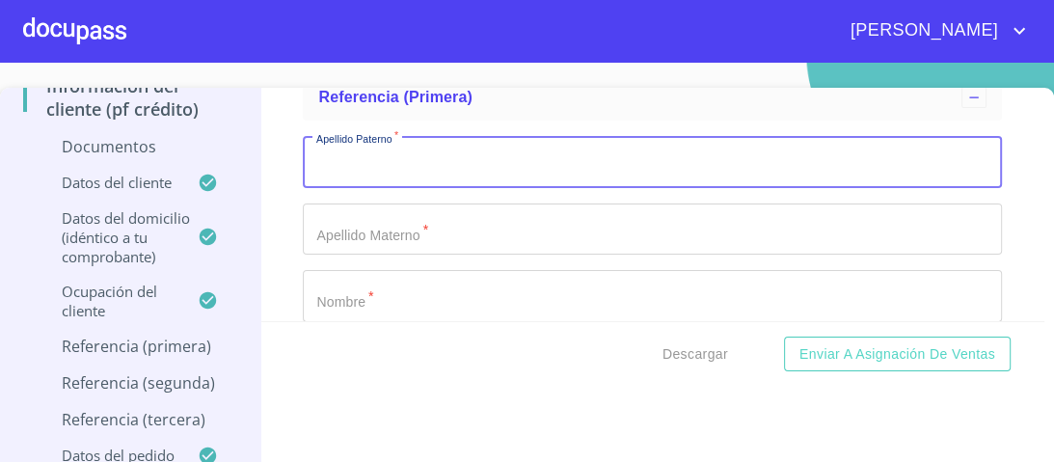
scroll to position [5805, 0]
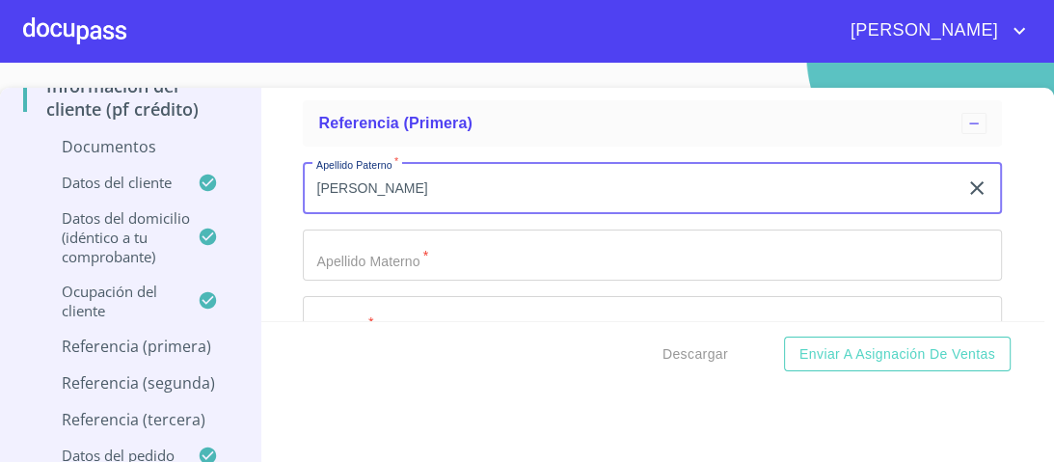
type input "[PERSON_NAME]"
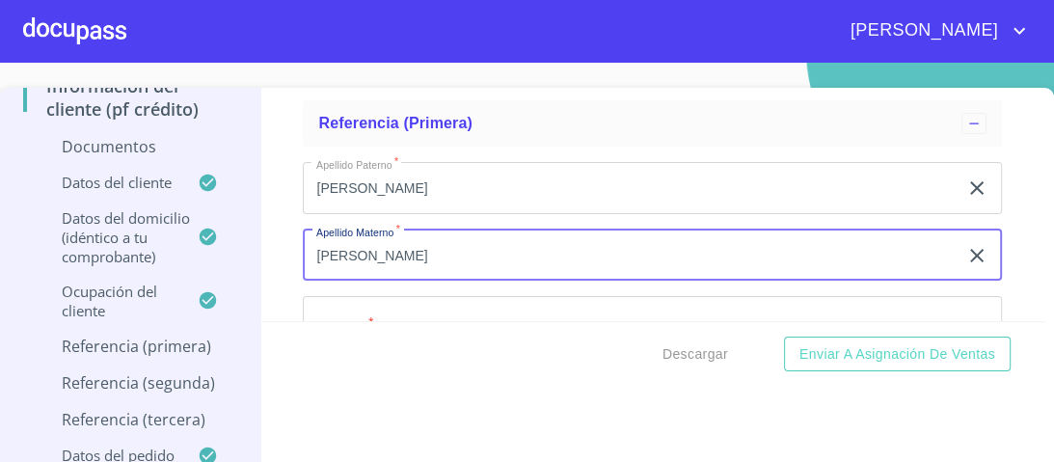
type input "[PERSON_NAME]"
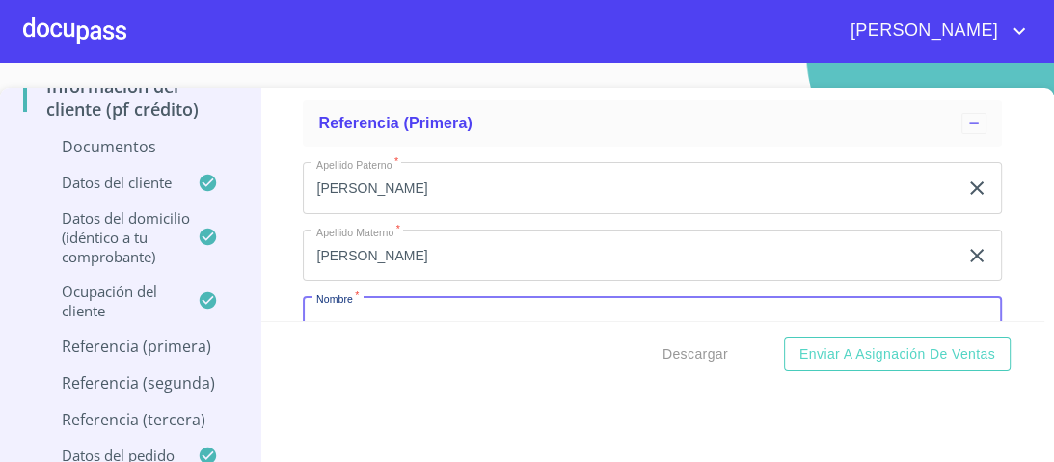
scroll to position [5829, 0]
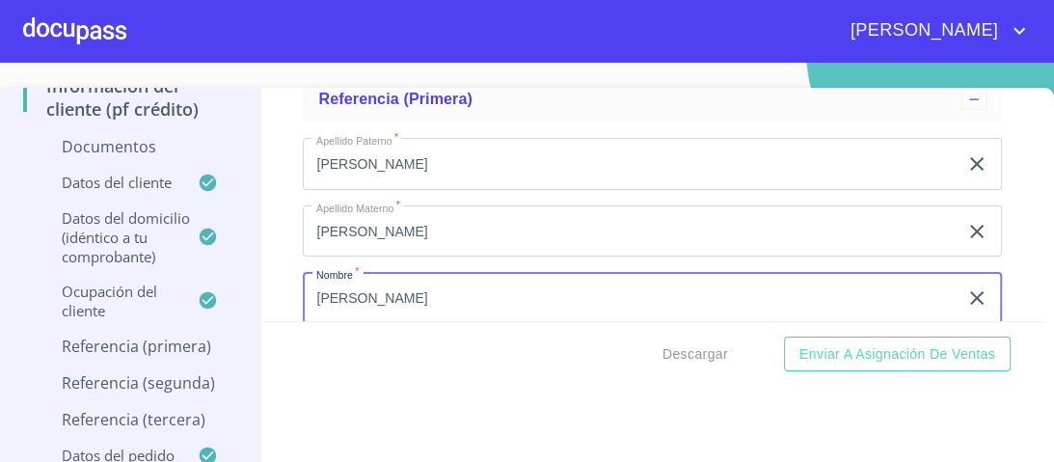
type input "[PERSON_NAME]"
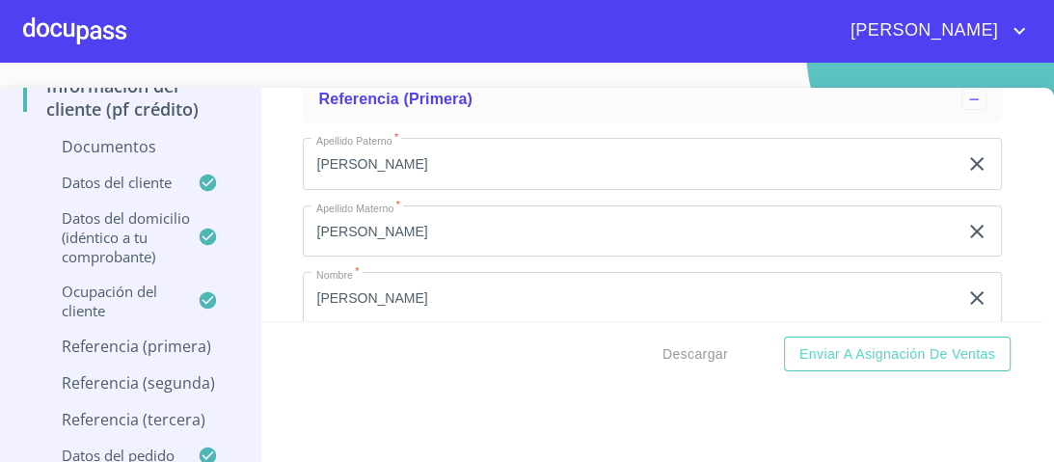
scroll to position [5986, 0]
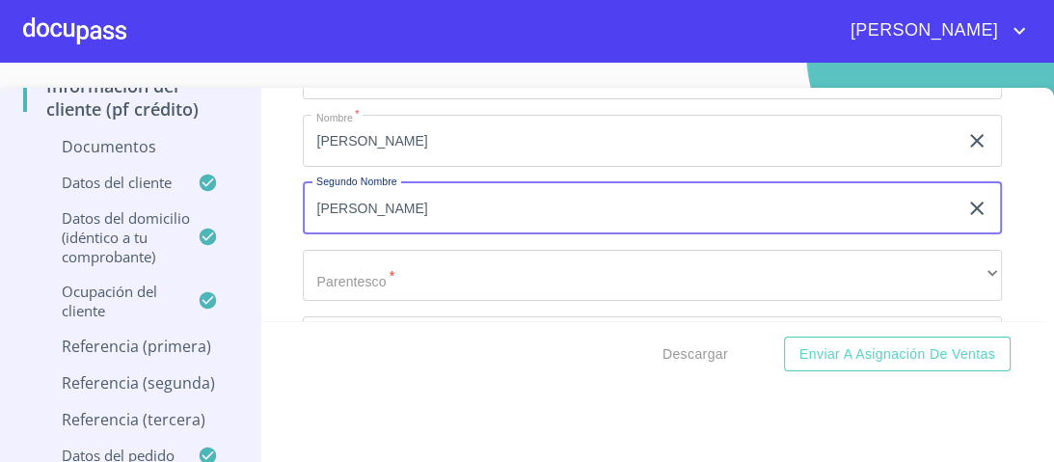
type input "[PERSON_NAME]"
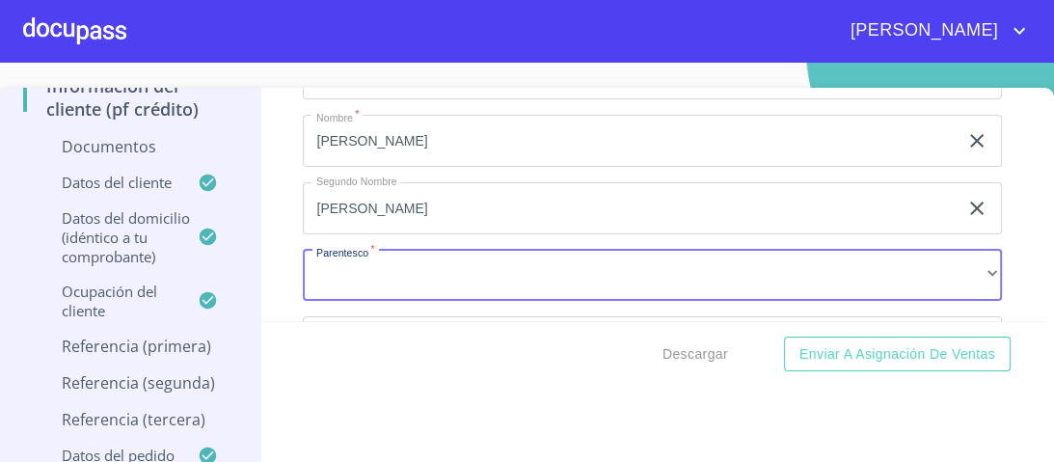
click at [388, 231] on div "Apellido [PERSON_NAME]   * [PERSON_NAME] ​ Apellido Materno   * [PERSON_NAME] ​…" at bounding box center [652, 208] width 699 height 486
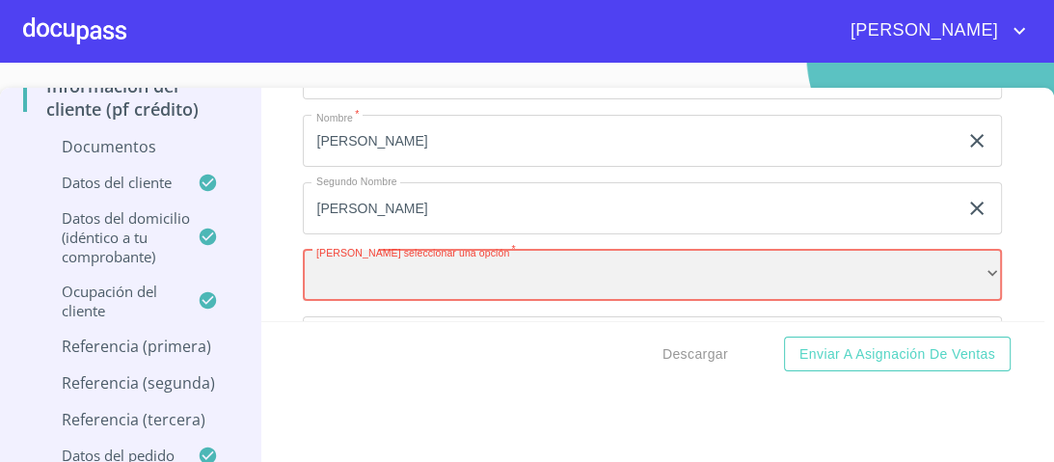
click at [371, 262] on div "​" at bounding box center [652, 276] width 699 height 52
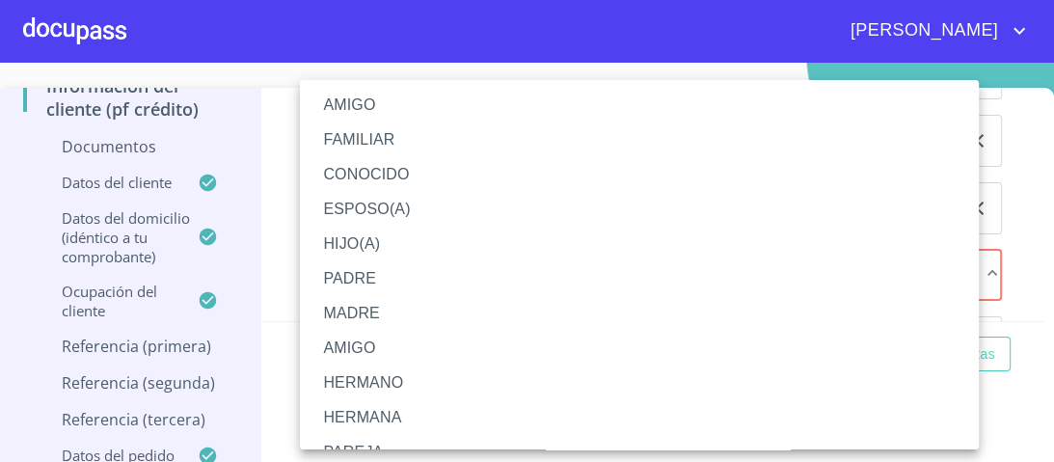
click at [358, 108] on li "AMIGO" at bounding box center [645, 105] width 690 height 35
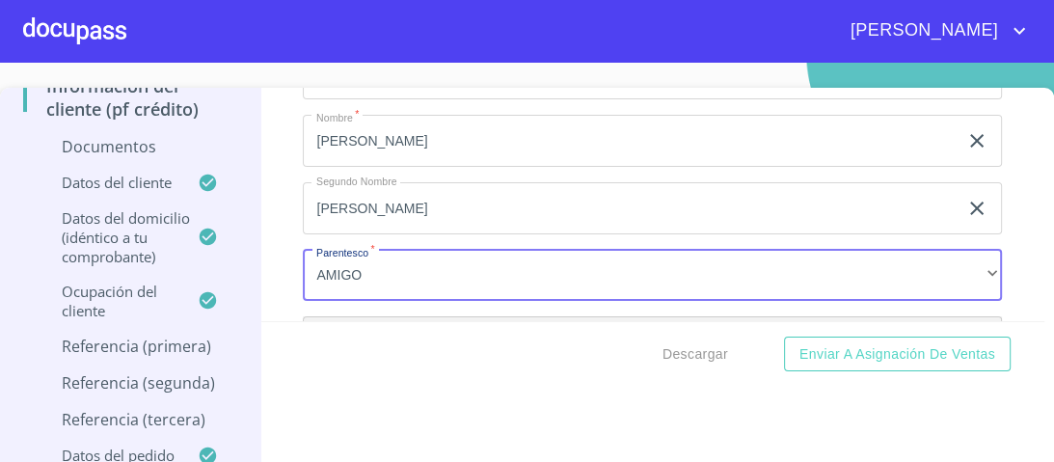
scroll to position [6031, 0]
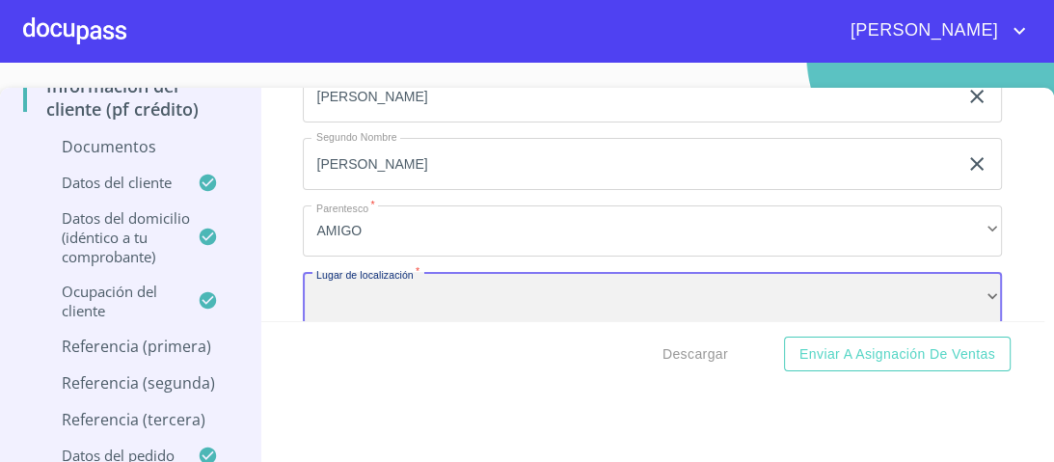
click at [363, 293] on div "​" at bounding box center [652, 298] width 699 height 52
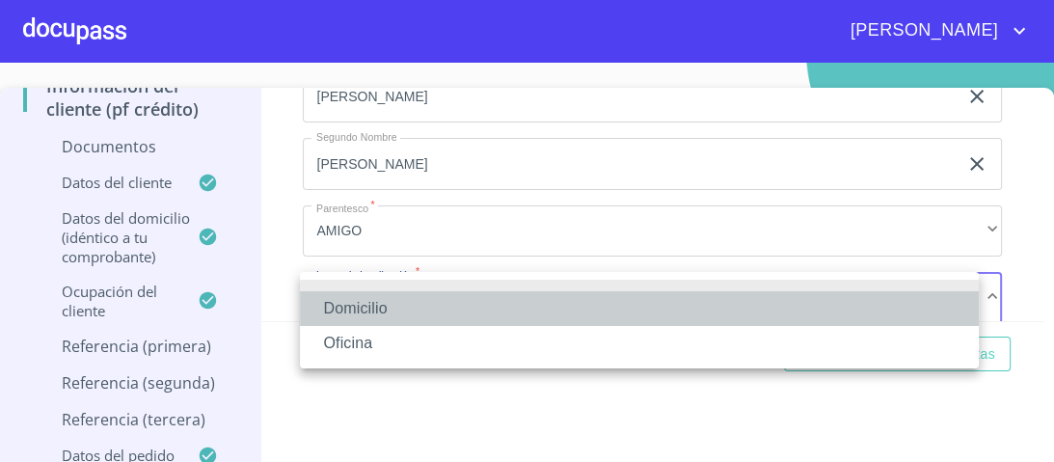
click at [363, 312] on li "Domicilio" at bounding box center [639, 308] width 679 height 35
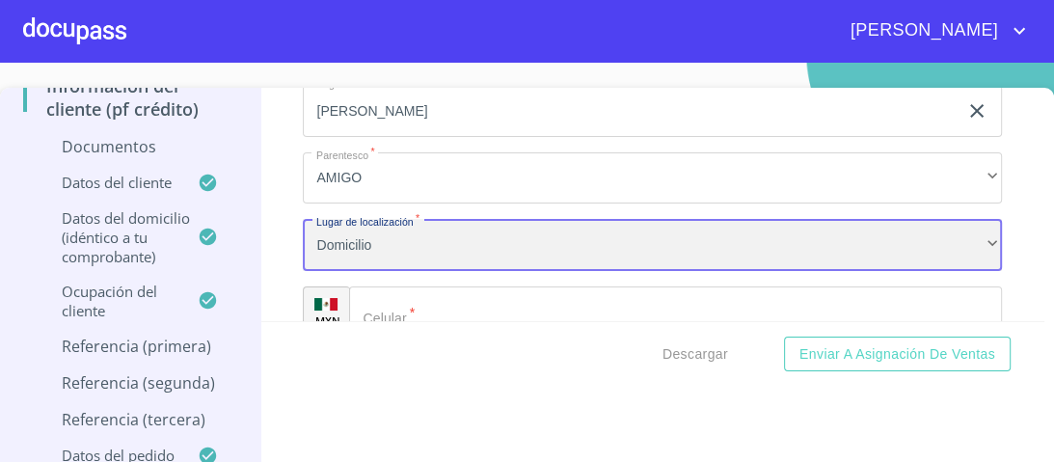
scroll to position [6108, 0]
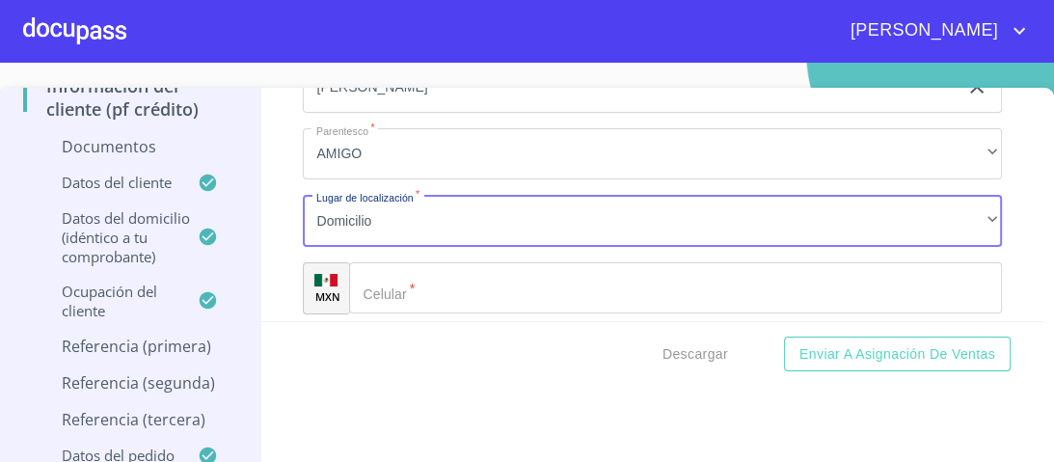
click at [396, 297] on input "Documento de identificación.   *" at bounding box center [675, 288] width 653 height 52
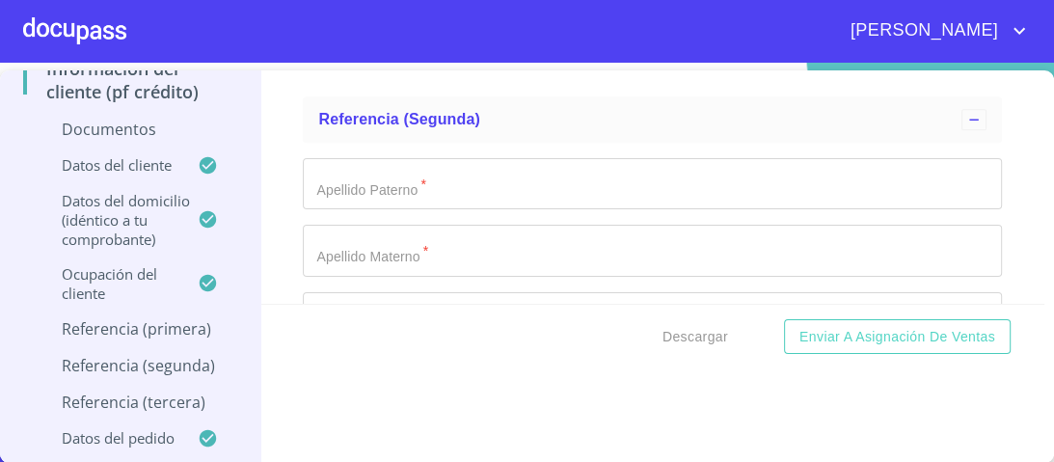
scroll to position [6262, 0]
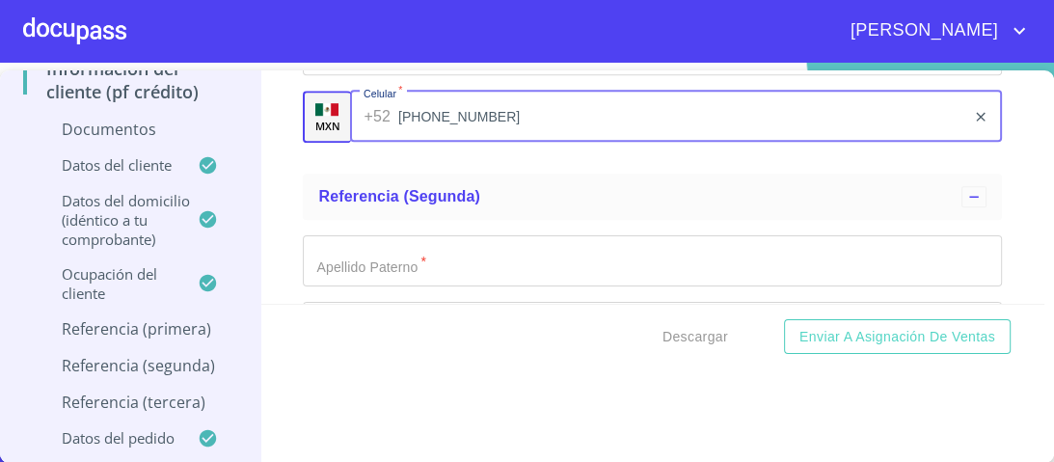
type input "[PHONE_NUMBER]"
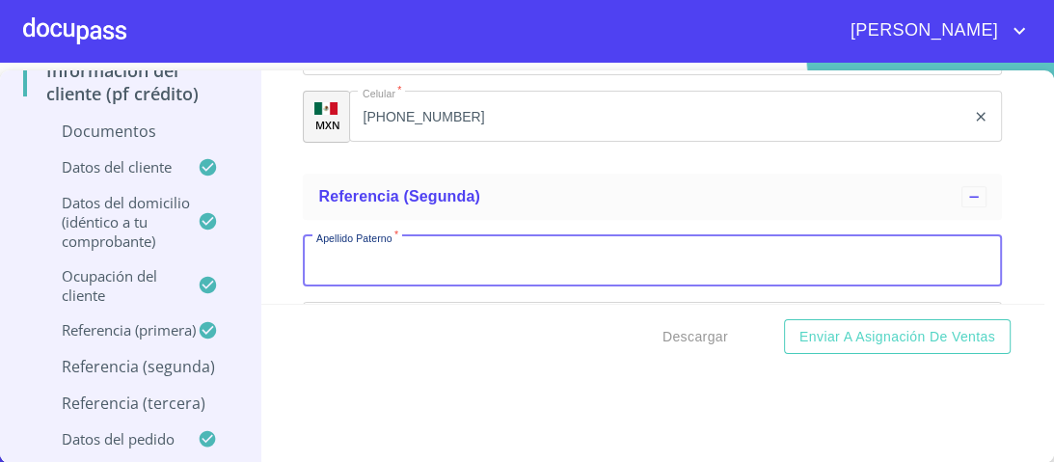
click at [352, 258] on input "Documento de identificación.   *" at bounding box center [652, 261] width 699 height 52
type input "[PERSON_NAME]"
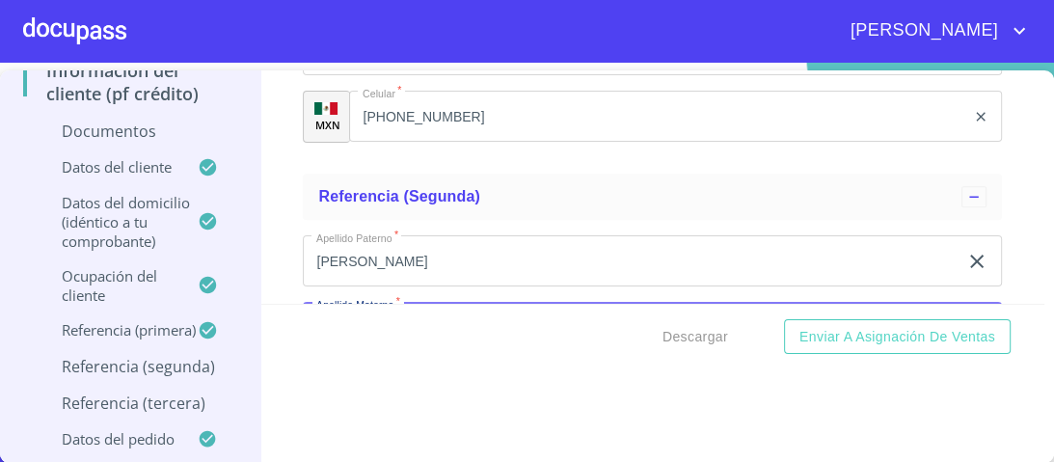
scroll to position [6309, 0]
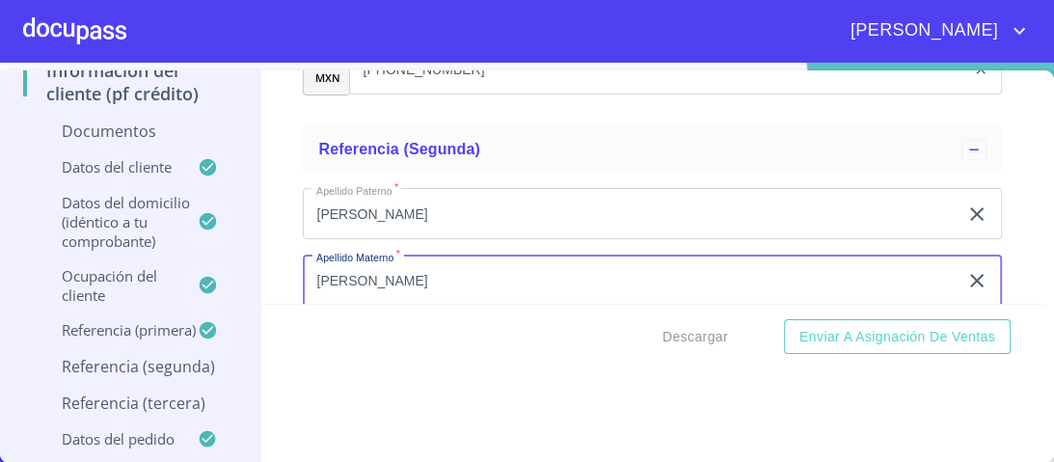
type input "[PERSON_NAME]"
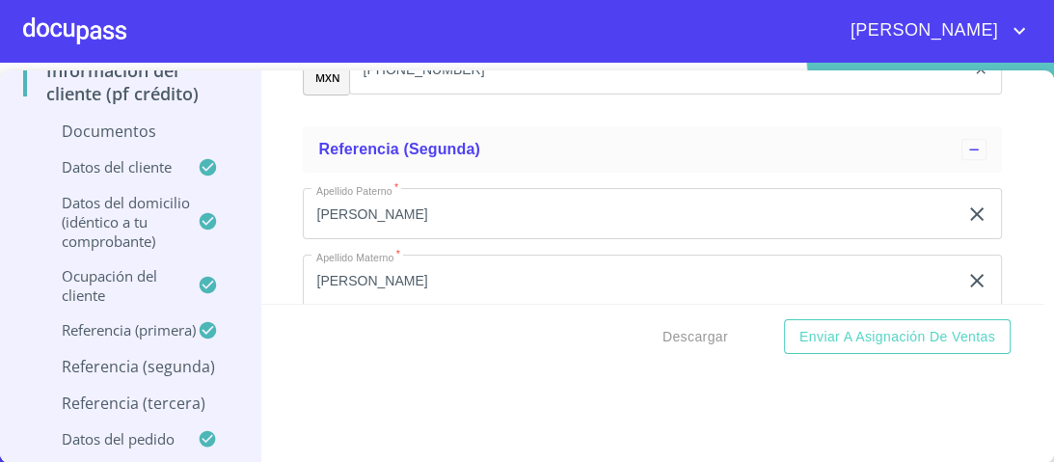
scroll to position [6467, 0]
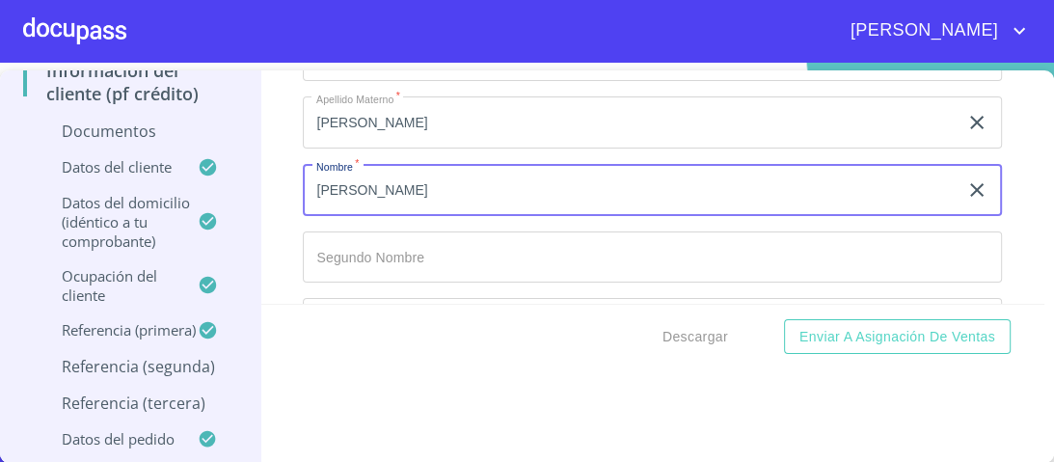
type input "[PERSON_NAME]"
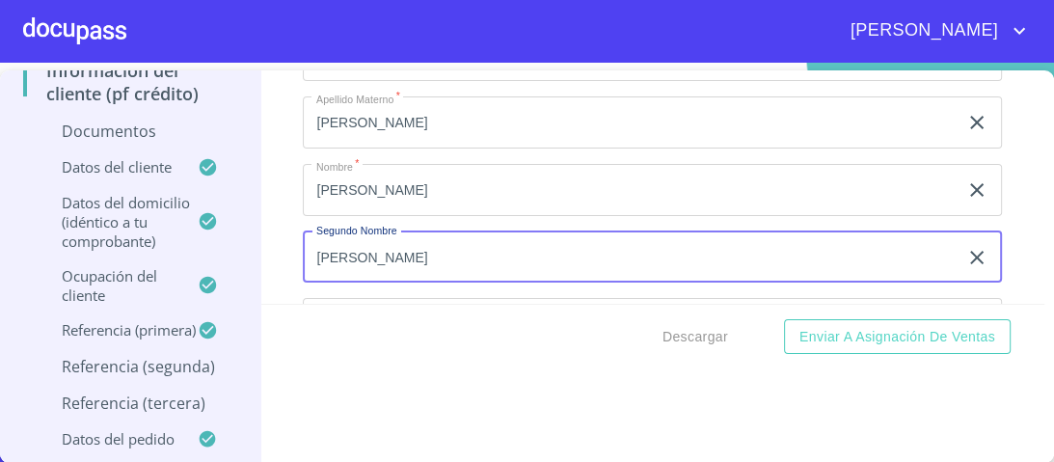
type input "[PERSON_NAME]"
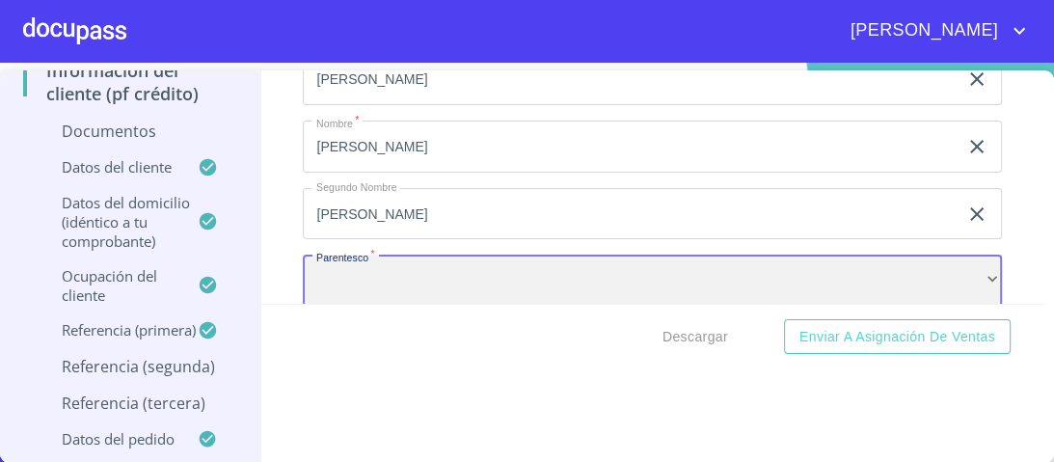
click at [376, 255] on div "​" at bounding box center [652, 281] width 699 height 52
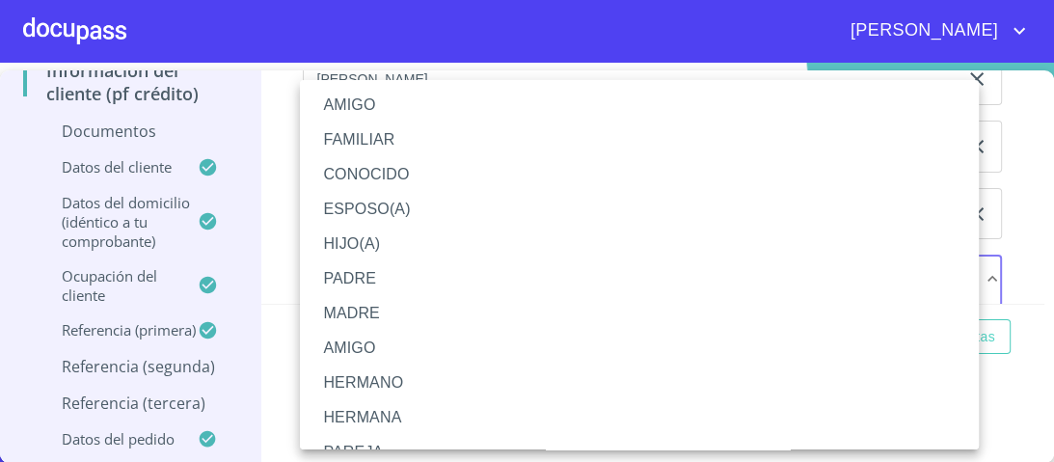
click at [356, 107] on li "AMIGO" at bounding box center [645, 105] width 690 height 35
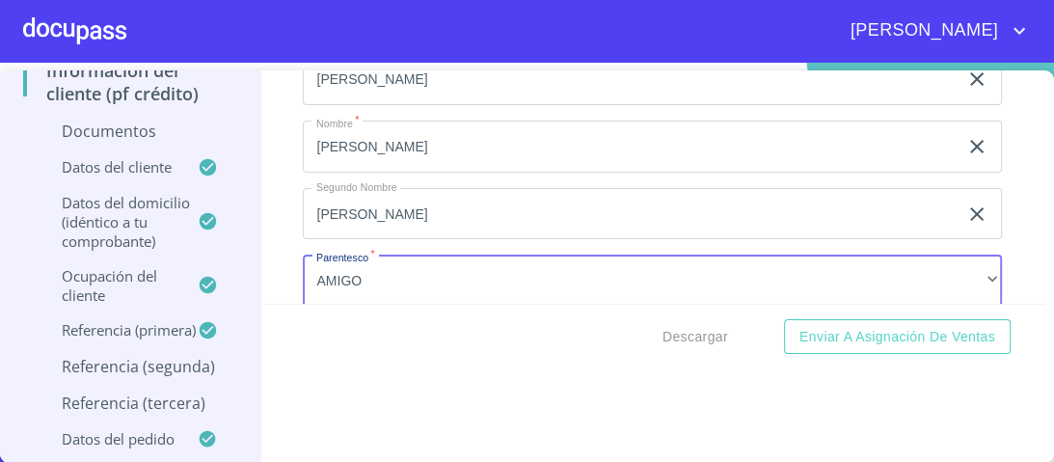
scroll to position [6668, 0]
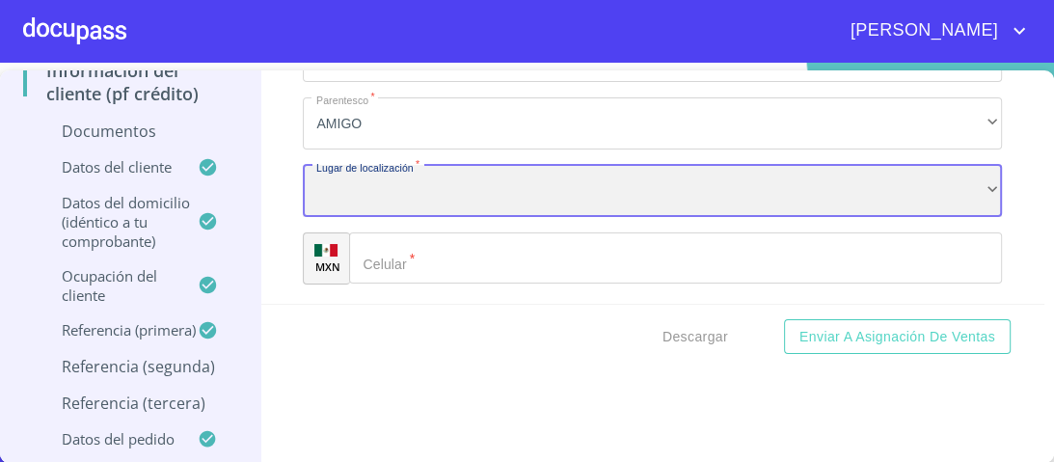
click at [373, 190] on div "​" at bounding box center [652, 191] width 699 height 52
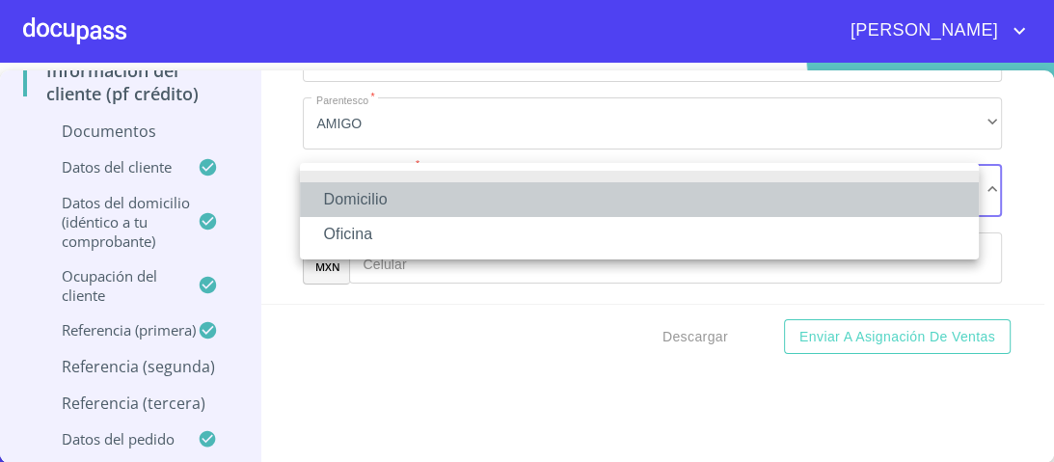
click at [366, 198] on li "Domicilio" at bounding box center [639, 199] width 679 height 35
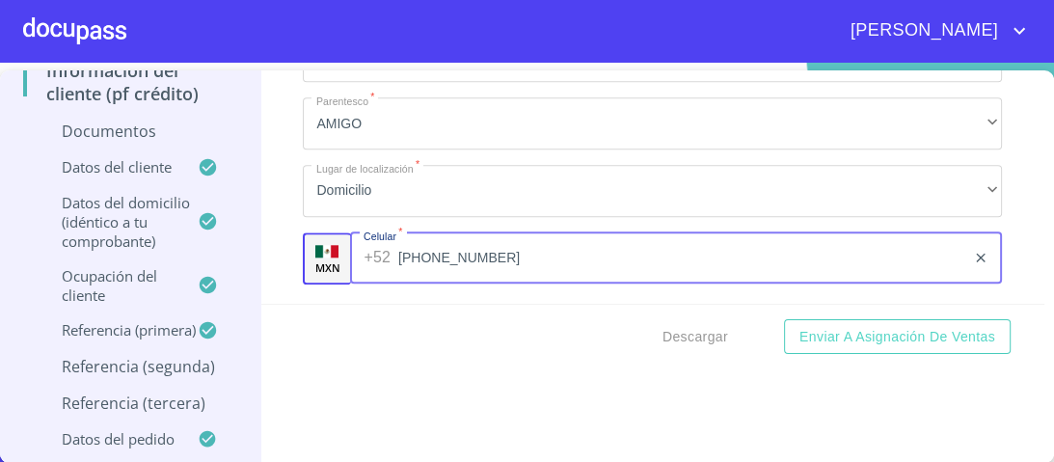
type input "[PHONE_NUMBER]"
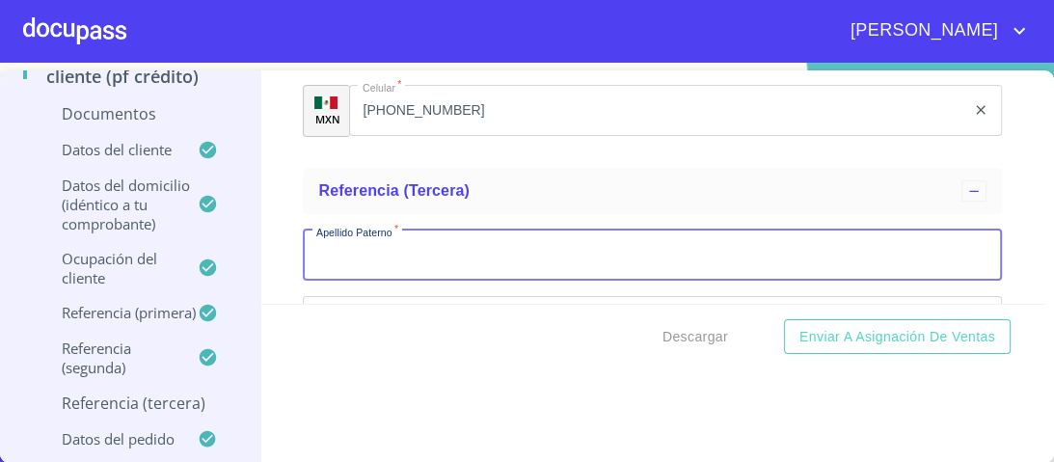
click at [350, 260] on input "Documento de identificación.   *" at bounding box center [652, 255] width 699 height 52
type input "[PERSON_NAME]"
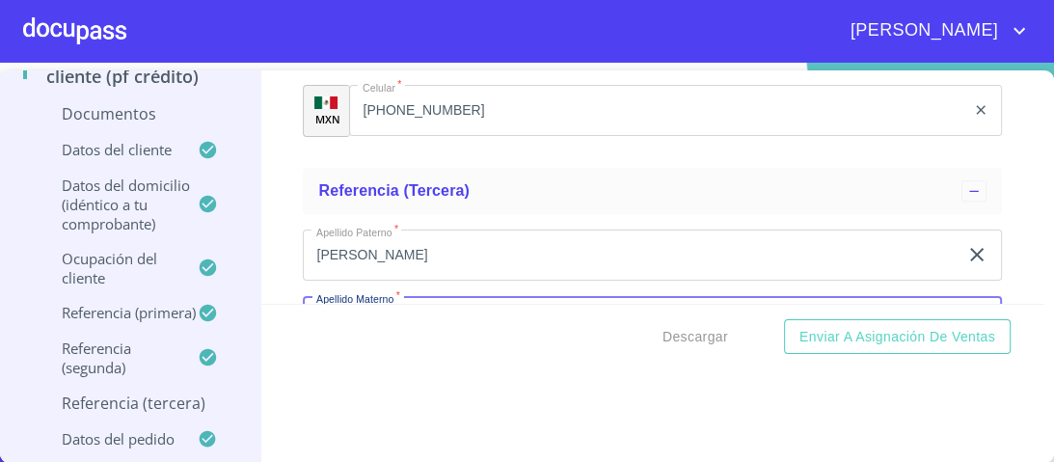
scroll to position [6857, 0]
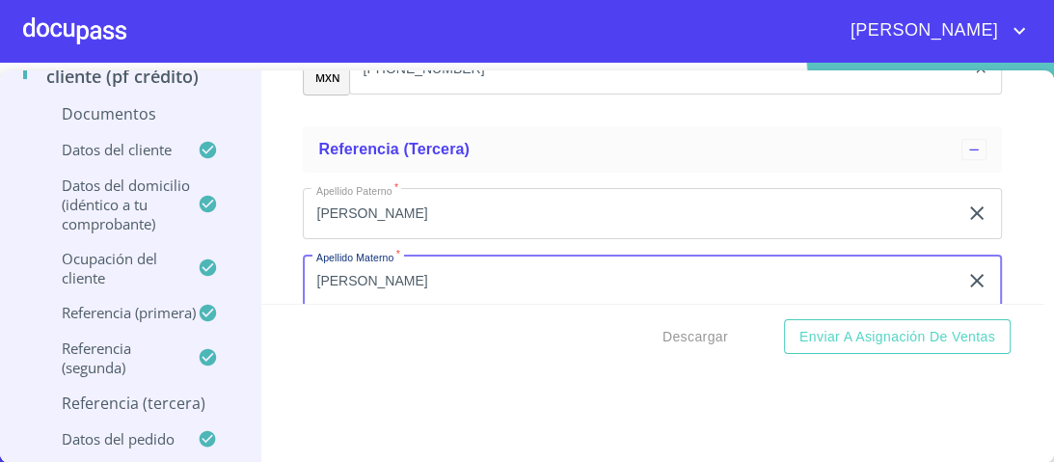
type input "[PERSON_NAME]"
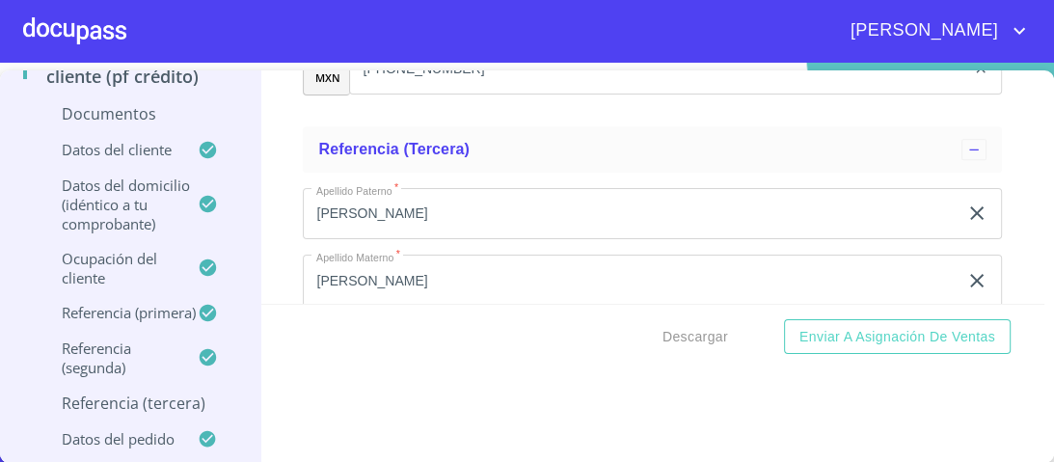
scroll to position [7015, 0]
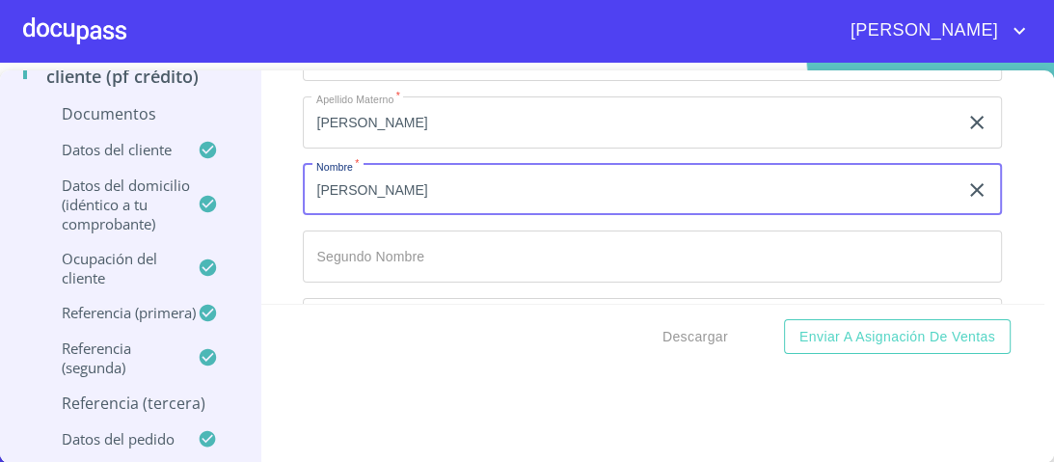
type input "[PERSON_NAME]"
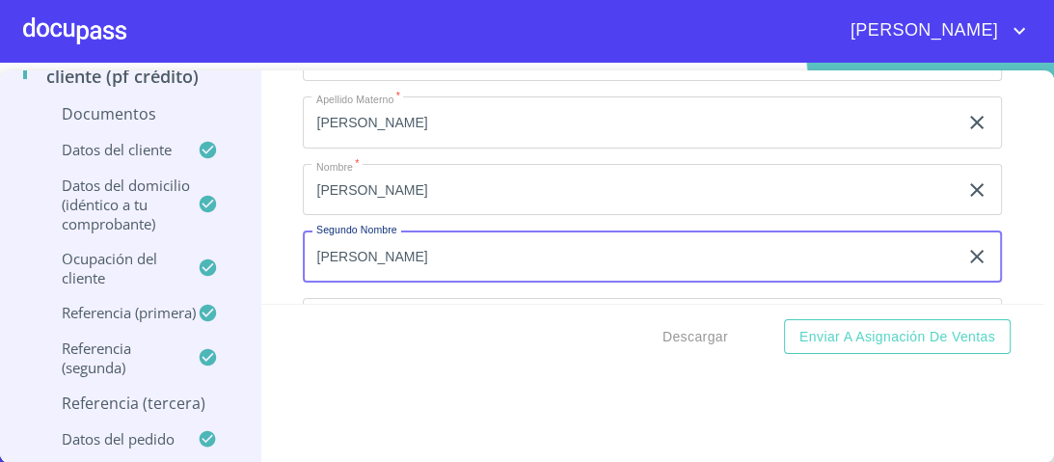
type input "[PERSON_NAME]"
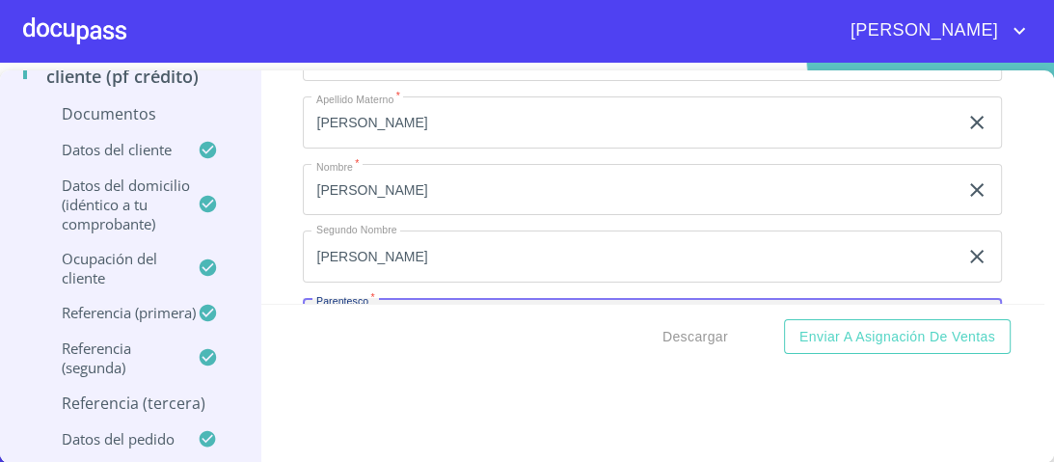
scroll to position [7057, 0]
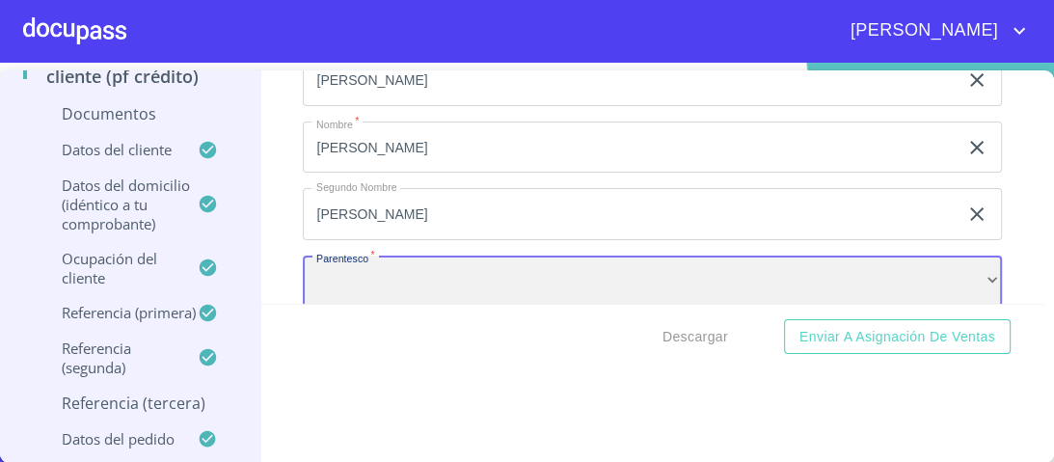
click at [332, 277] on div "​" at bounding box center [652, 281] width 699 height 52
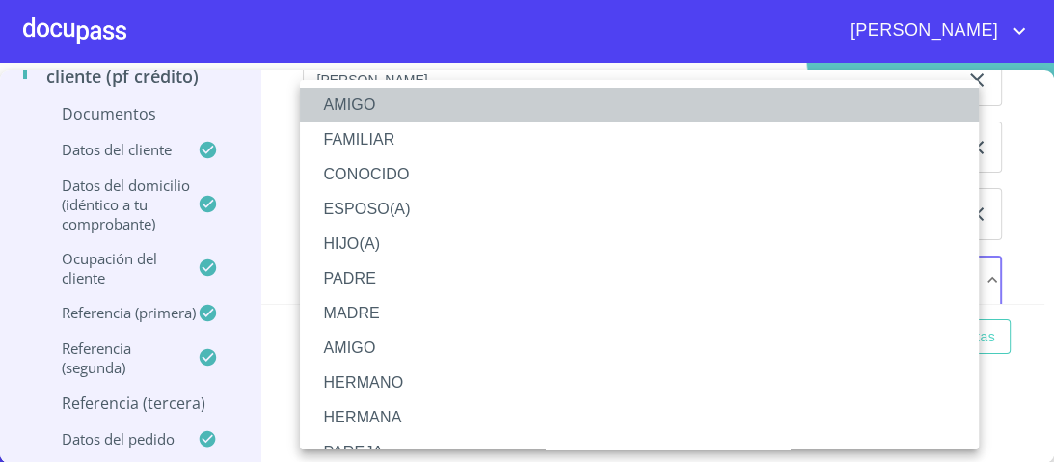
click at [350, 106] on li "AMIGO" at bounding box center [645, 105] width 690 height 35
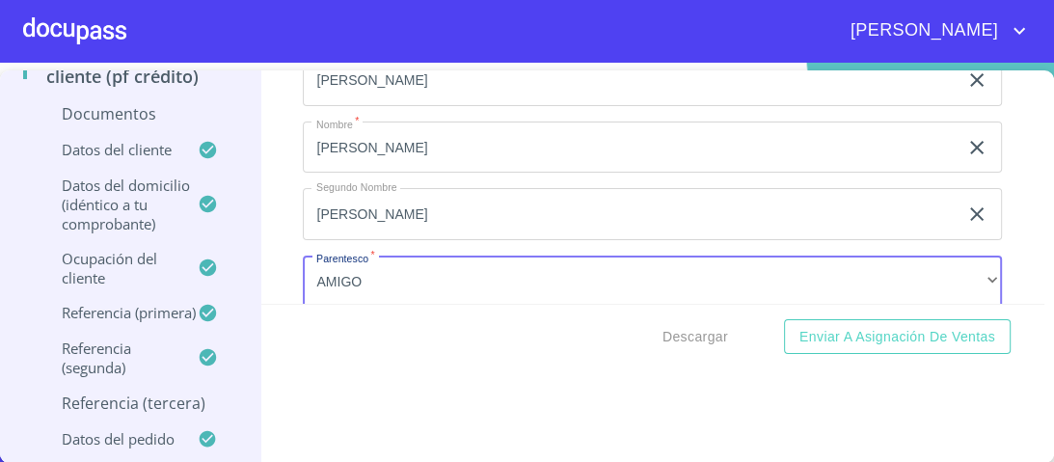
scroll to position [7215, 0]
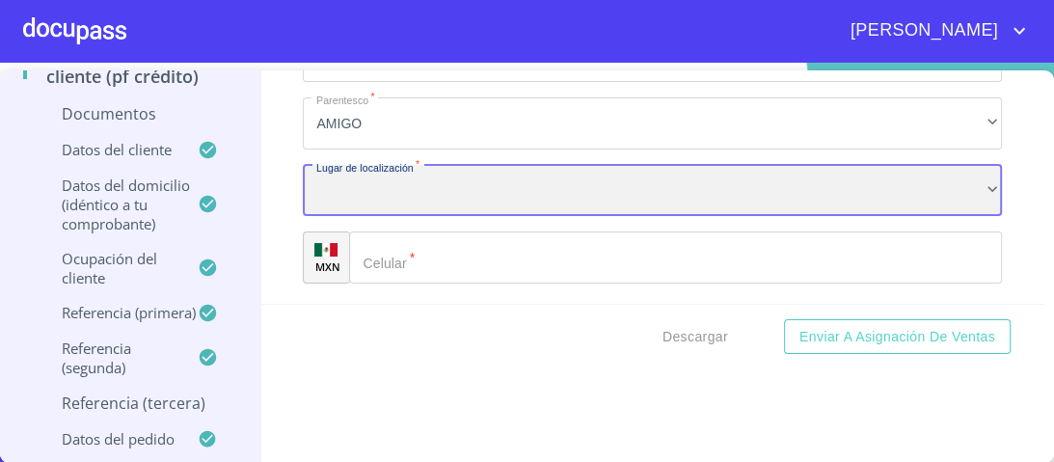
click at [345, 177] on div "​" at bounding box center [652, 191] width 699 height 52
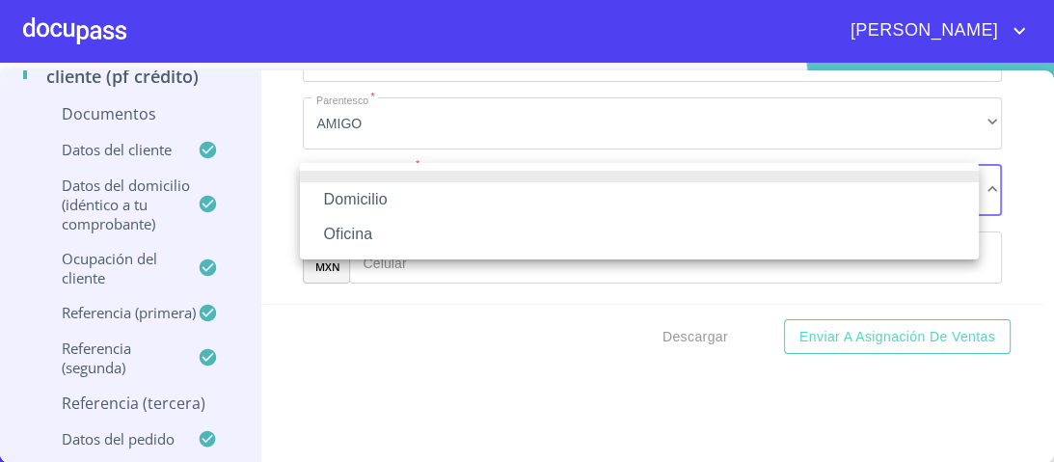
click at [371, 199] on li "Domicilio" at bounding box center [639, 199] width 679 height 35
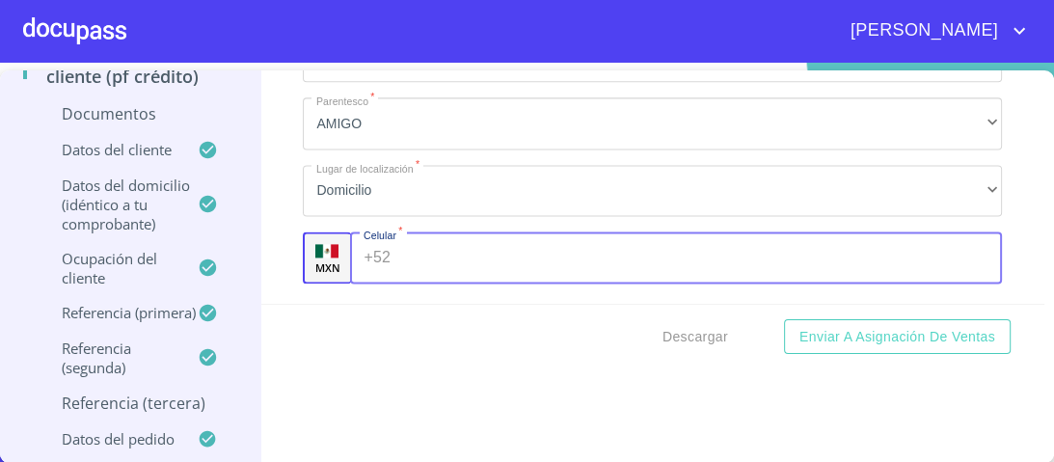
click at [373, 262] on div "+52 ​" at bounding box center [676, 257] width 652 height 52
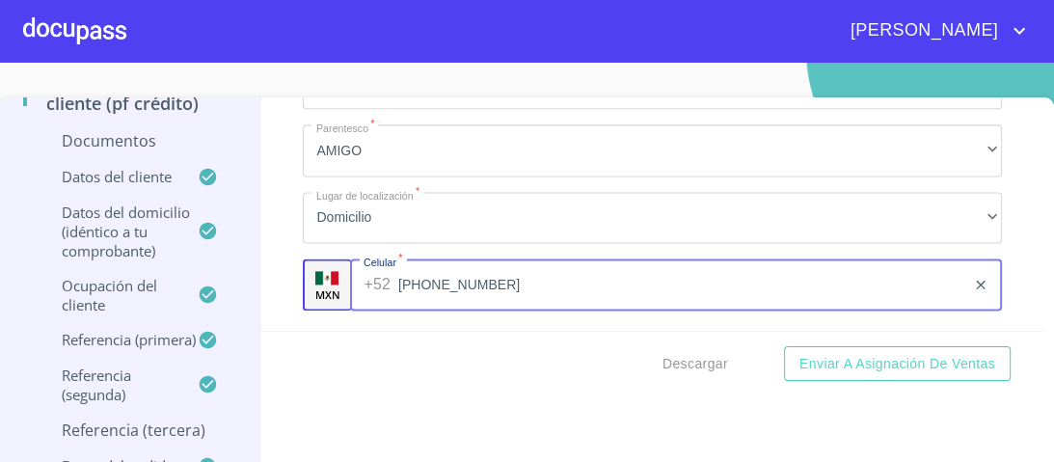
scroll to position [0, 0]
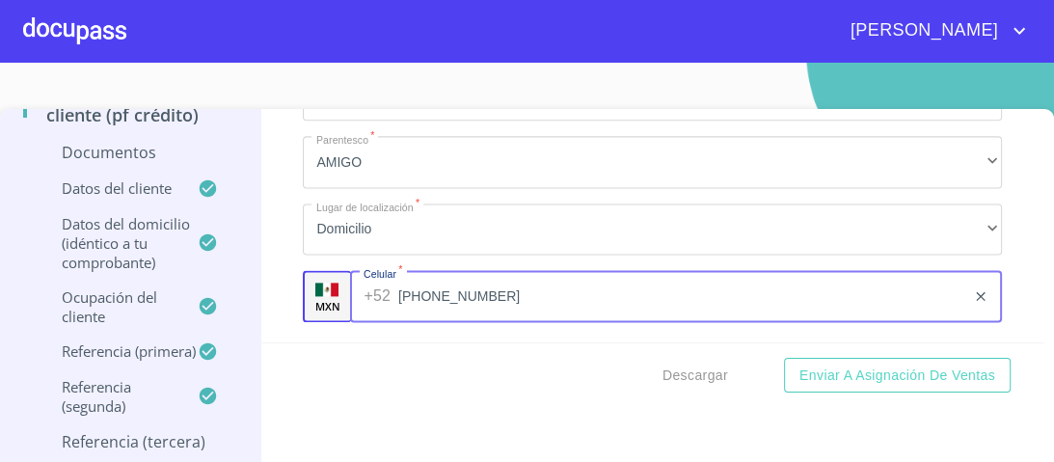
type input "[PHONE_NUMBER]"
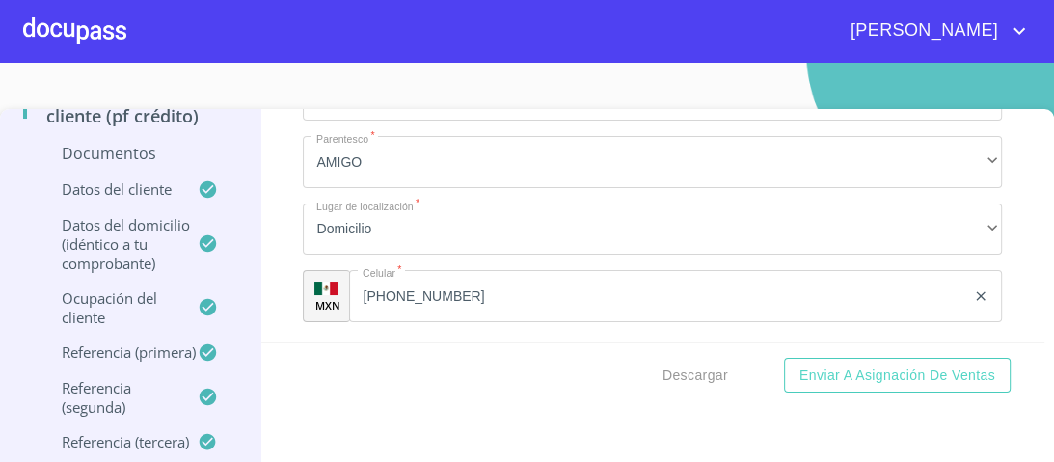
click at [508, 369] on div "Descargar Enviar a Asignación de Ventas" at bounding box center [652, 375] width 783 height 66
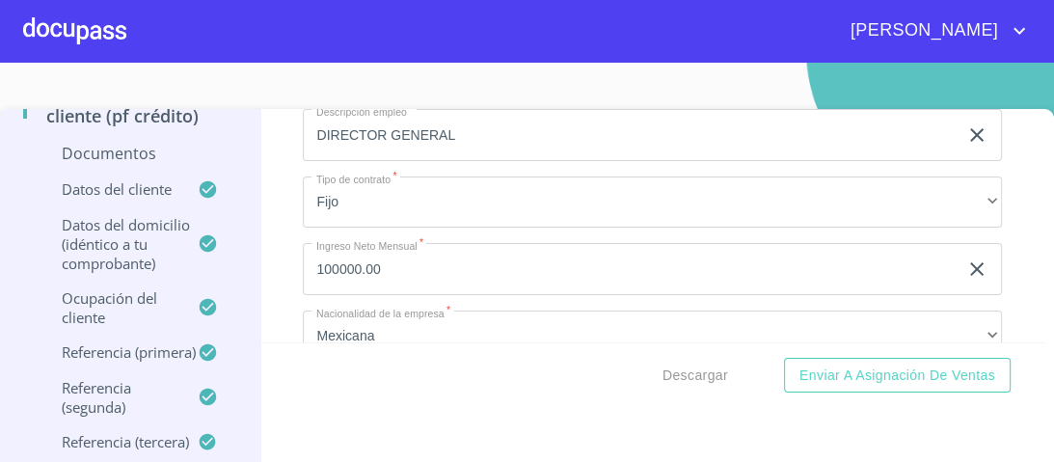
scroll to position [4670, 0]
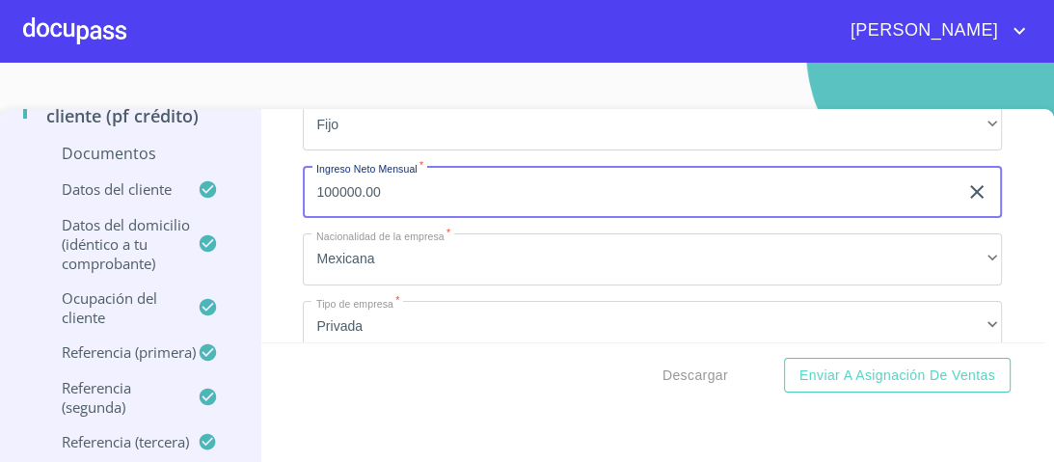
drag, startPoint x: 382, startPoint y: 188, endPoint x: 263, endPoint y: 180, distance: 118.8
click at [263, 180] on div "Información del cliente (PF crédito) Documentos Documento de identificación.   …" at bounding box center [652, 225] width 783 height 233
type input "130000.00"
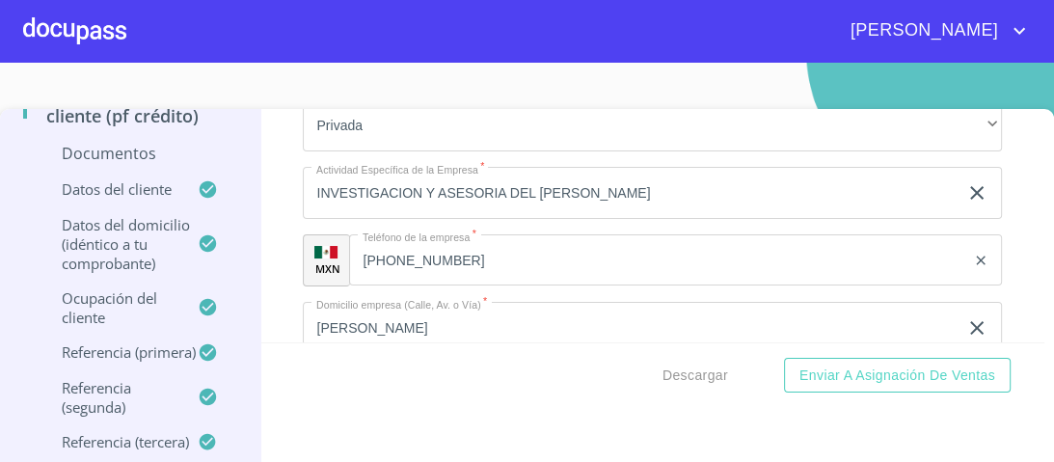
scroll to position [4902, 0]
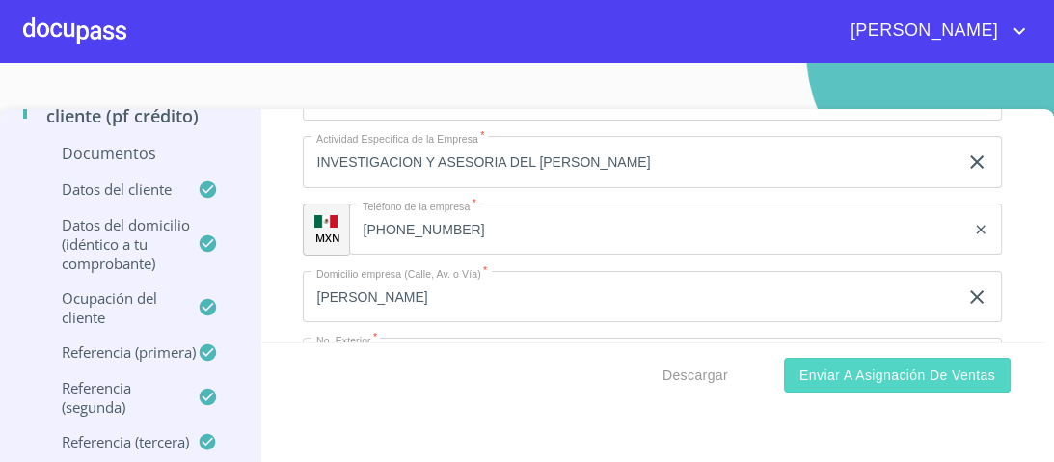
drag, startPoint x: 870, startPoint y: 374, endPoint x: 860, endPoint y: 370, distance: 10.4
click at [870, 374] on span "Enviar a Asignación de Ventas" at bounding box center [897, 375] width 196 height 24
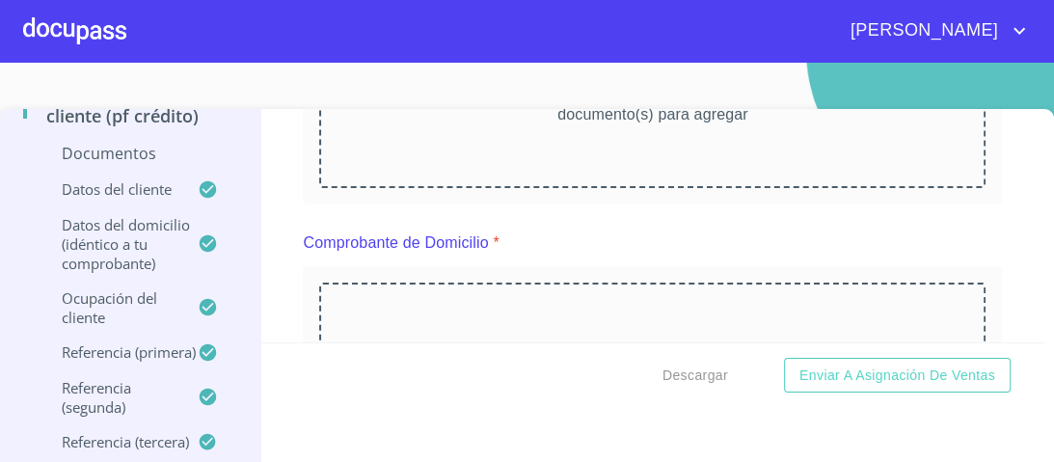
scroll to position [463, 0]
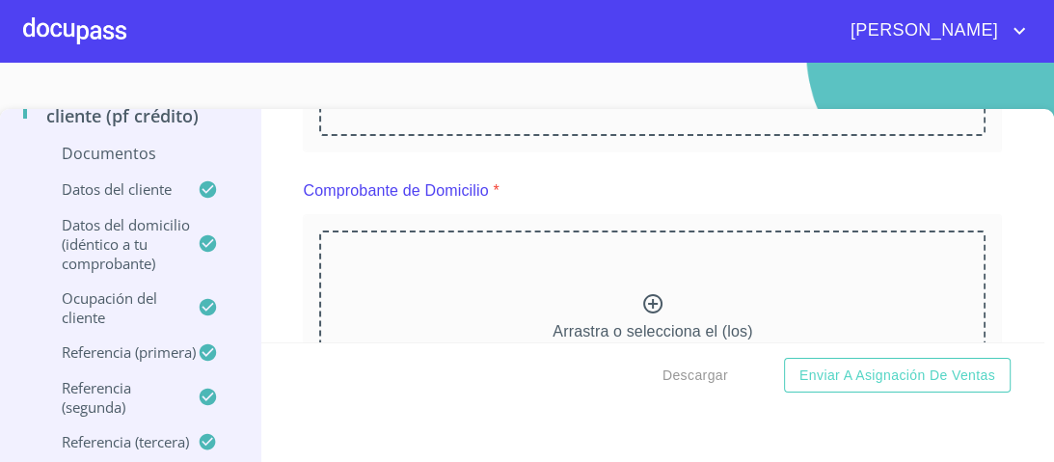
click at [641, 300] on icon at bounding box center [652, 303] width 23 height 23
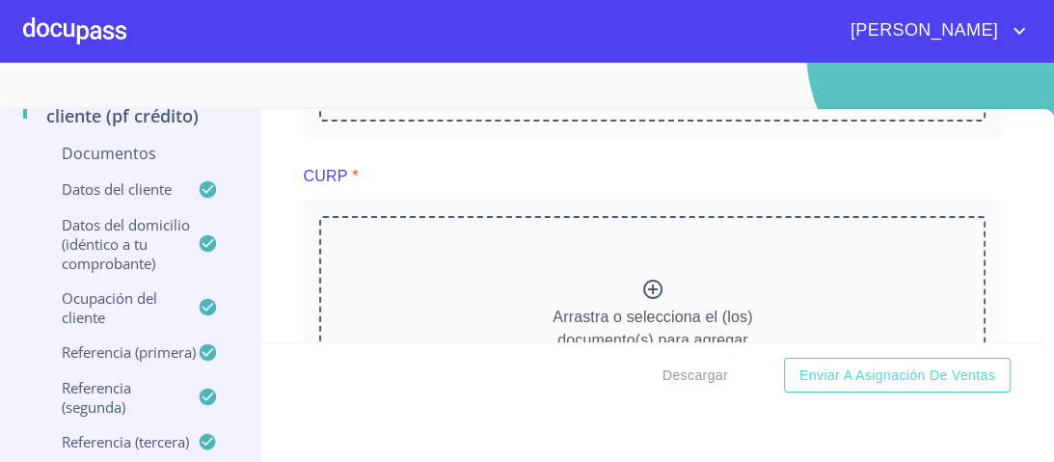
scroll to position [2250, 0]
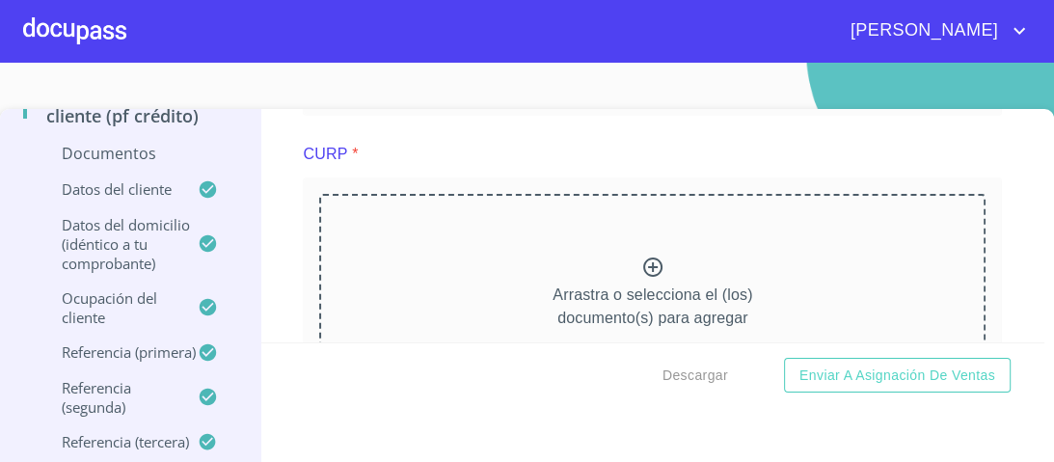
click at [643, 262] on icon at bounding box center [652, 266] width 19 height 19
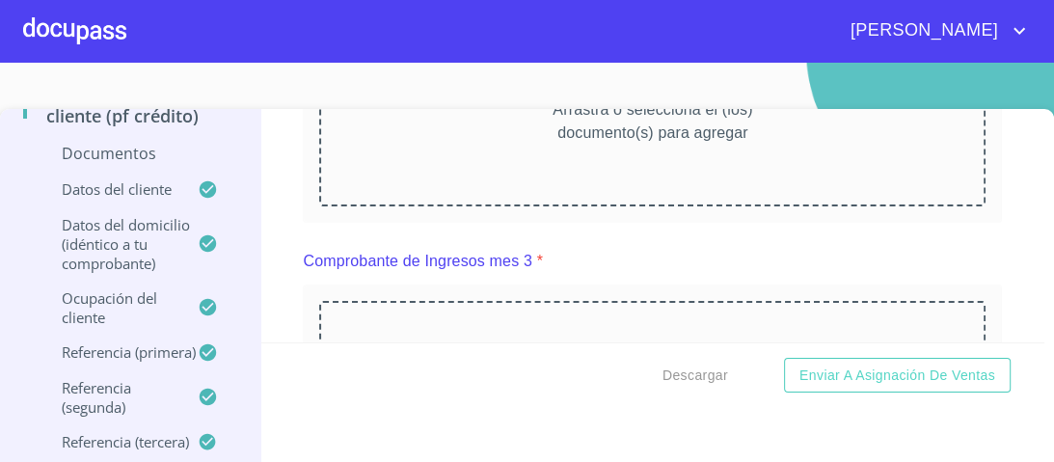
scroll to position [1851, 0]
